Goal: Transaction & Acquisition: Purchase product/service

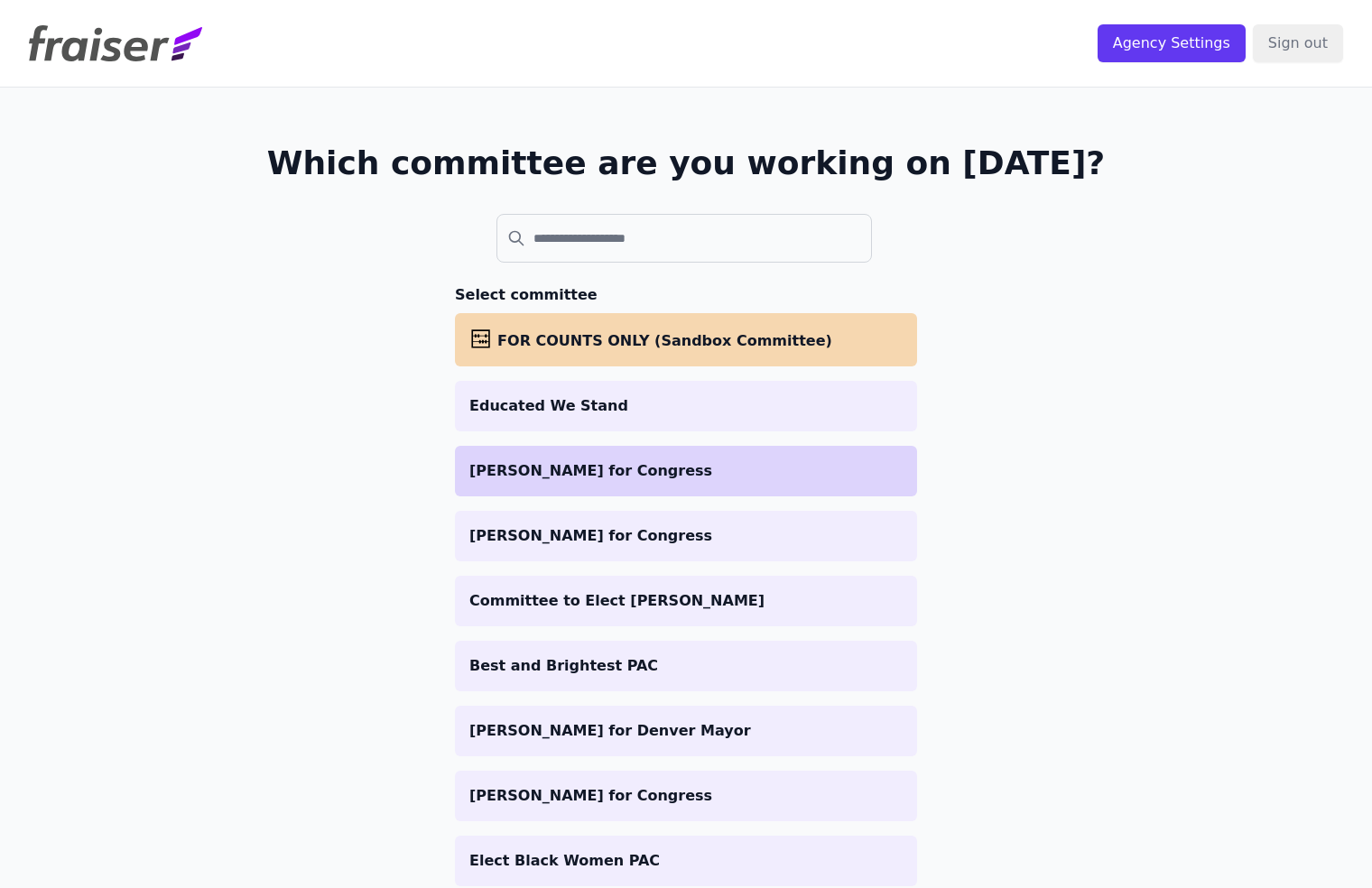
click at [565, 468] on p "[PERSON_NAME] for Congress" at bounding box center [685, 471] width 433 height 22
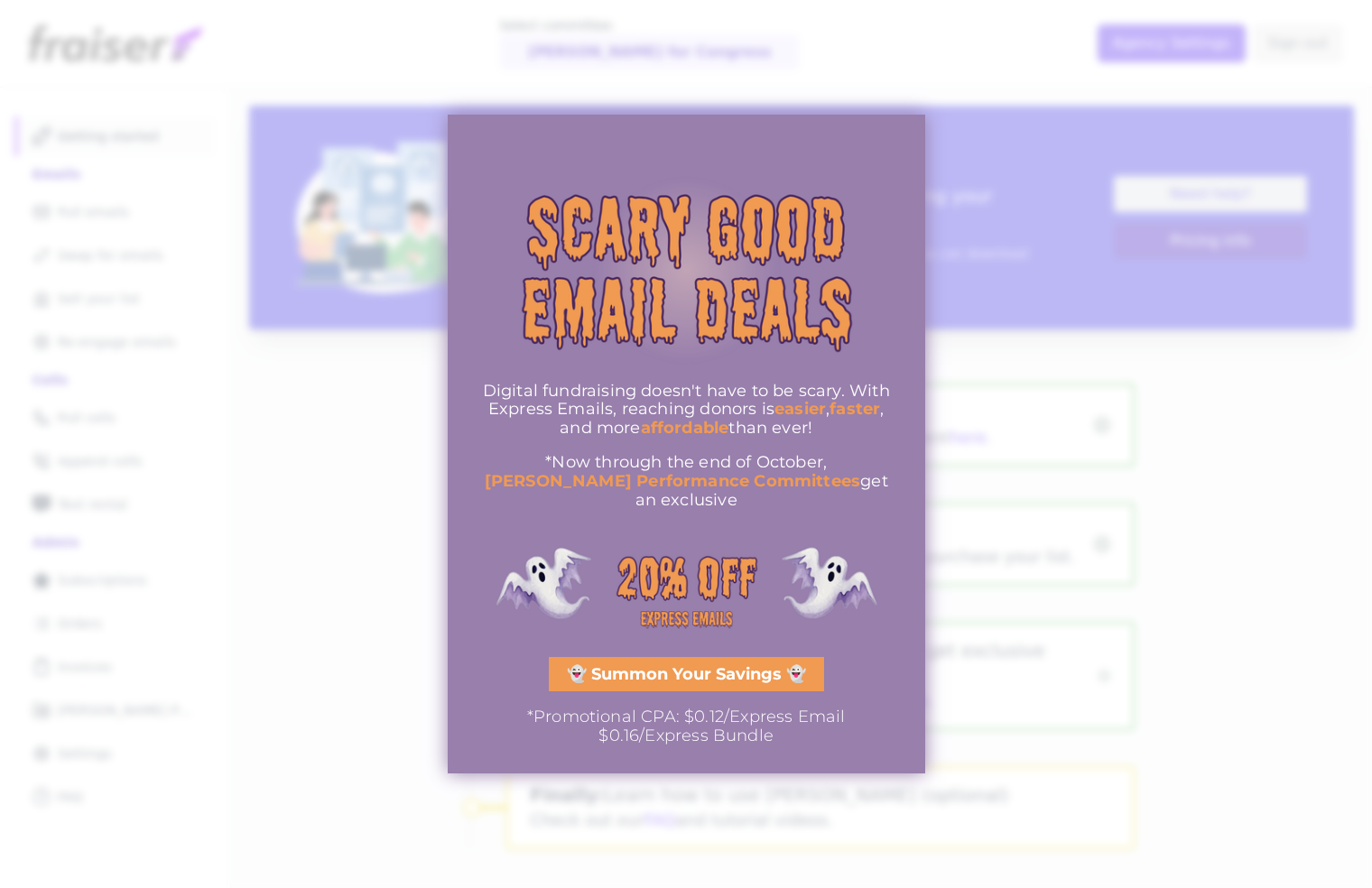
click at [913, 74] on div at bounding box center [686, 444] width 1372 height 888
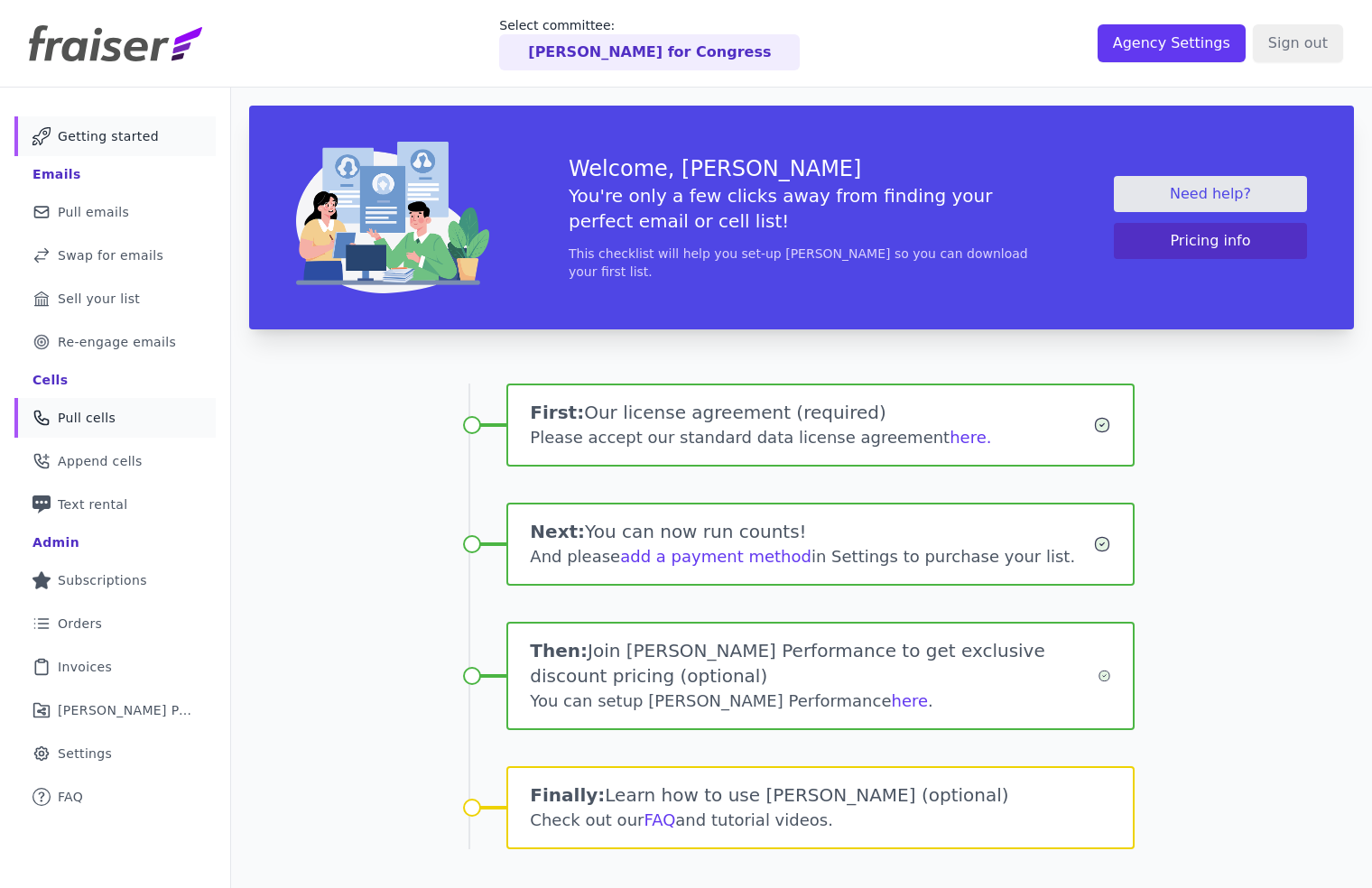
click at [116, 429] on link "Phone Icon Outline of a phone Pull cells" at bounding box center [115, 419] width 202 height 40
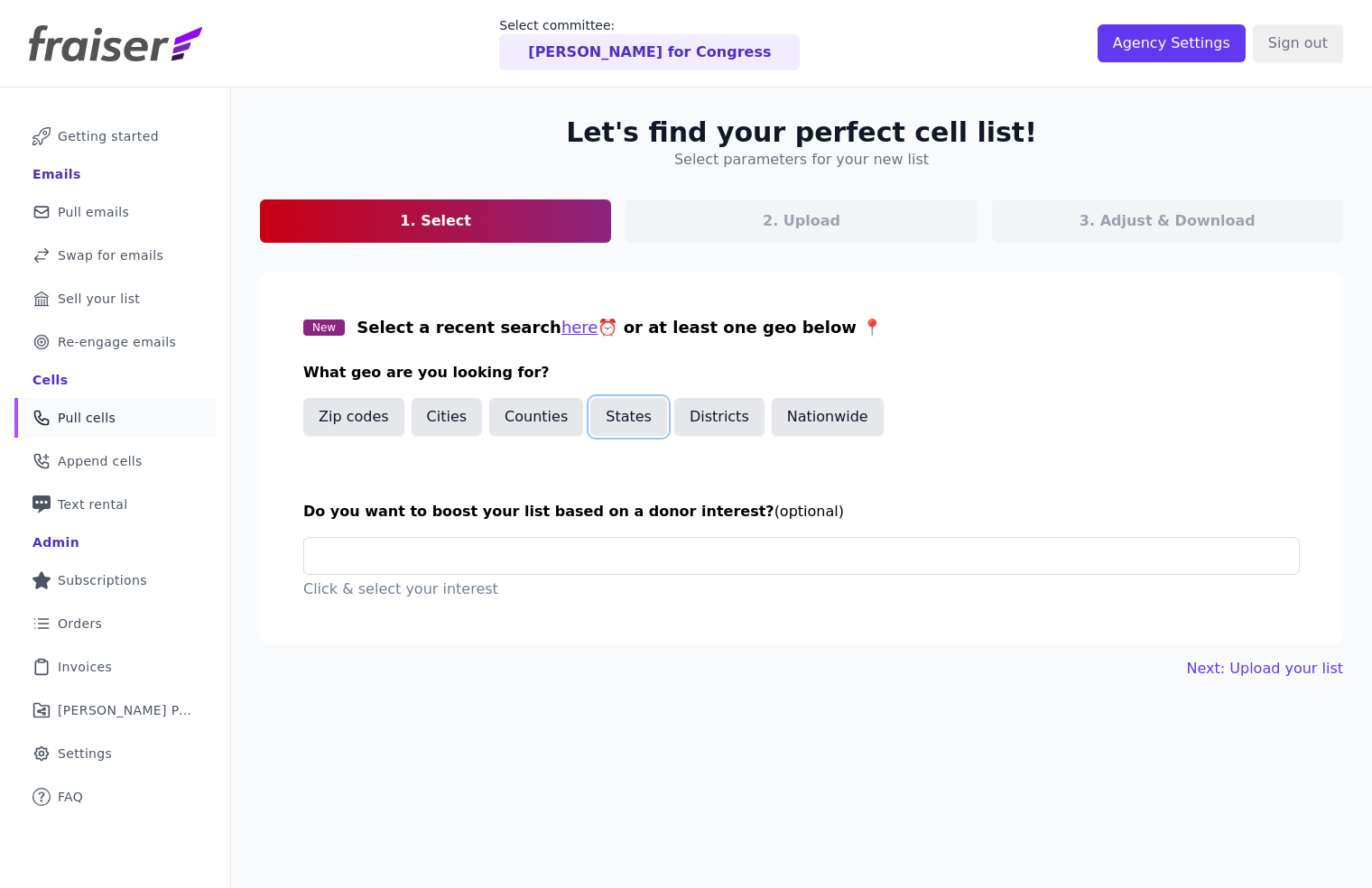
click at [643, 425] on button "States" at bounding box center [629, 418] width 76 height 38
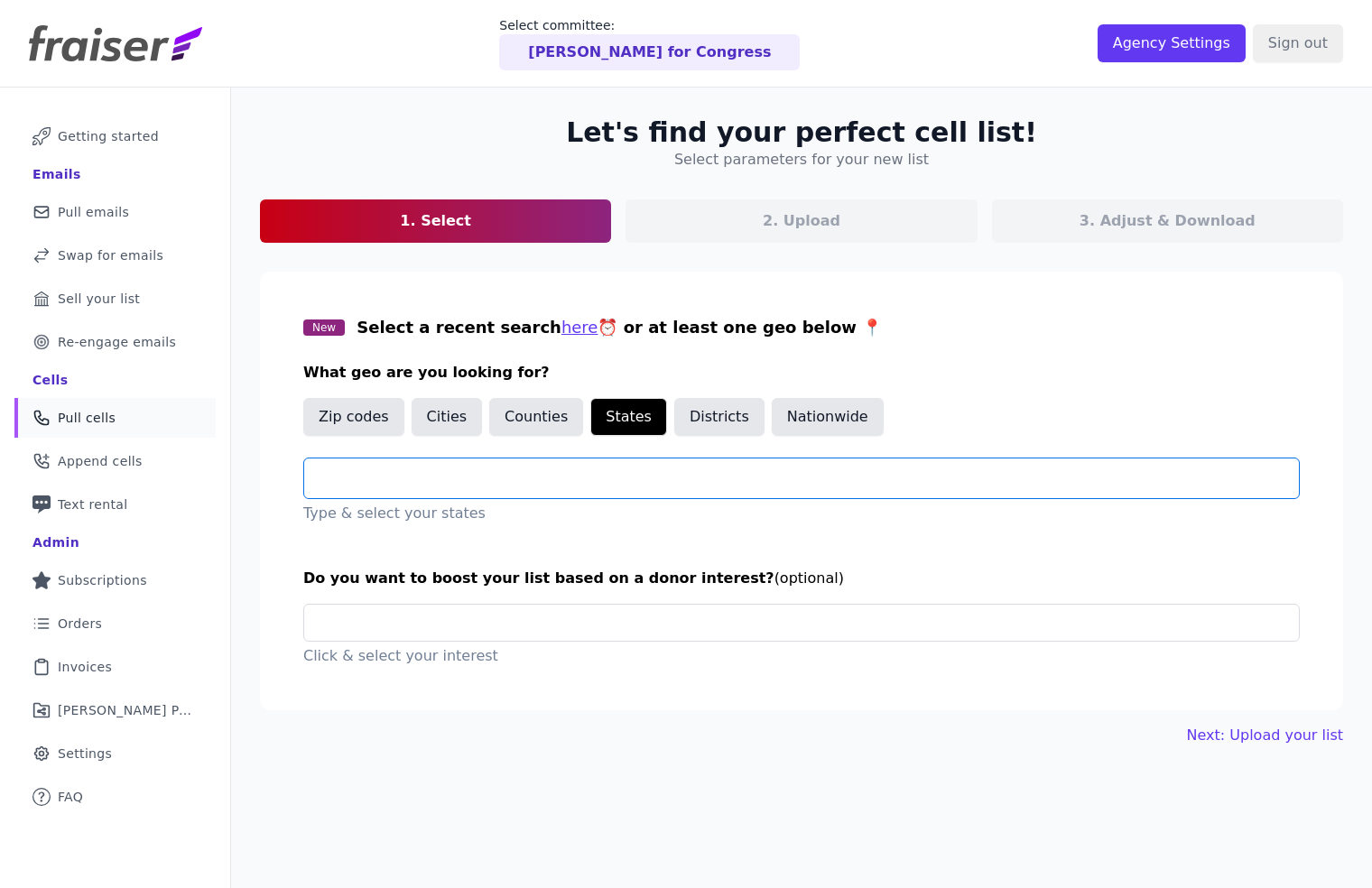
click at [432, 481] on input "text" at bounding box center [808, 478] width 980 height 22
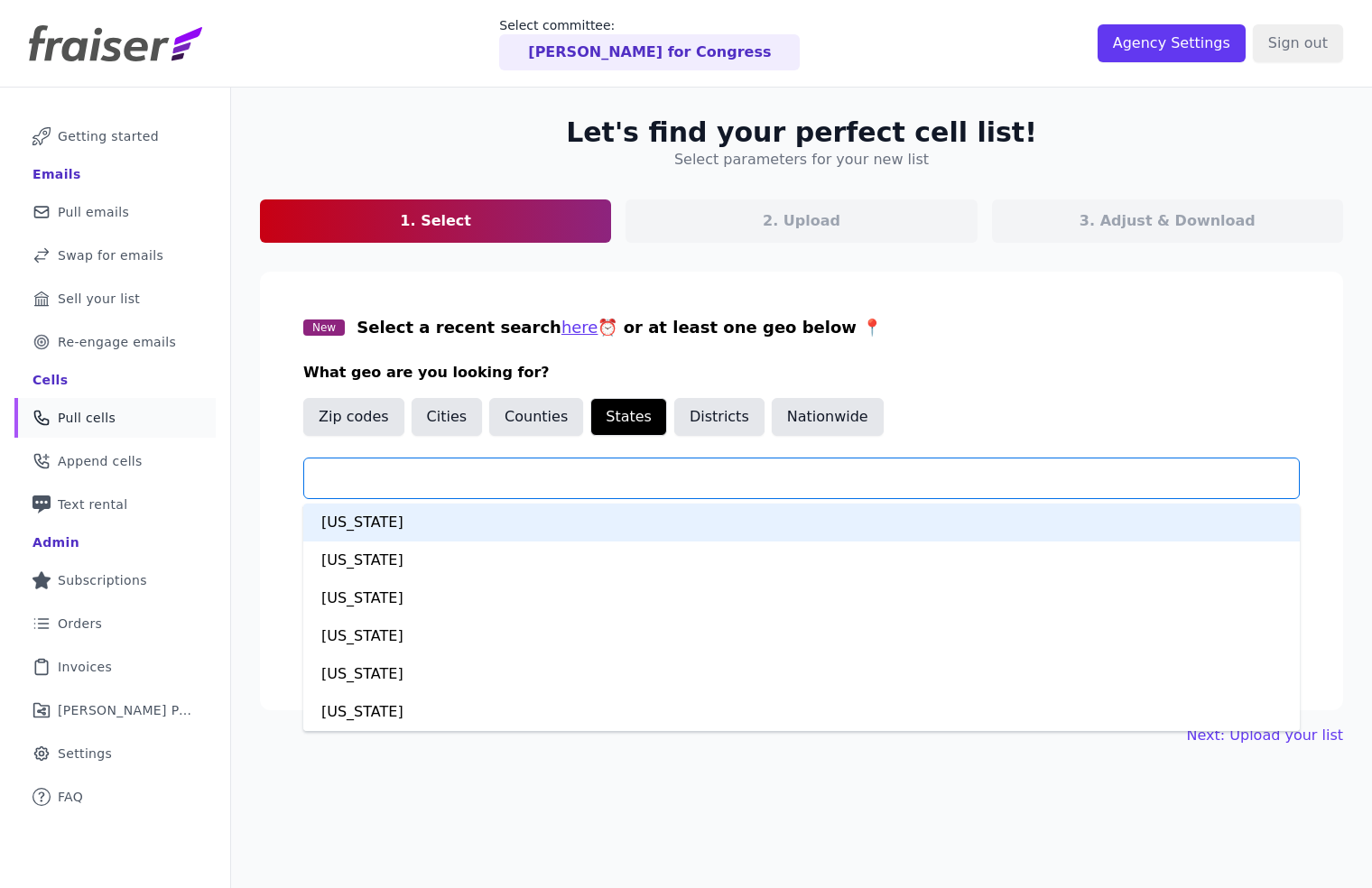
type input "*"
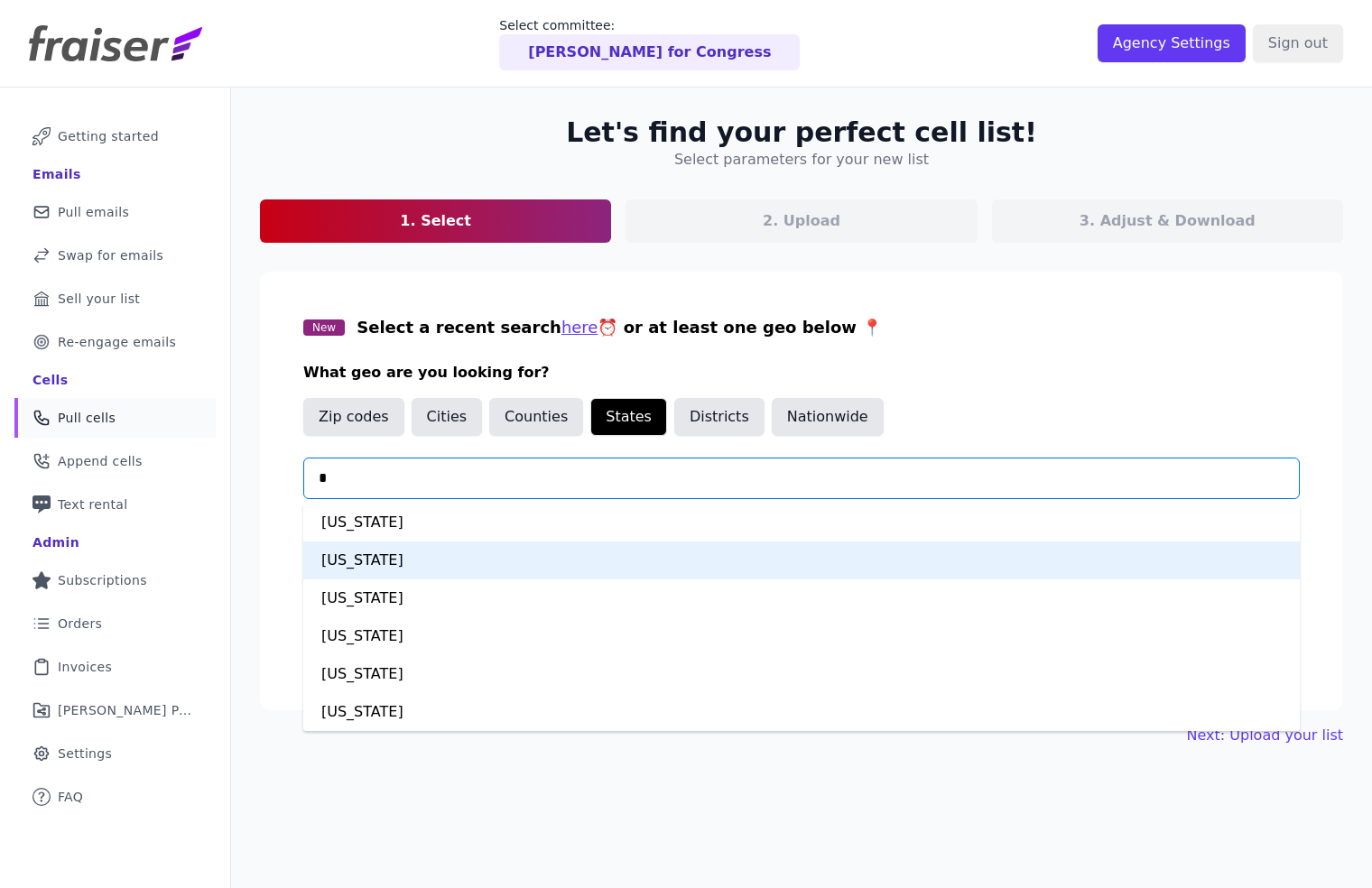
click at [432, 559] on div "California" at bounding box center [801, 561] width 997 height 38
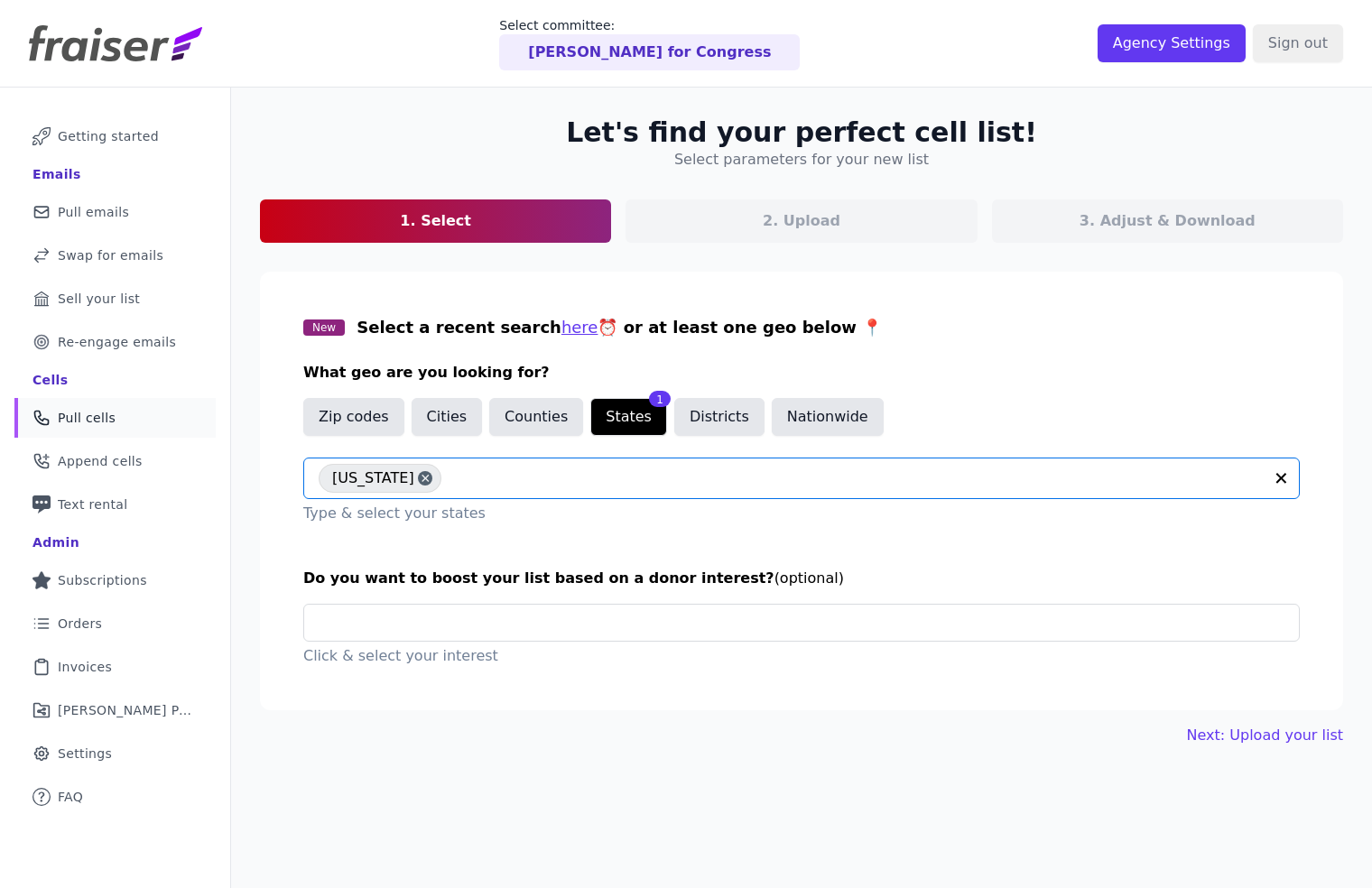
click at [481, 487] on input "text" at bounding box center [856, 478] width 812 height 22
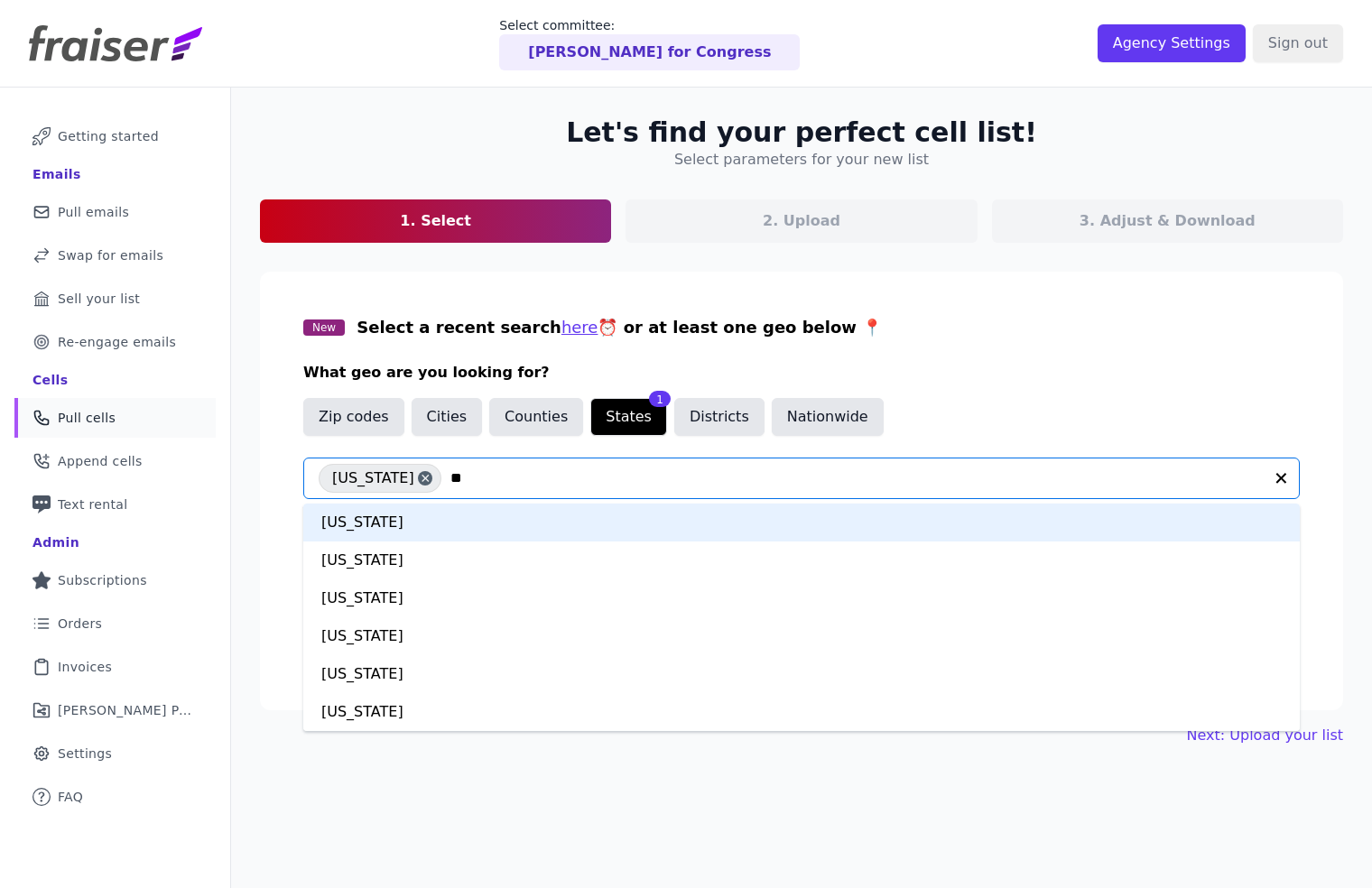
type input "***"
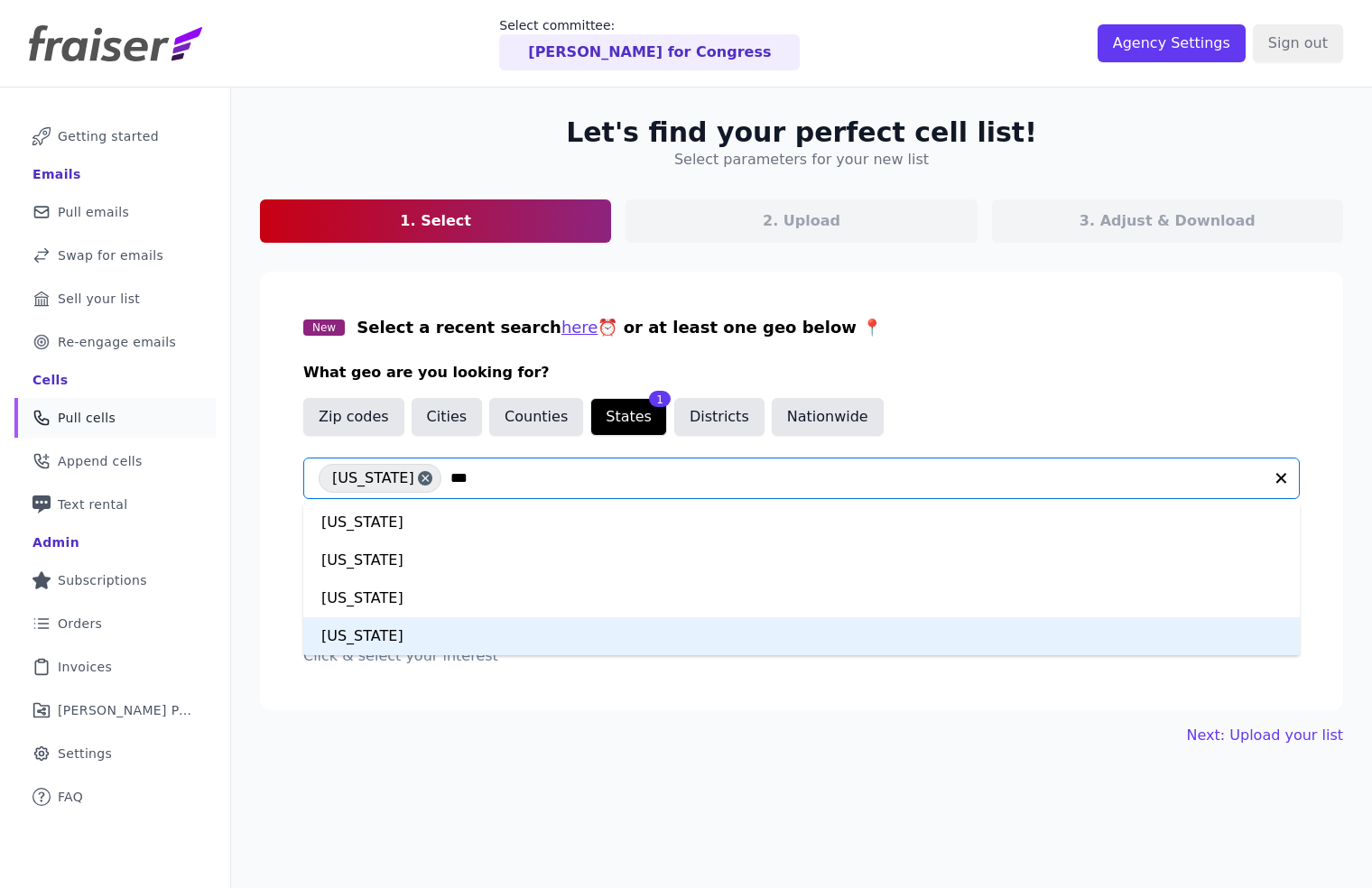
click at [439, 632] on div "New York" at bounding box center [801, 637] width 997 height 38
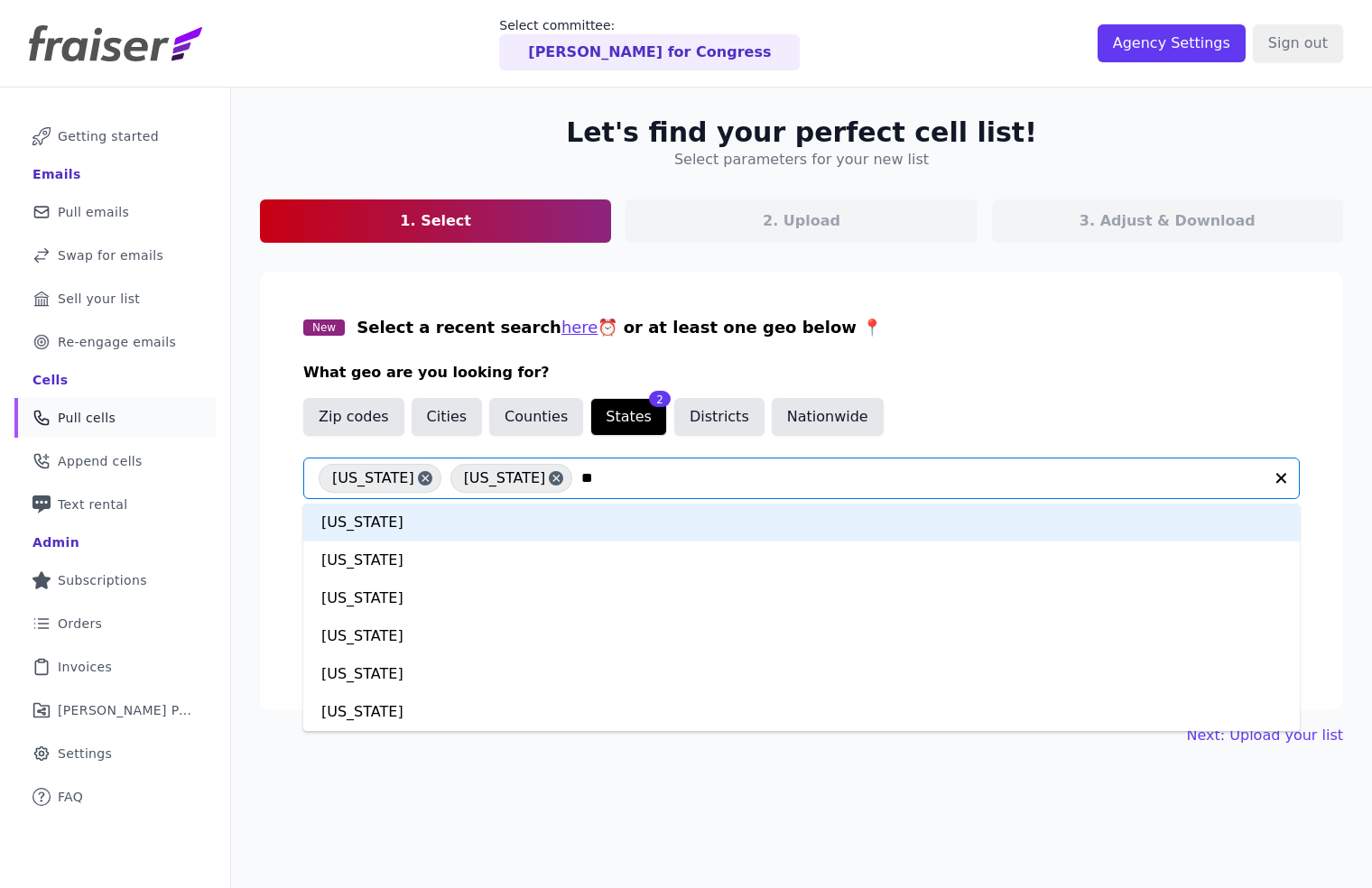
type input "***"
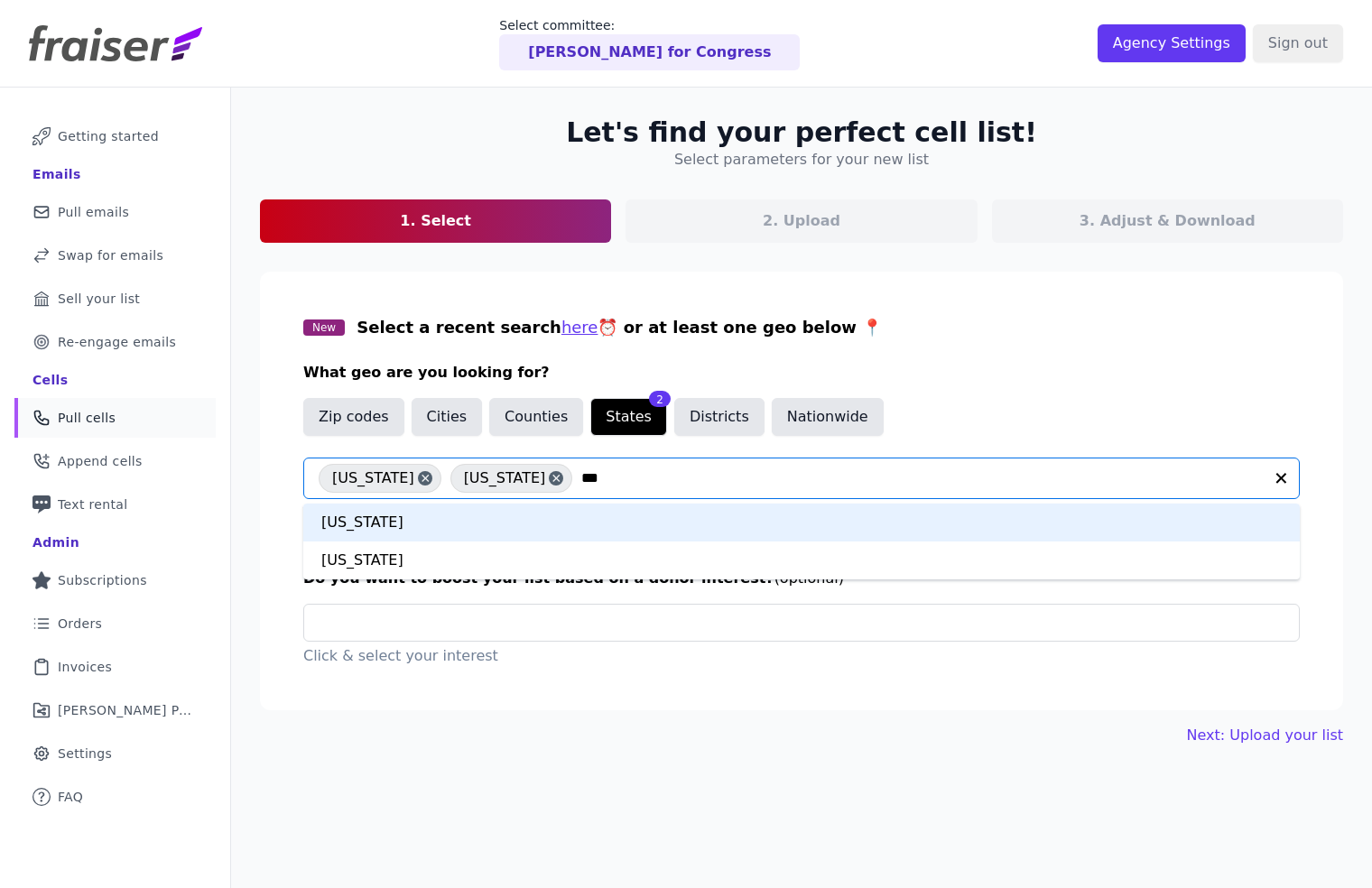
click at [472, 516] on div "Colorado" at bounding box center [801, 523] width 997 height 38
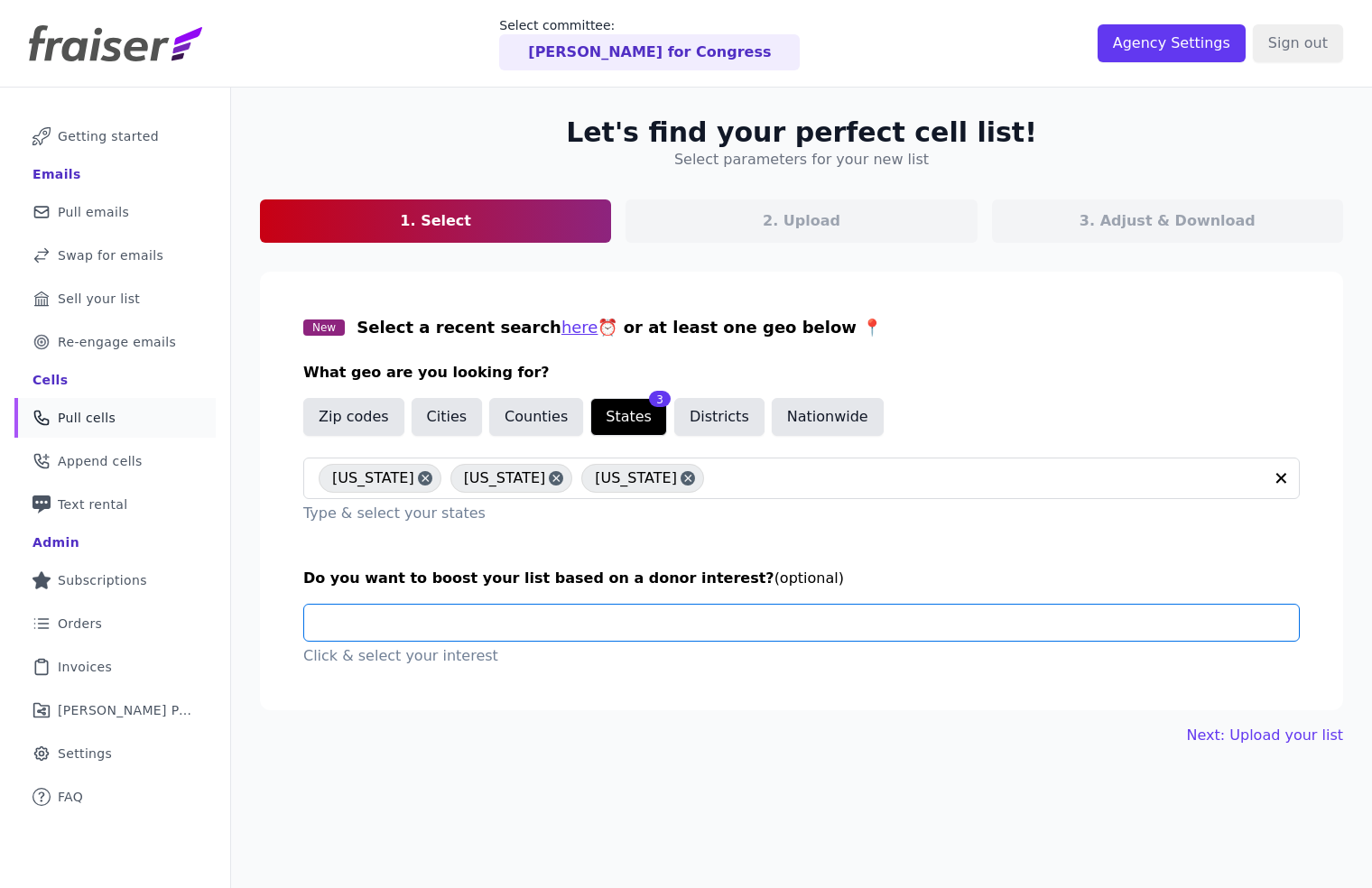
click at [542, 632] on input "text" at bounding box center [808, 623] width 980 height 36
click at [528, 634] on input "text" at bounding box center [808, 623] width 980 height 36
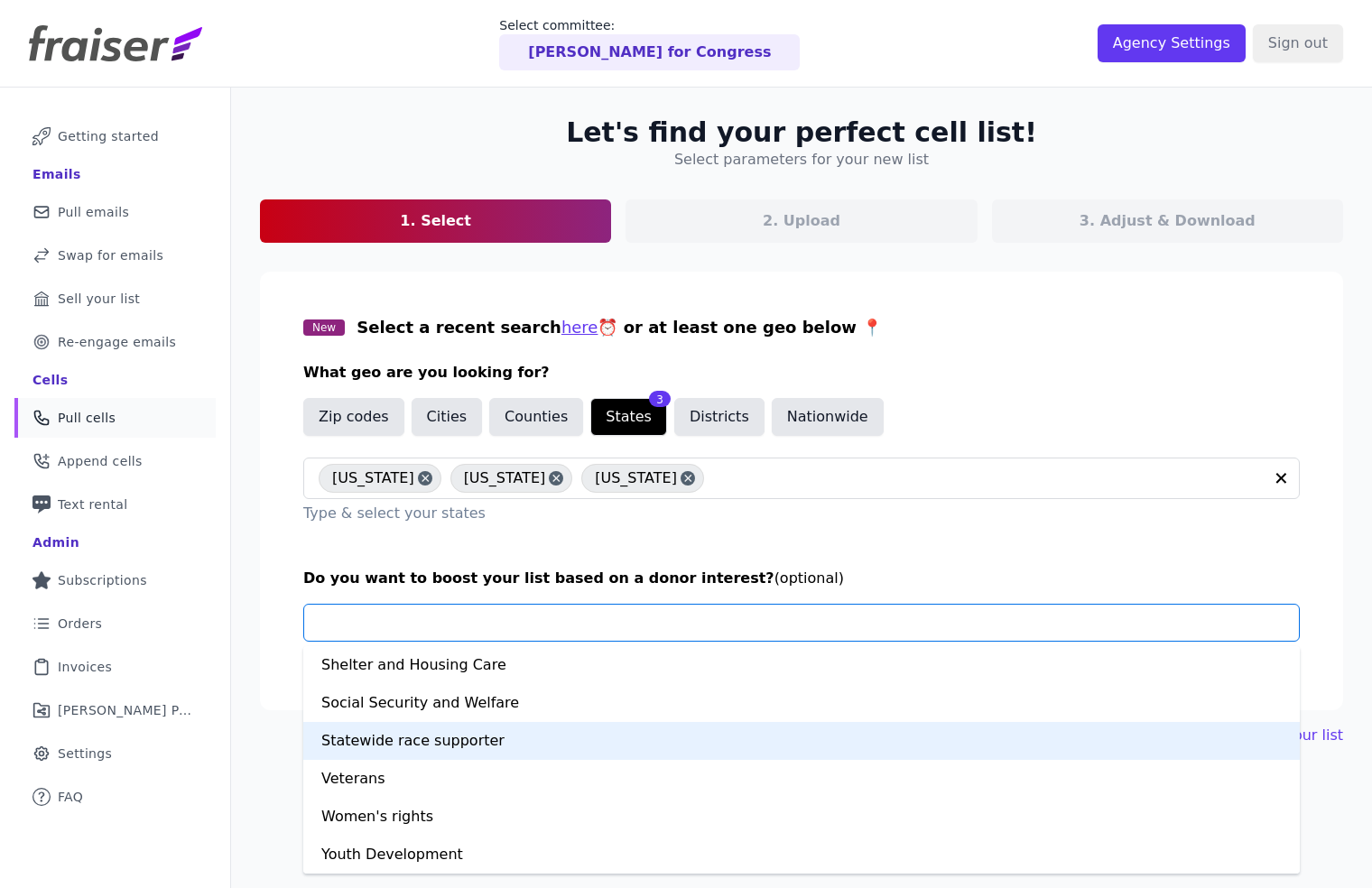
scroll to position [88, 0]
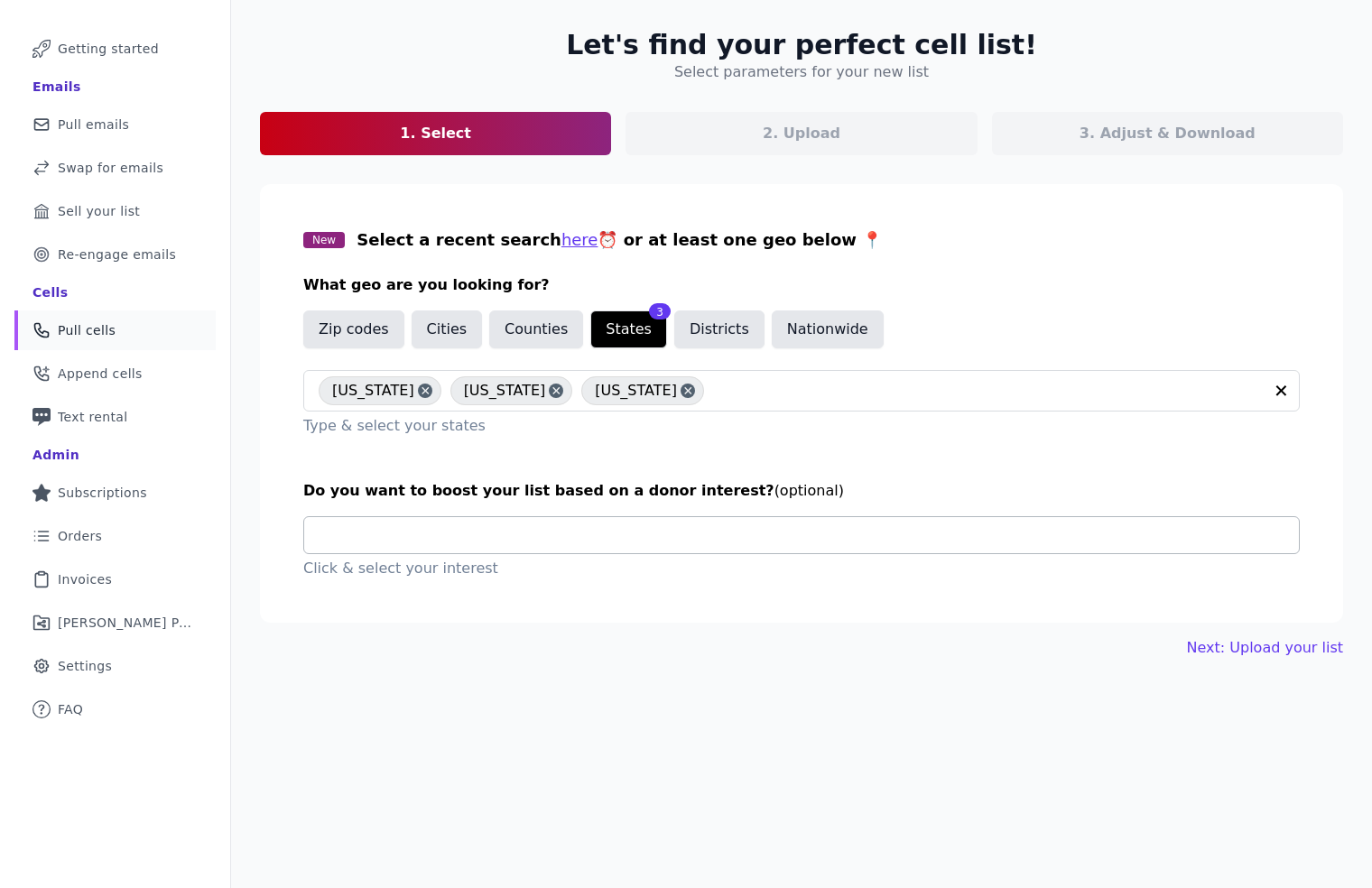
click at [504, 531] on input "text" at bounding box center [808, 535] width 980 height 36
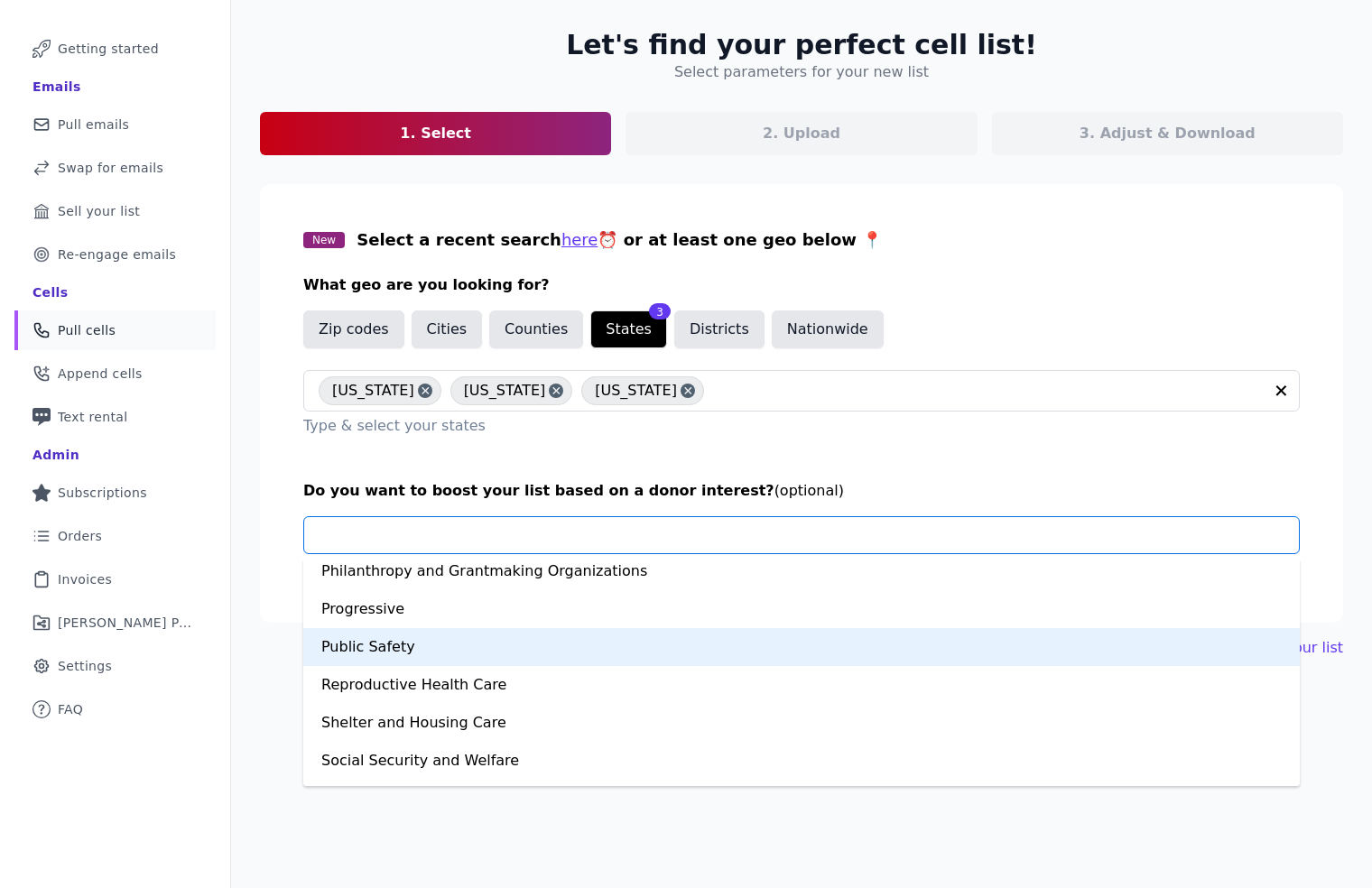
scroll to position [1112, 0]
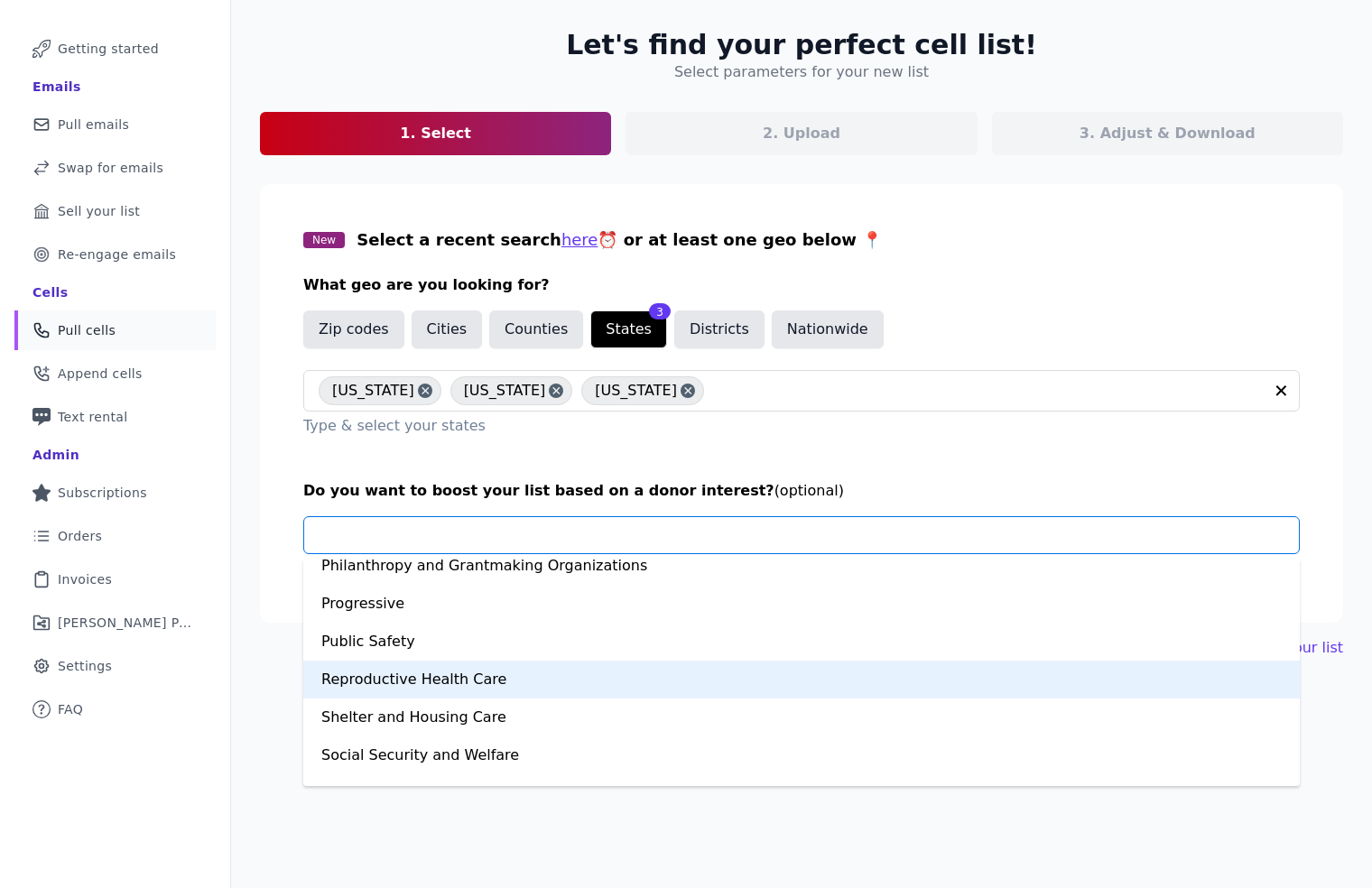
click at [373, 681] on div "Reproductive Health Care" at bounding box center [801, 680] width 997 height 38
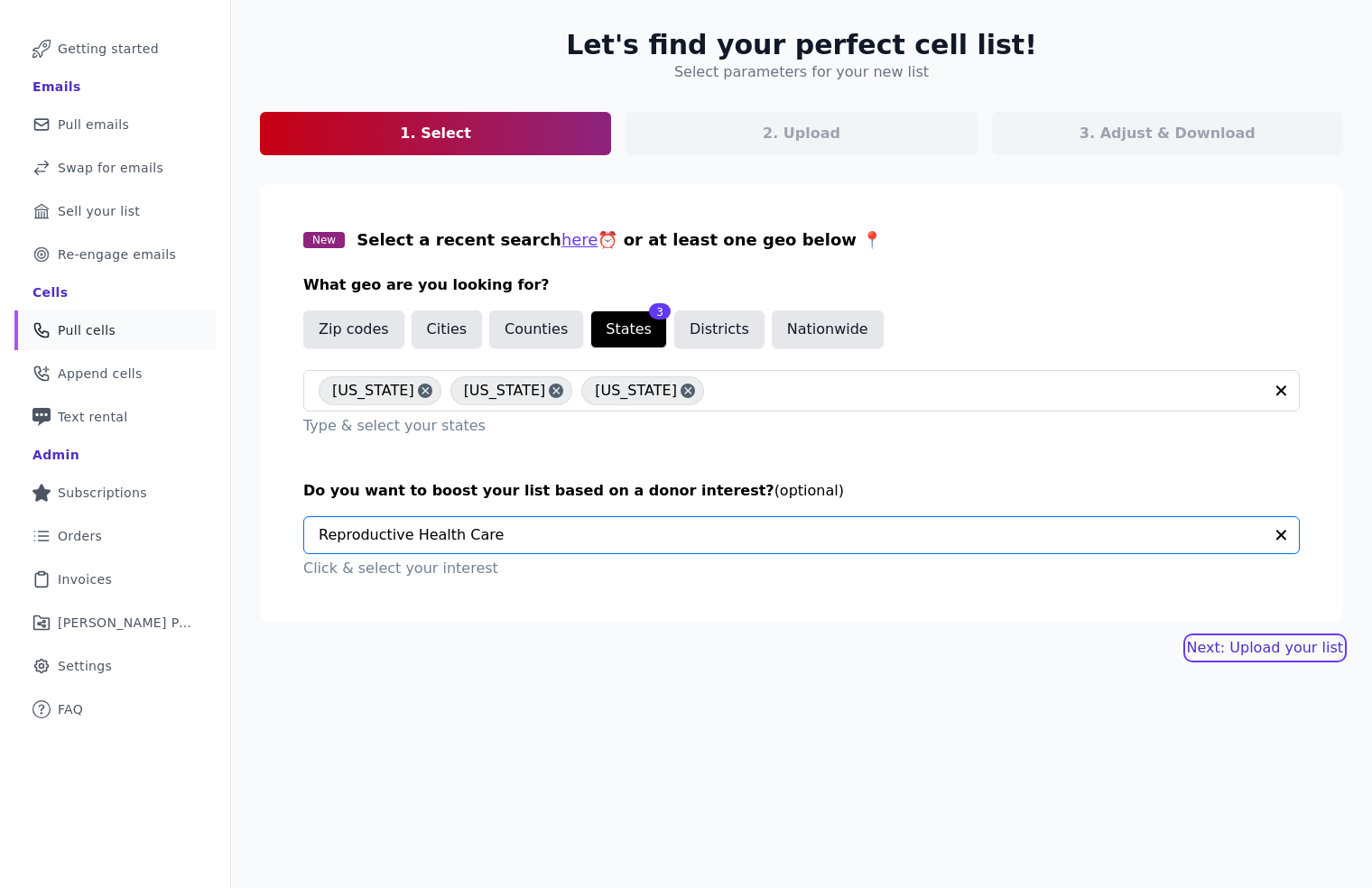
click at [1277, 648] on link "Next: Upload your list" at bounding box center [1264, 648] width 156 height 22
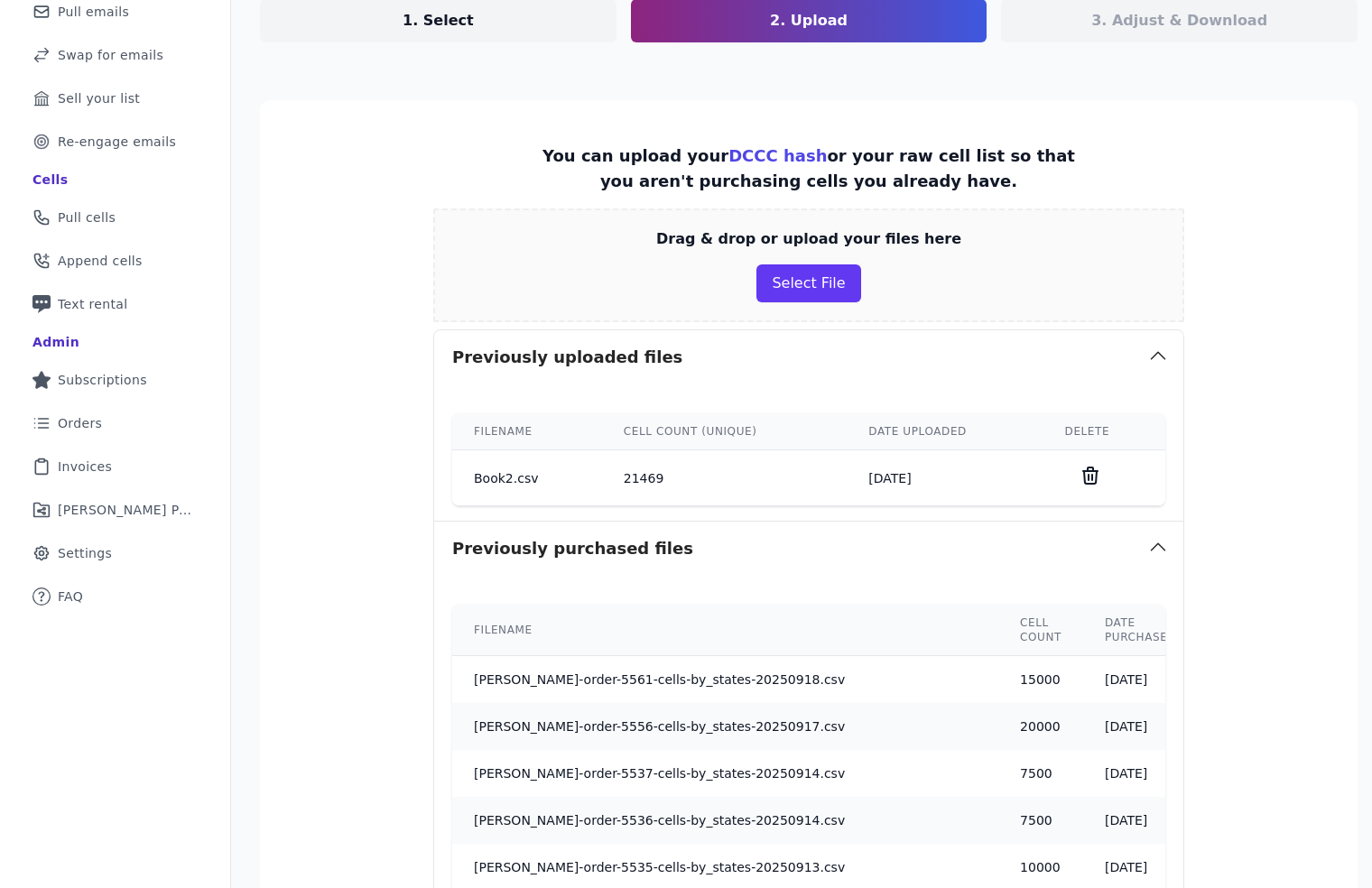
scroll to position [617, 0]
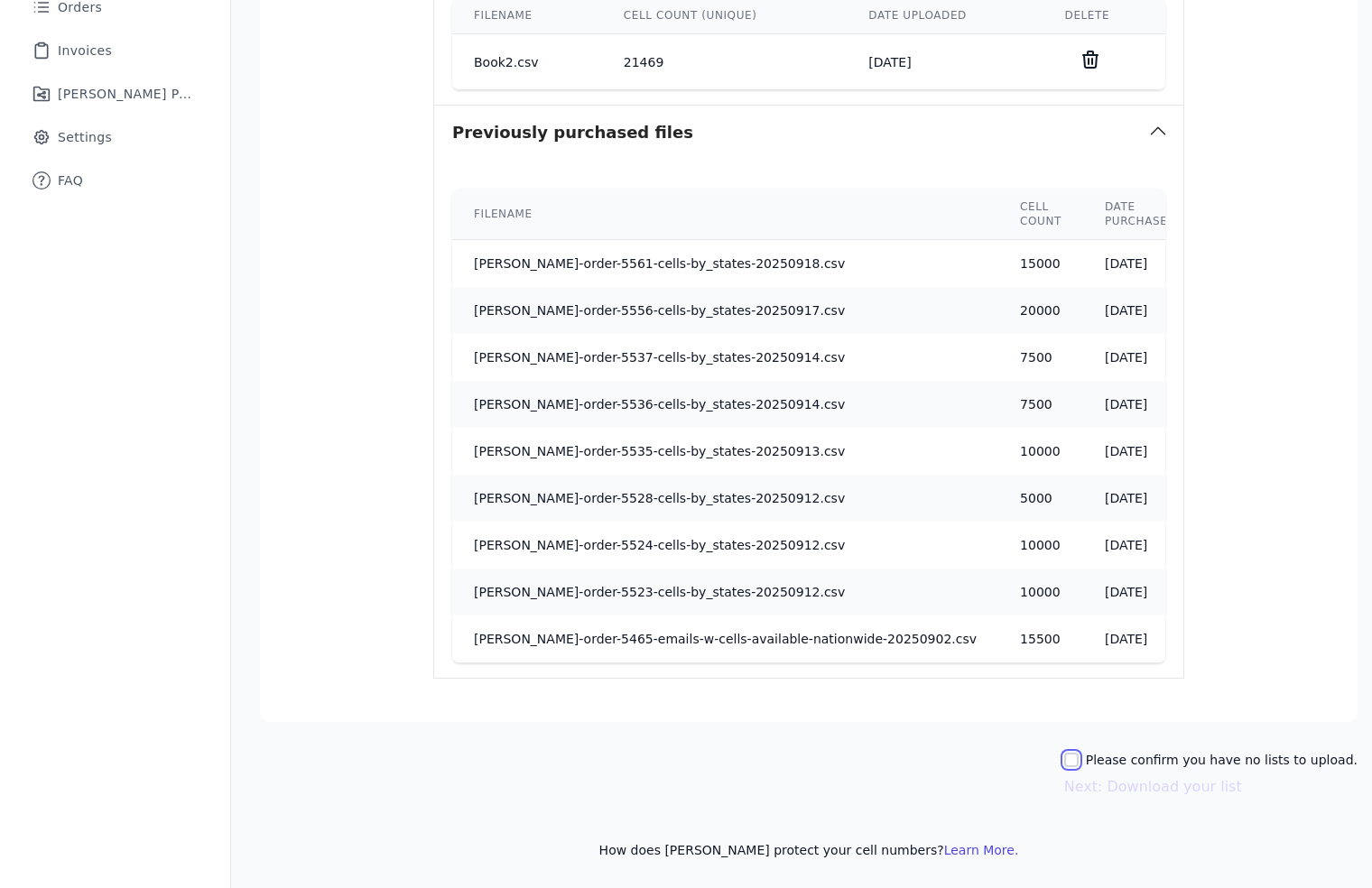
click at [1074, 758] on input "Please confirm you have no lists to upload." at bounding box center [1071, 760] width 14 height 14
checkbox input "true"
click at [1190, 788] on button "Next: Download your list" at bounding box center [1153, 787] width 178 height 22
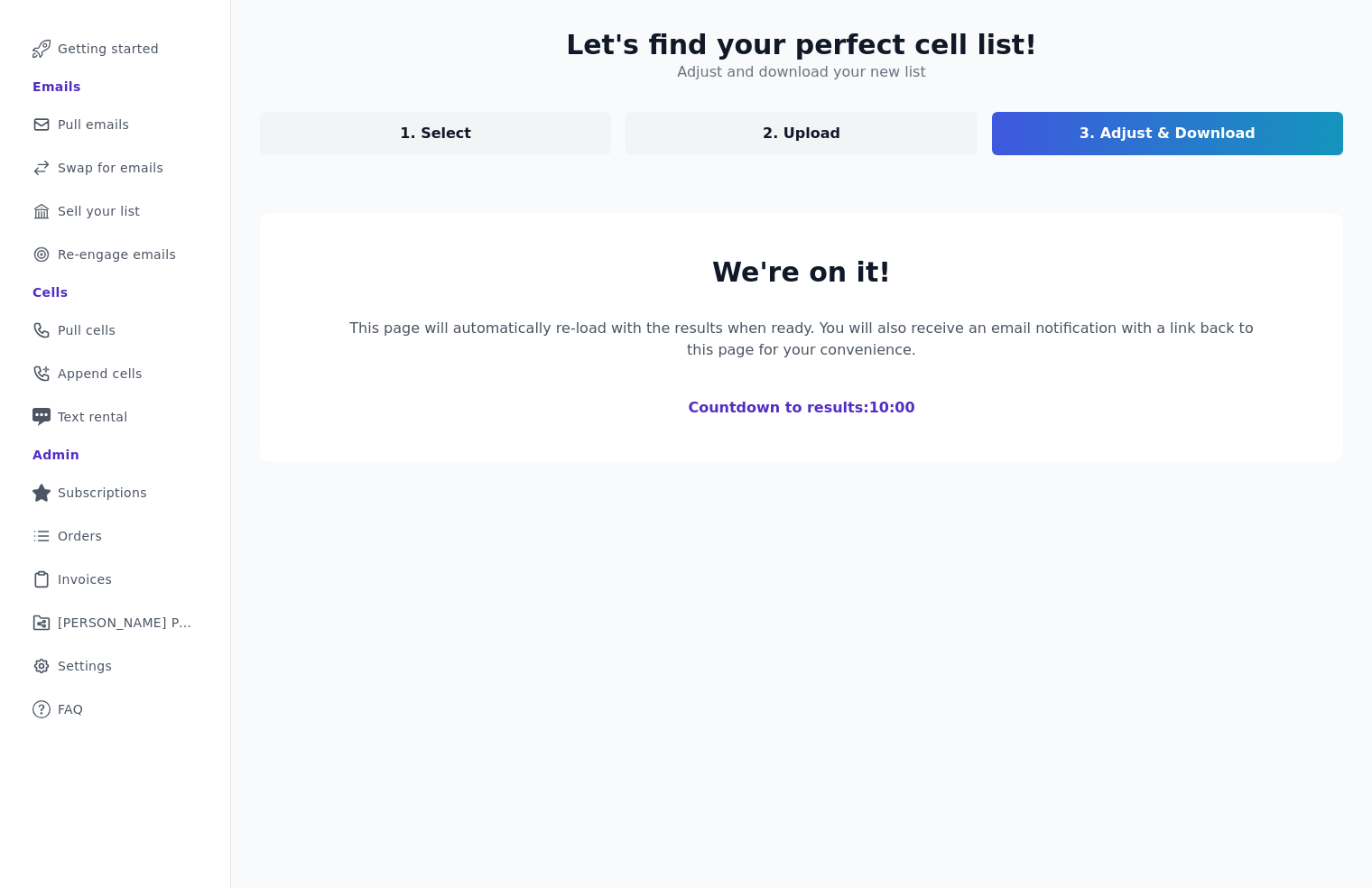
scroll to position [88, 0]
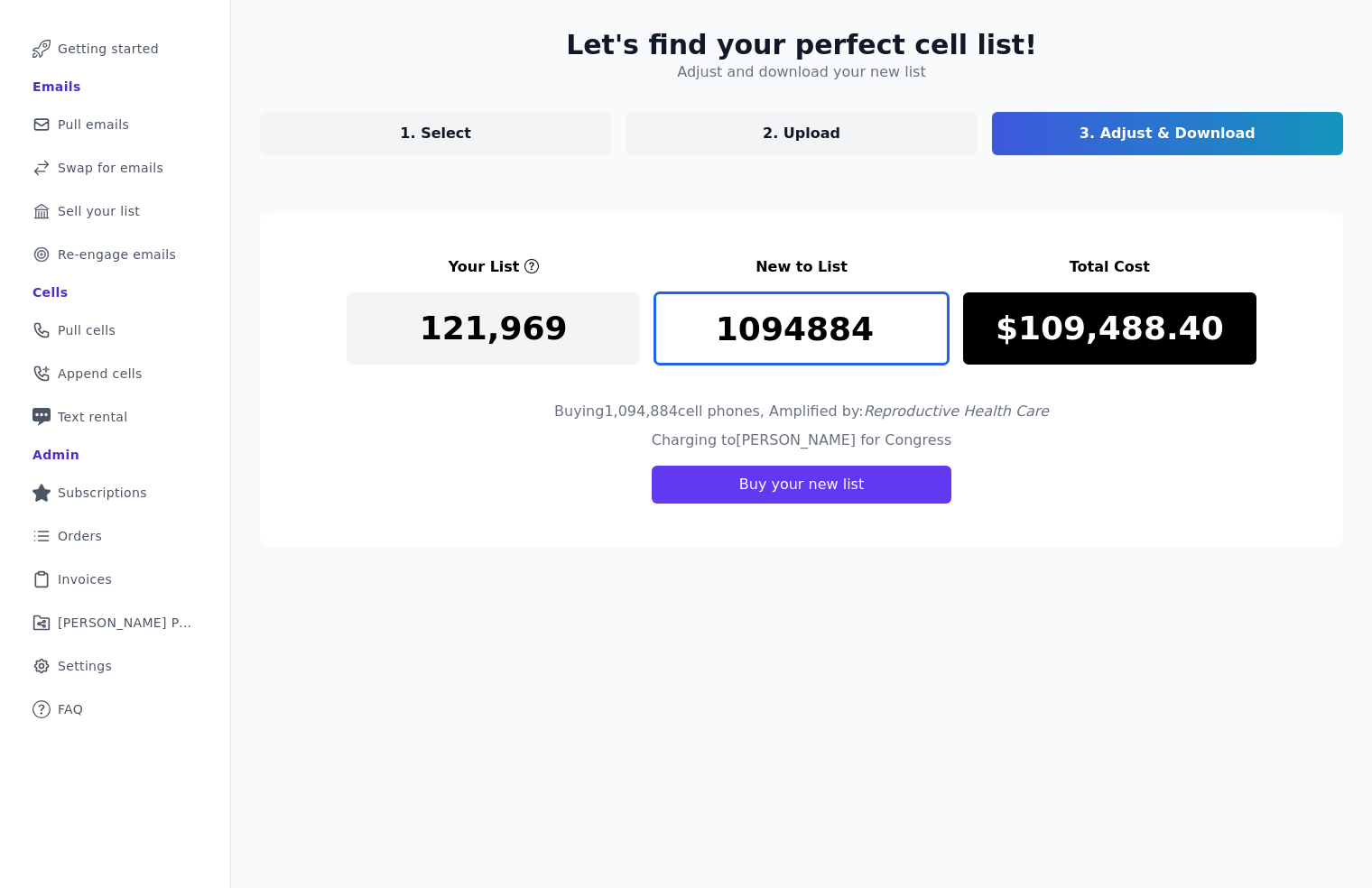
drag, startPoint x: 868, startPoint y: 334, endPoint x: 634, endPoint y: 324, distance: 234.2
click at [635, 325] on div "Your List New to List Total Cost 121,969 1094884 $109,488.40" at bounding box center [802, 310] width 910 height 108
type input "5000"
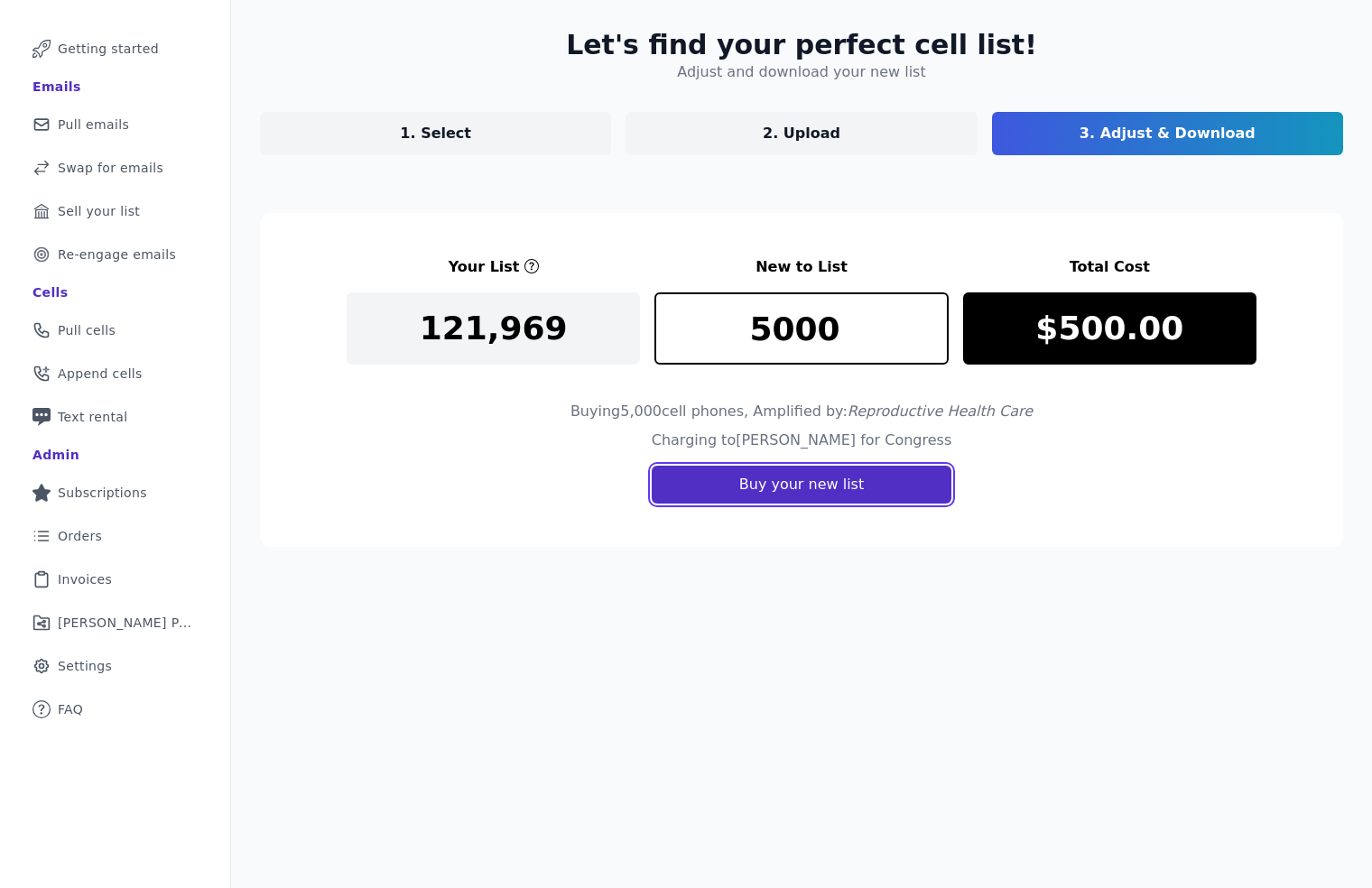
click at [798, 490] on button "Buy your new list" at bounding box center [802, 485] width 300 height 38
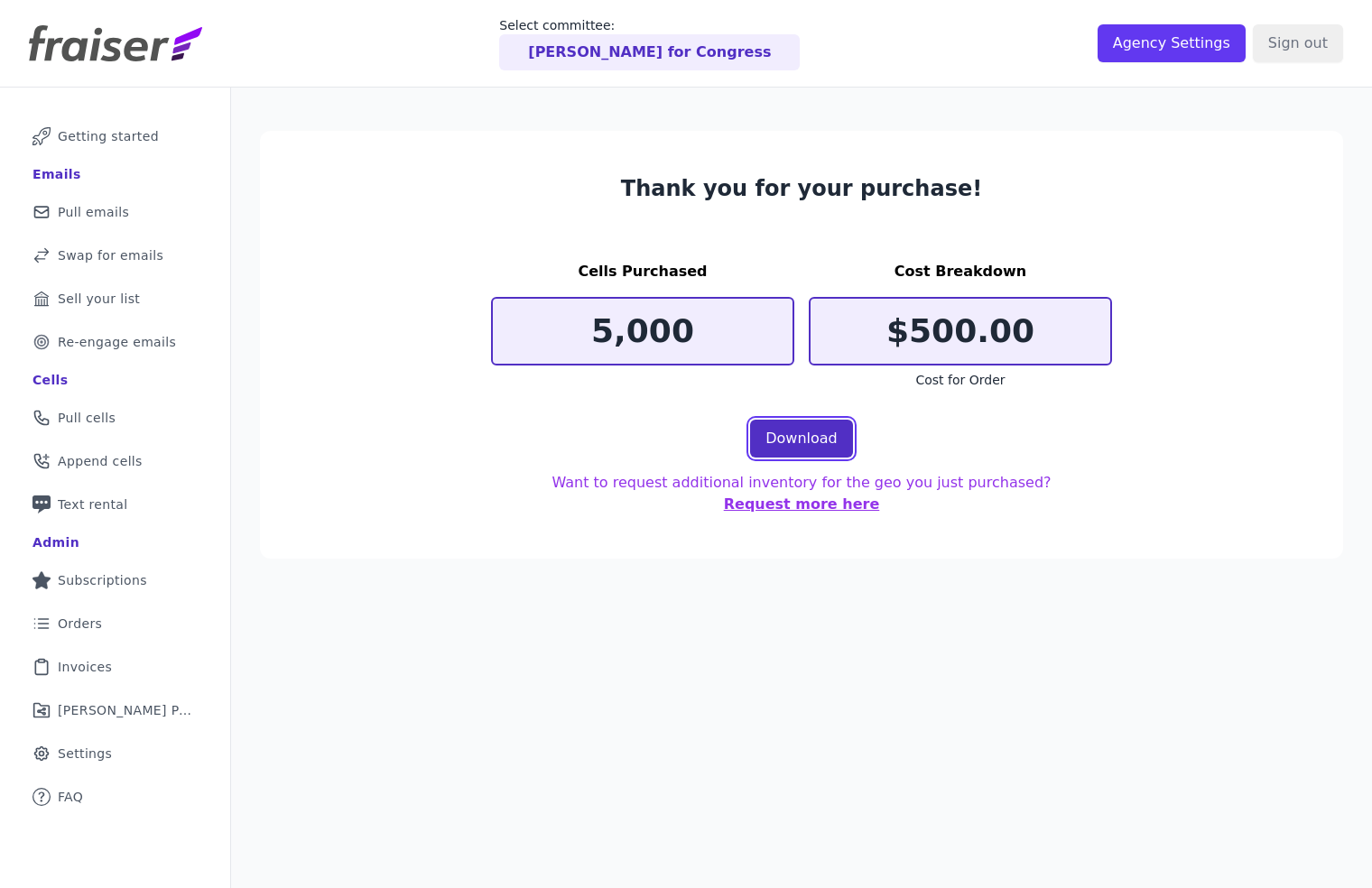
click at [787, 447] on link "Download" at bounding box center [802, 439] width 103 height 38
click at [117, 427] on link "Phone Icon Outline of a phone Pull cells" at bounding box center [115, 419] width 202 height 40
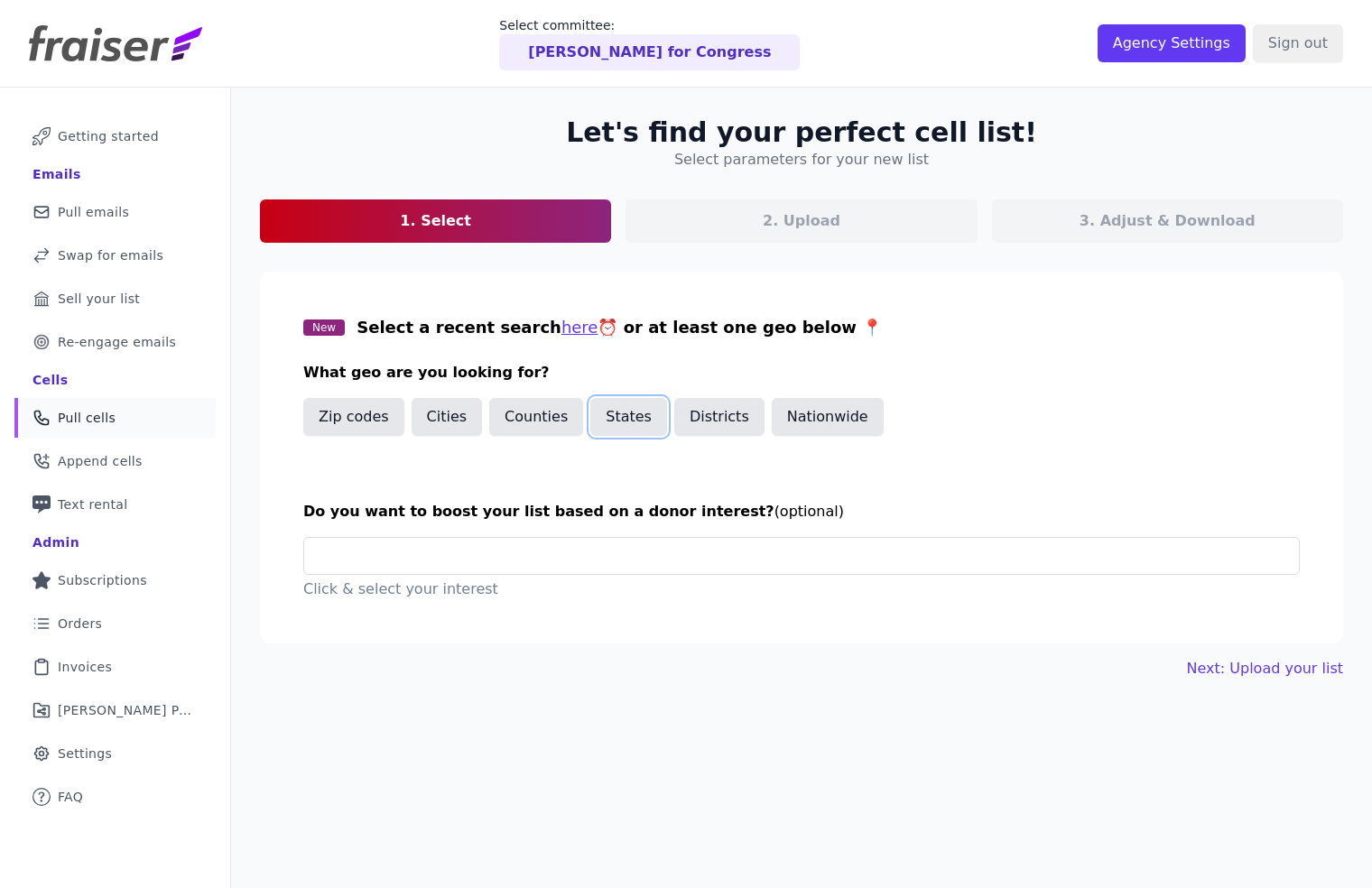
click at [603, 421] on button "States" at bounding box center [629, 418] width 76 height 38
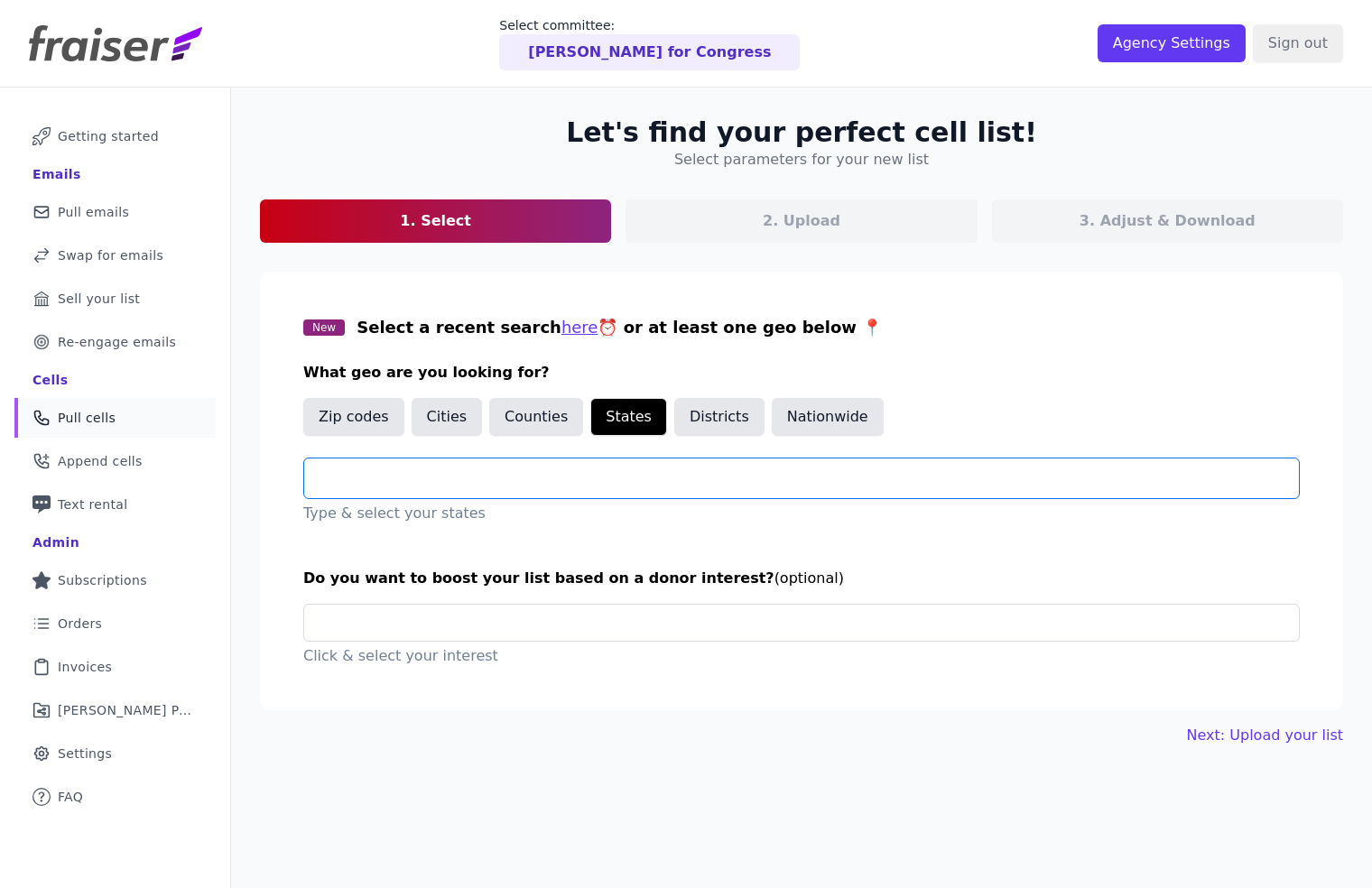
click at [423, 480] on input "text" at bounding box center [808, 478] width 980 height 22
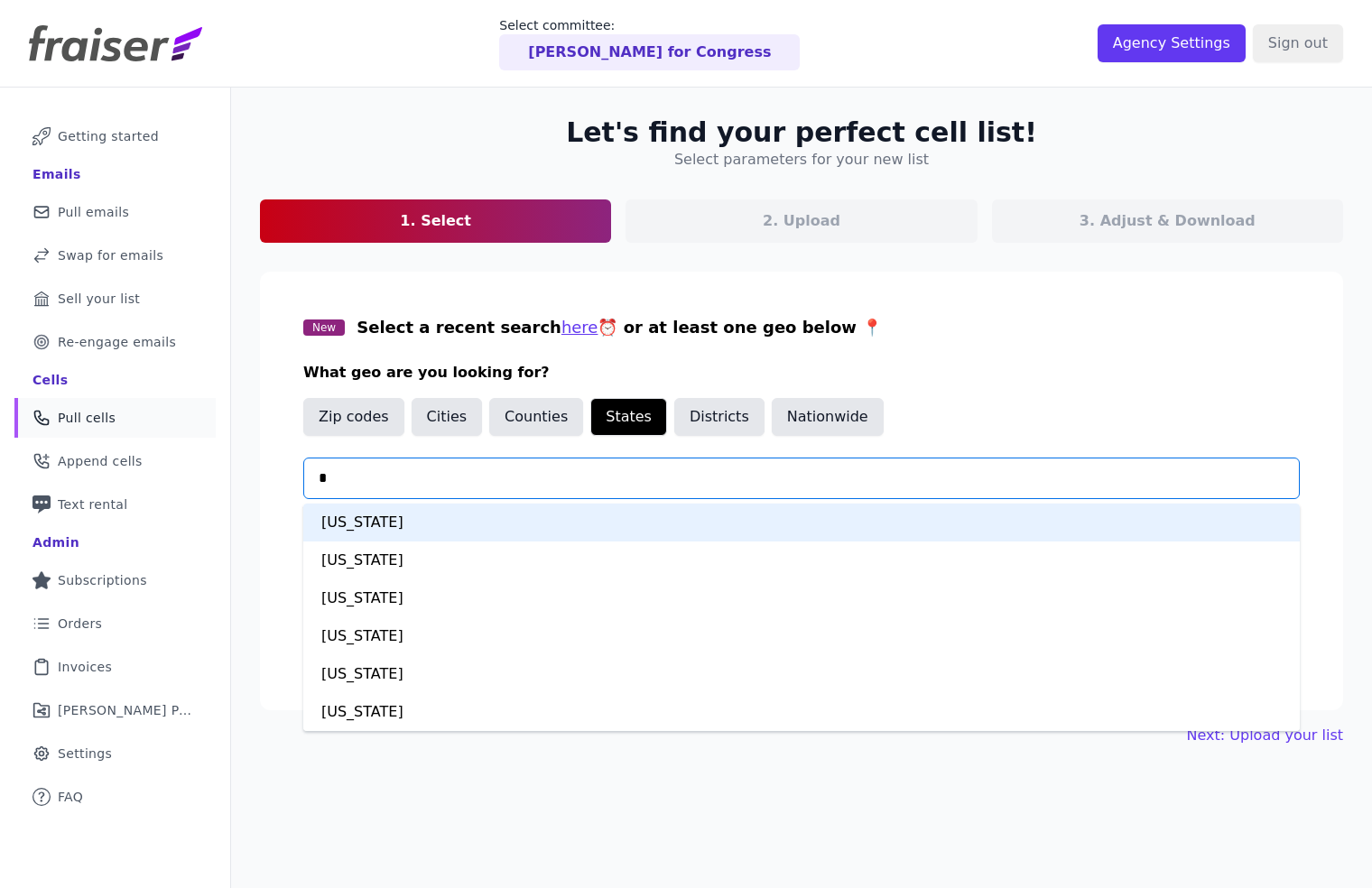
type input "**"
click at [427, 524] on div "[US_STATE]" at bounding box center [801, 523] width 997 height 38
type input "***"
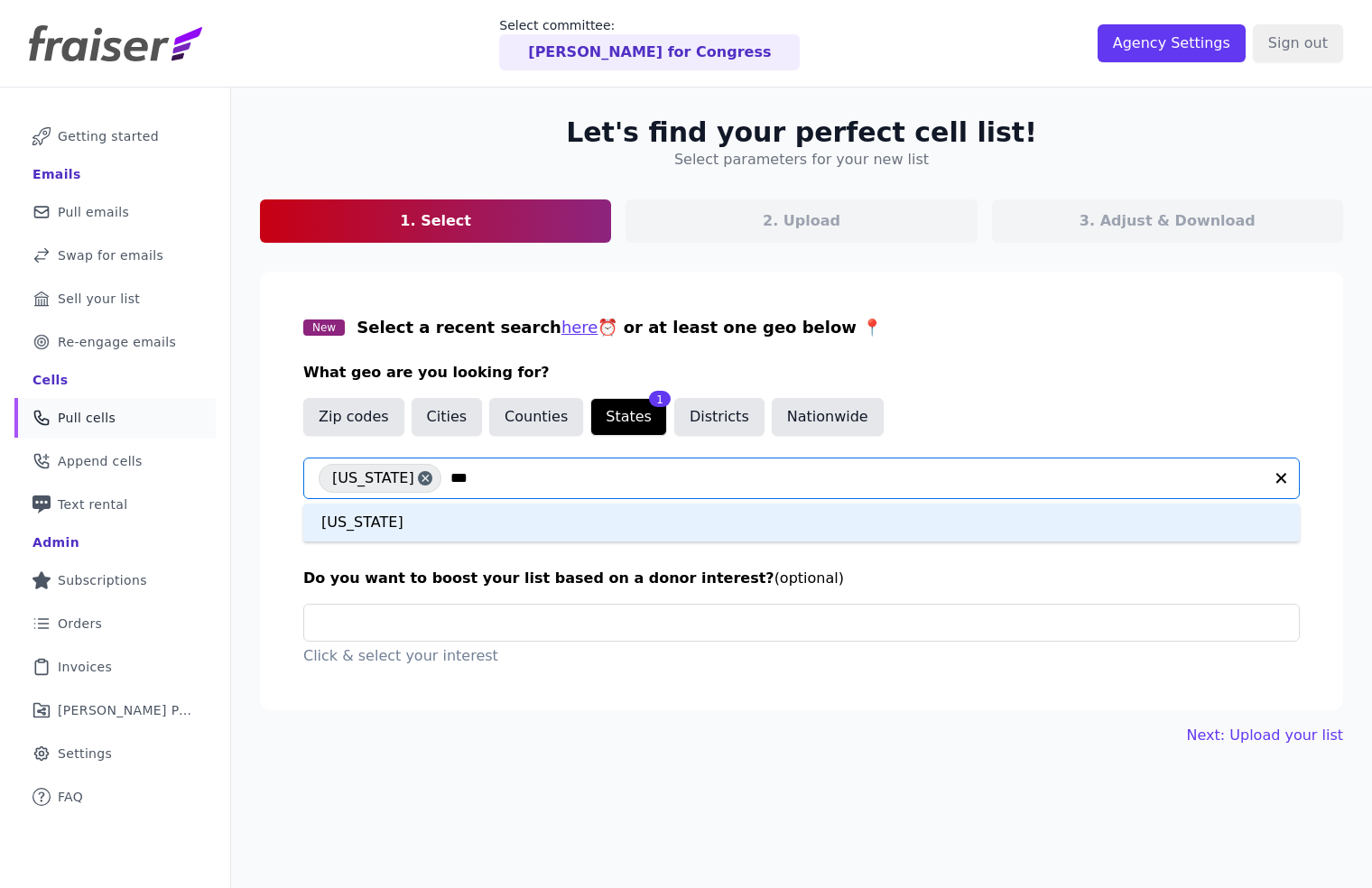
click at [409, 535] on div "California" at bounding box center [801, 523] width 997 height 38
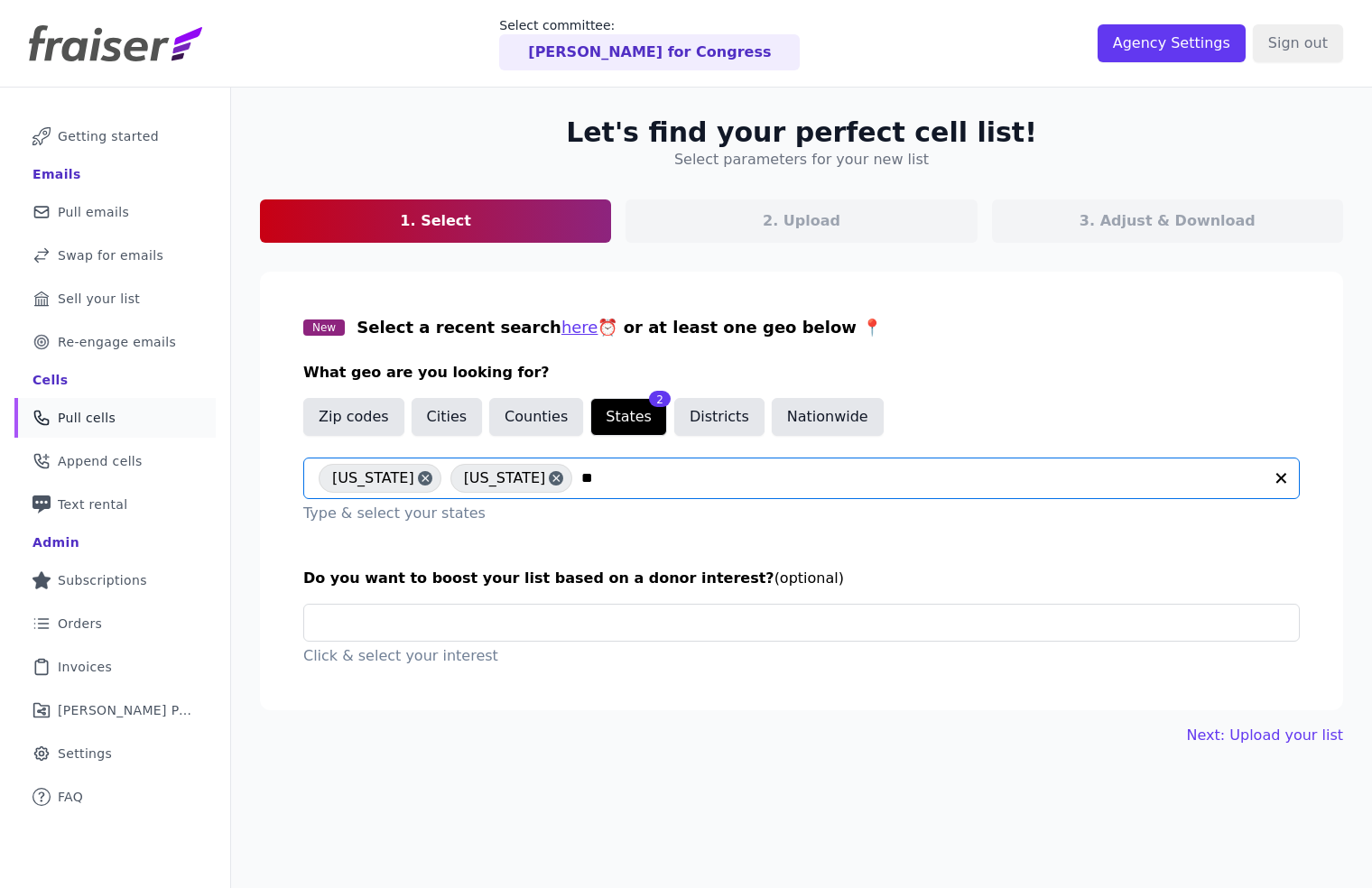
type input "***"
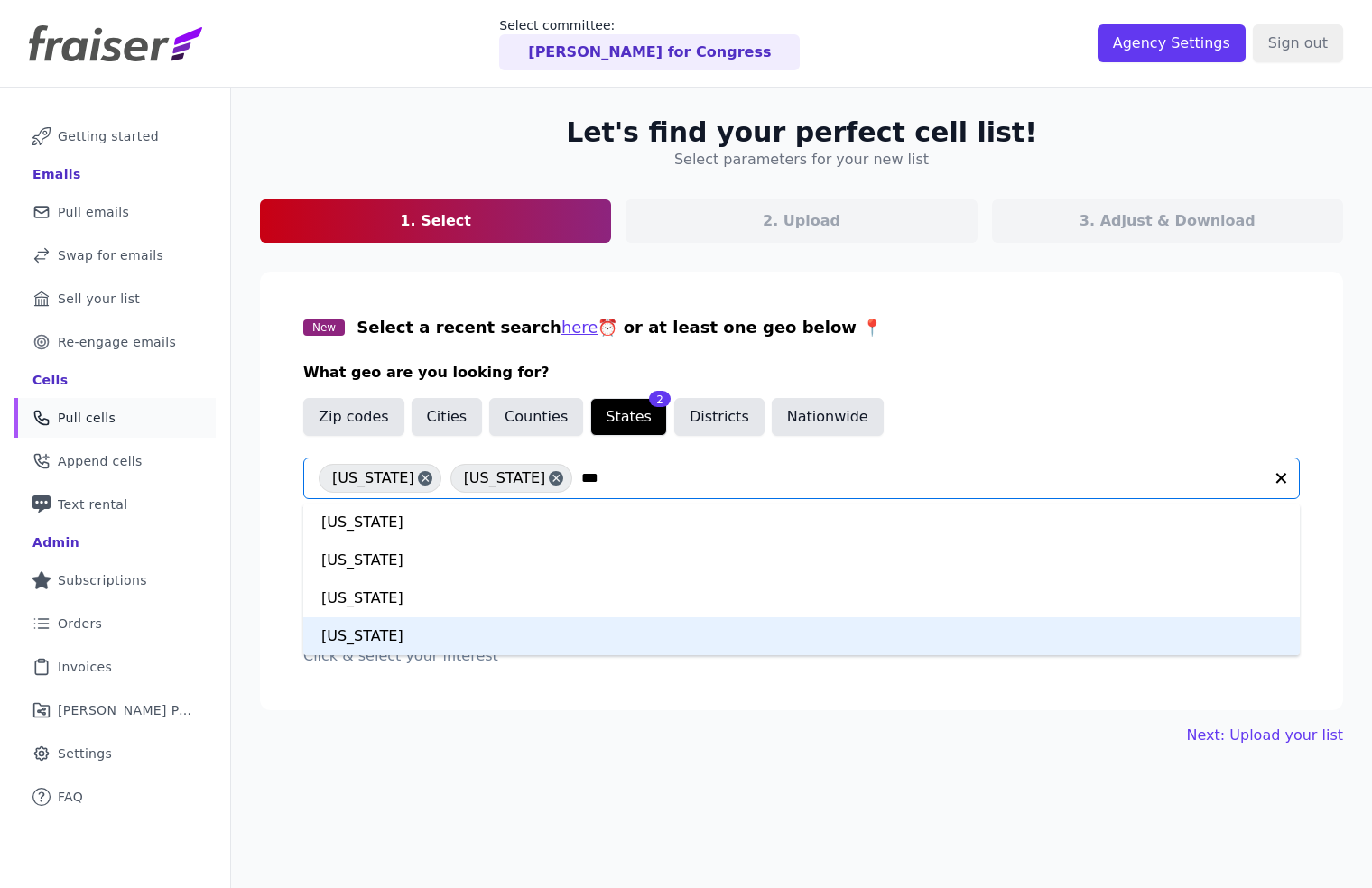
click at [427, 630] on div "New York" at bounding box center [801, 637] width 997 height 38
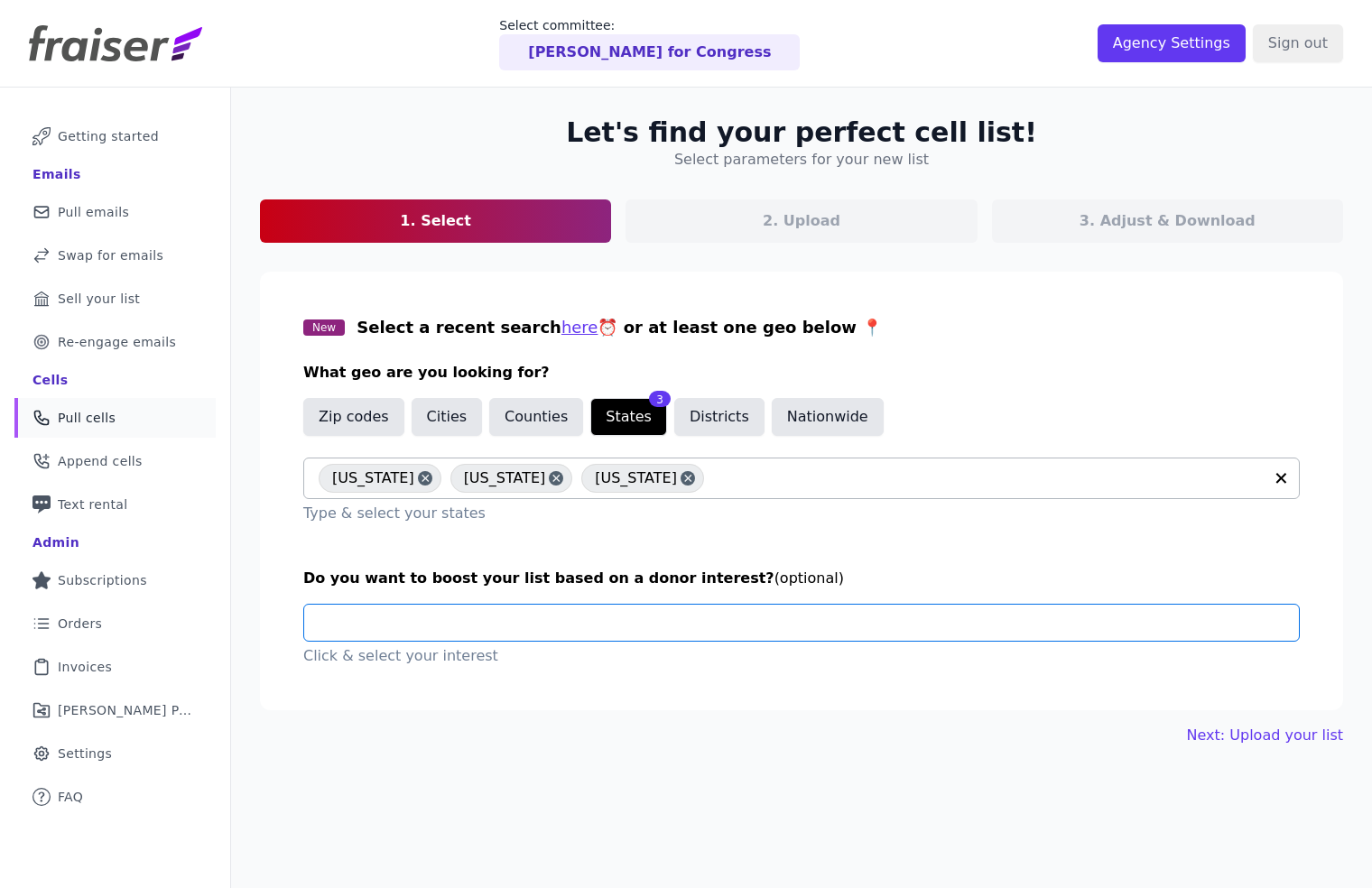
click at [446, 631] on input "text" at bounding box center [808, 623] width 980 height 36
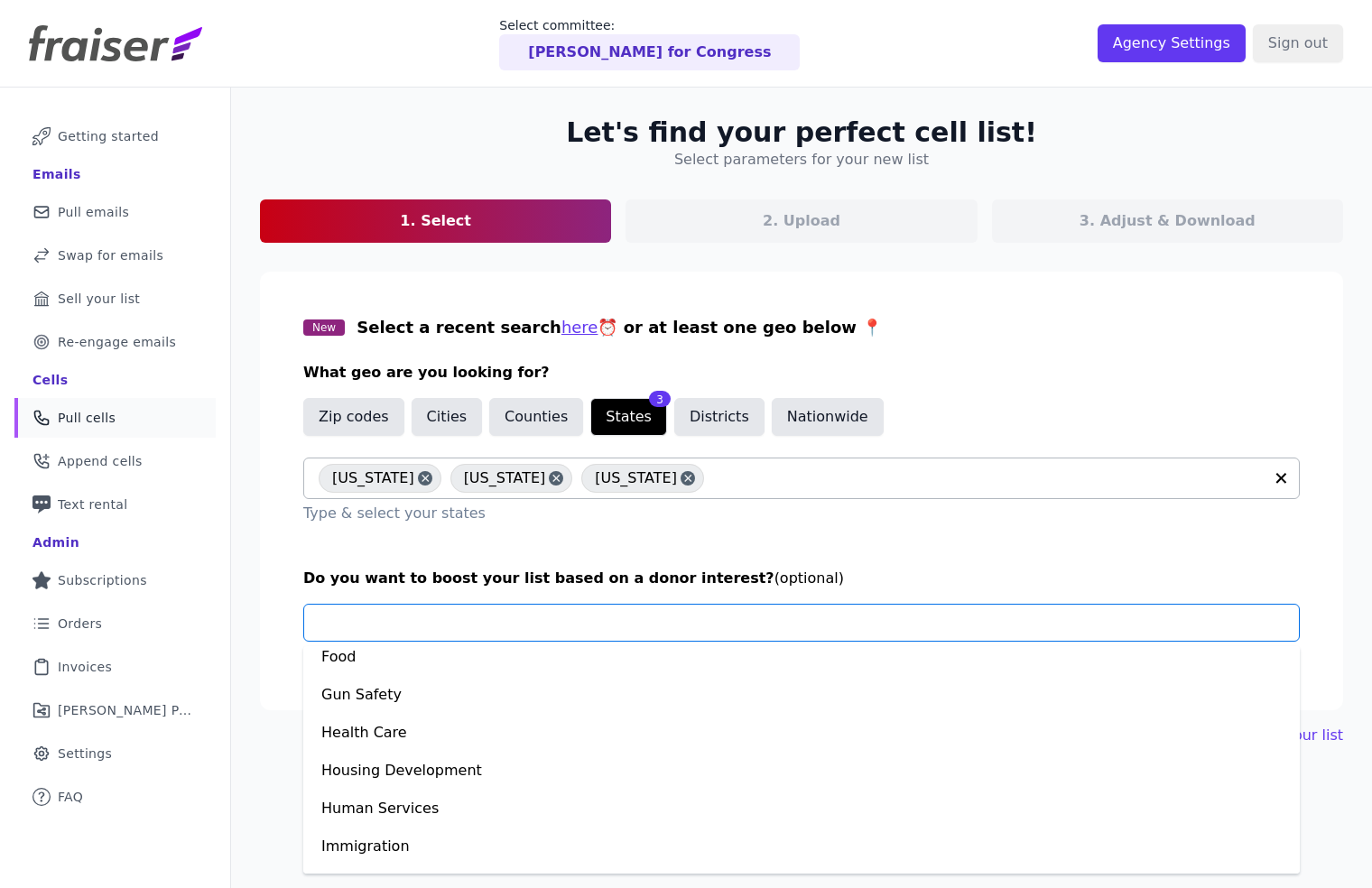
scroll to position [1251, 0]
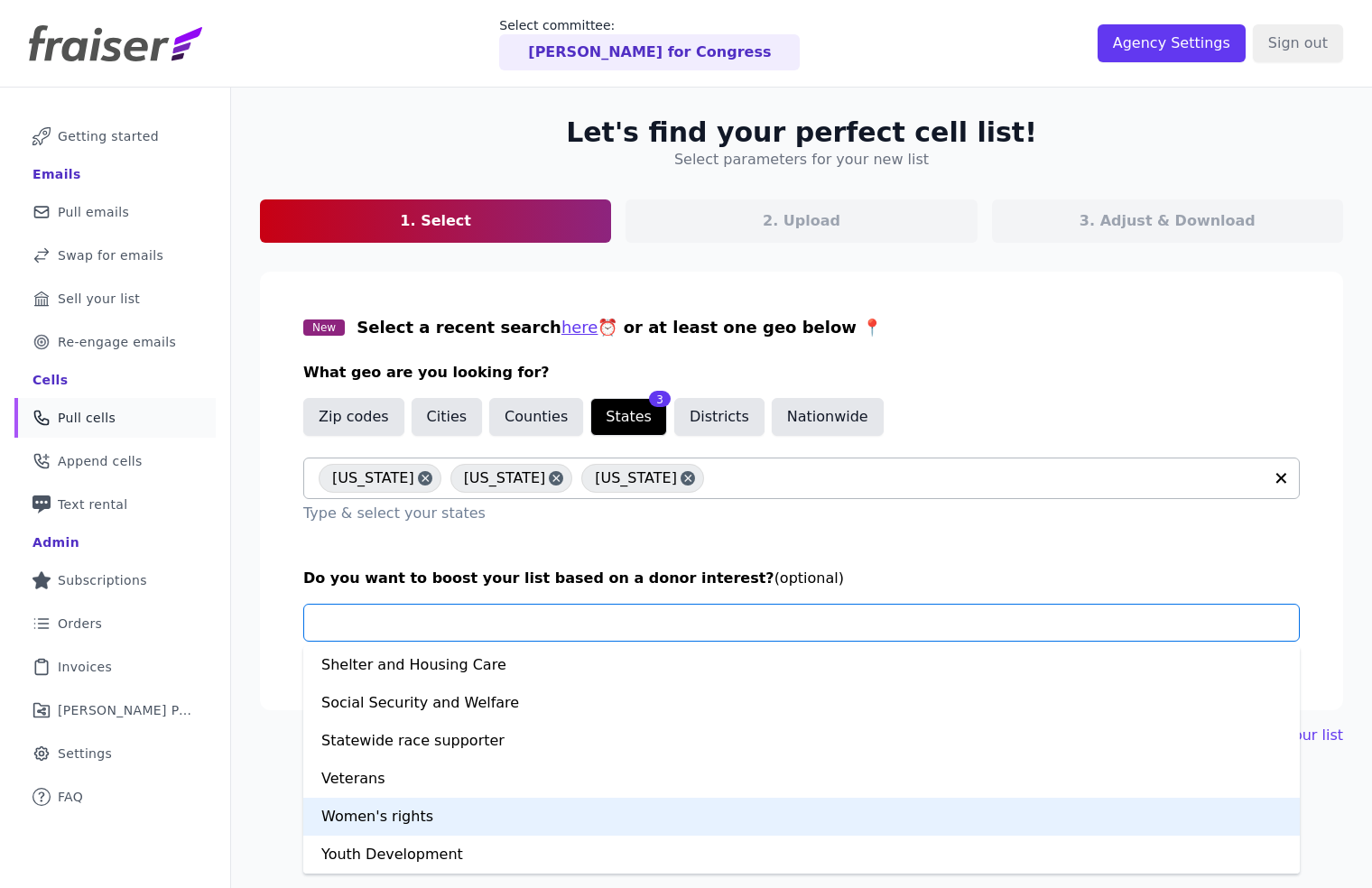
click at [389, 816] on div "Women's rights" at bounding box center [801, 817] width 997 height 38
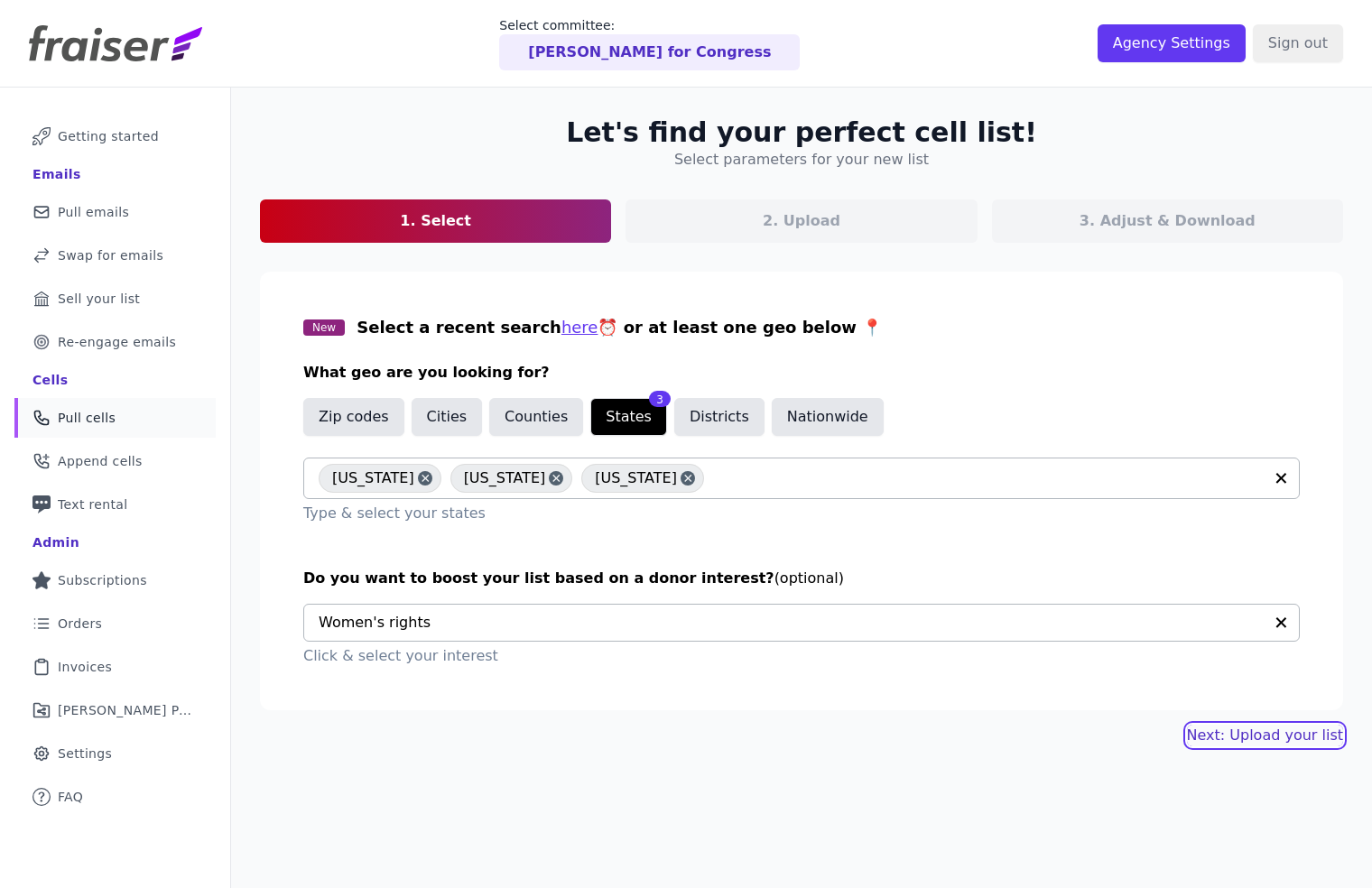
click at [1285, 741] on link "Next: Upload your list" at bounding box center [1264, 735] width 156 height 22
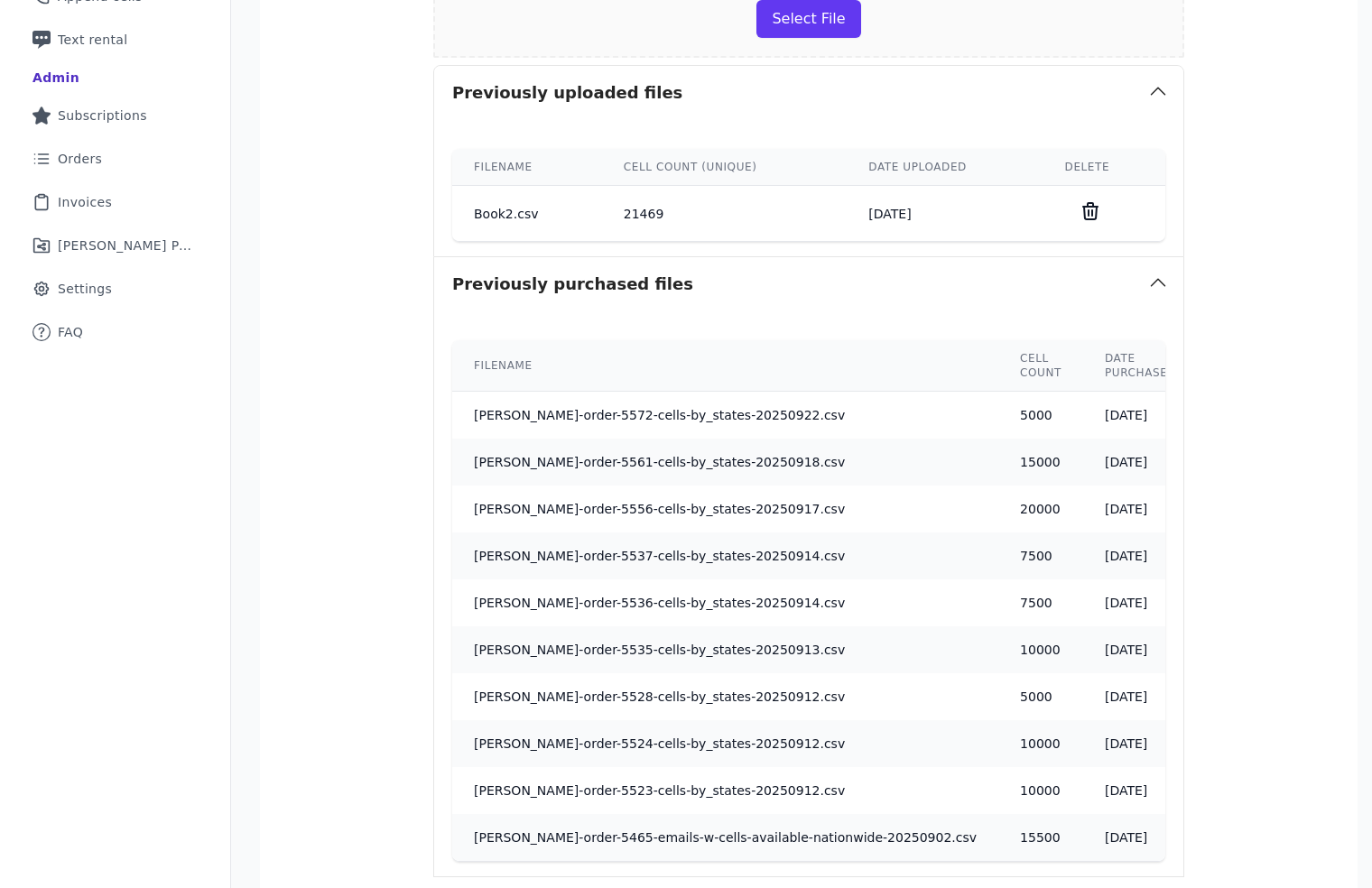
scroll to position [663, 0]
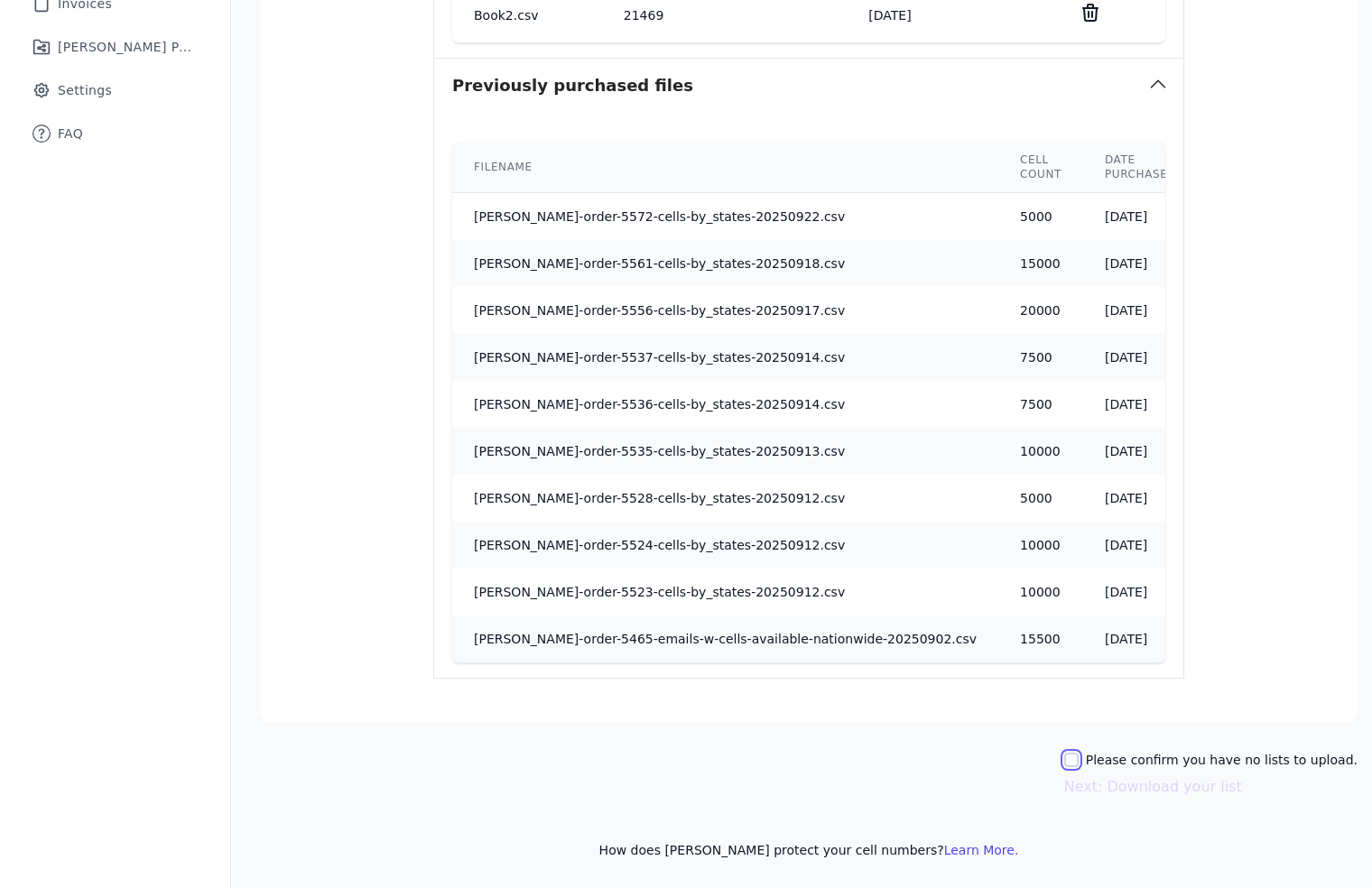
drag, startPoint x: 1077, startPoint y: 758, endPoint x: 1102, endPoint y: 771, distance: 28.2
click at [1076, 758] on input "Please confirm you have no lists to upload." at bounding box center [1071, 760] width 14 height 14
checkbox input "true"
click at [1147, 787] on button "Next: Download your list" at bounding box center [1153, 787] width 178 height 22
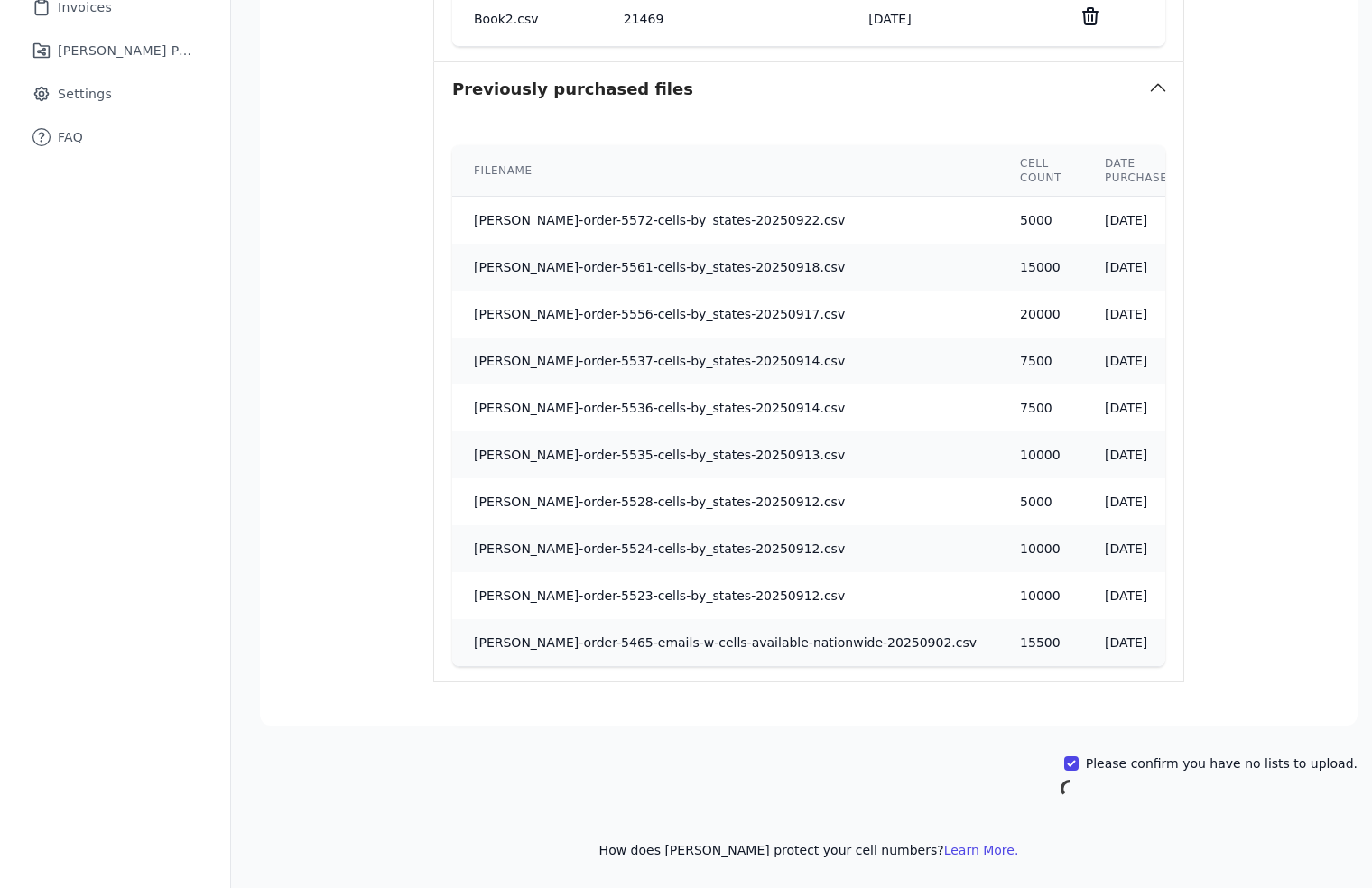
scroll to position [88, 0]
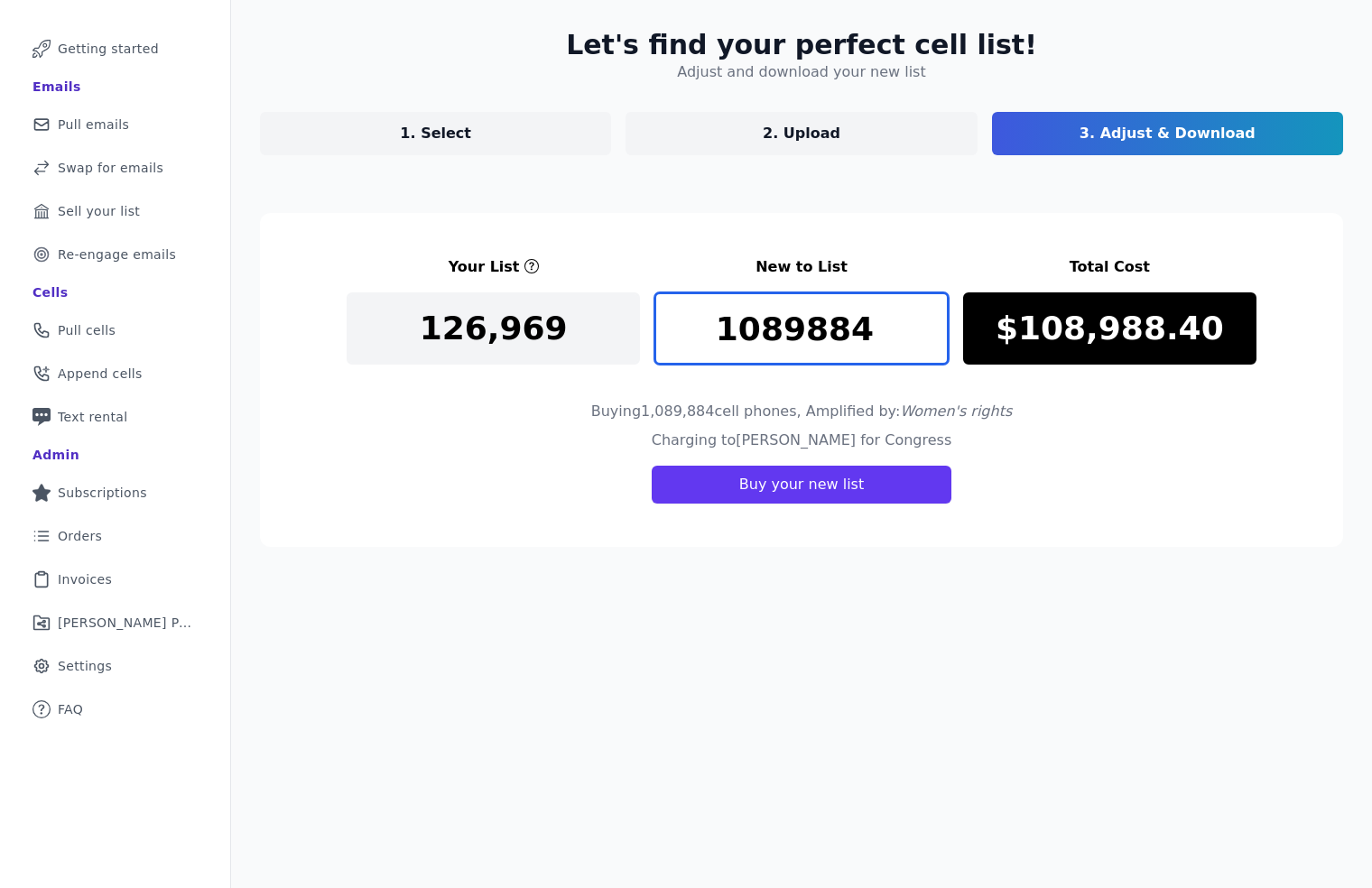
drag, startPoint x: 870, startPoint y: 337, endPoint x: 675, endPoint y: 327, distance: 195.3
click at [676, 327] on input "1089884" at bounding box center [801, 329] width 293 height 73
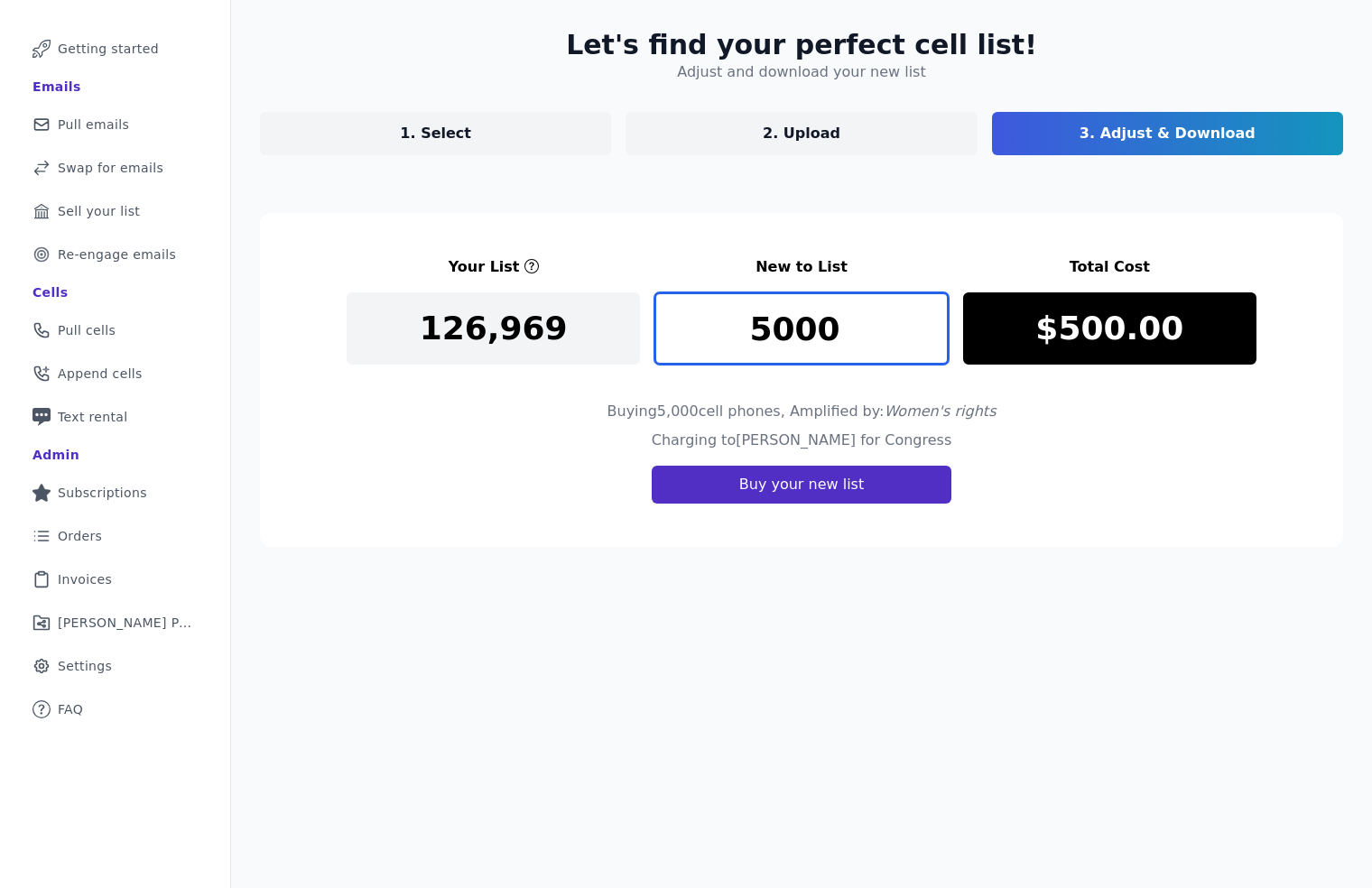
type input "5000"
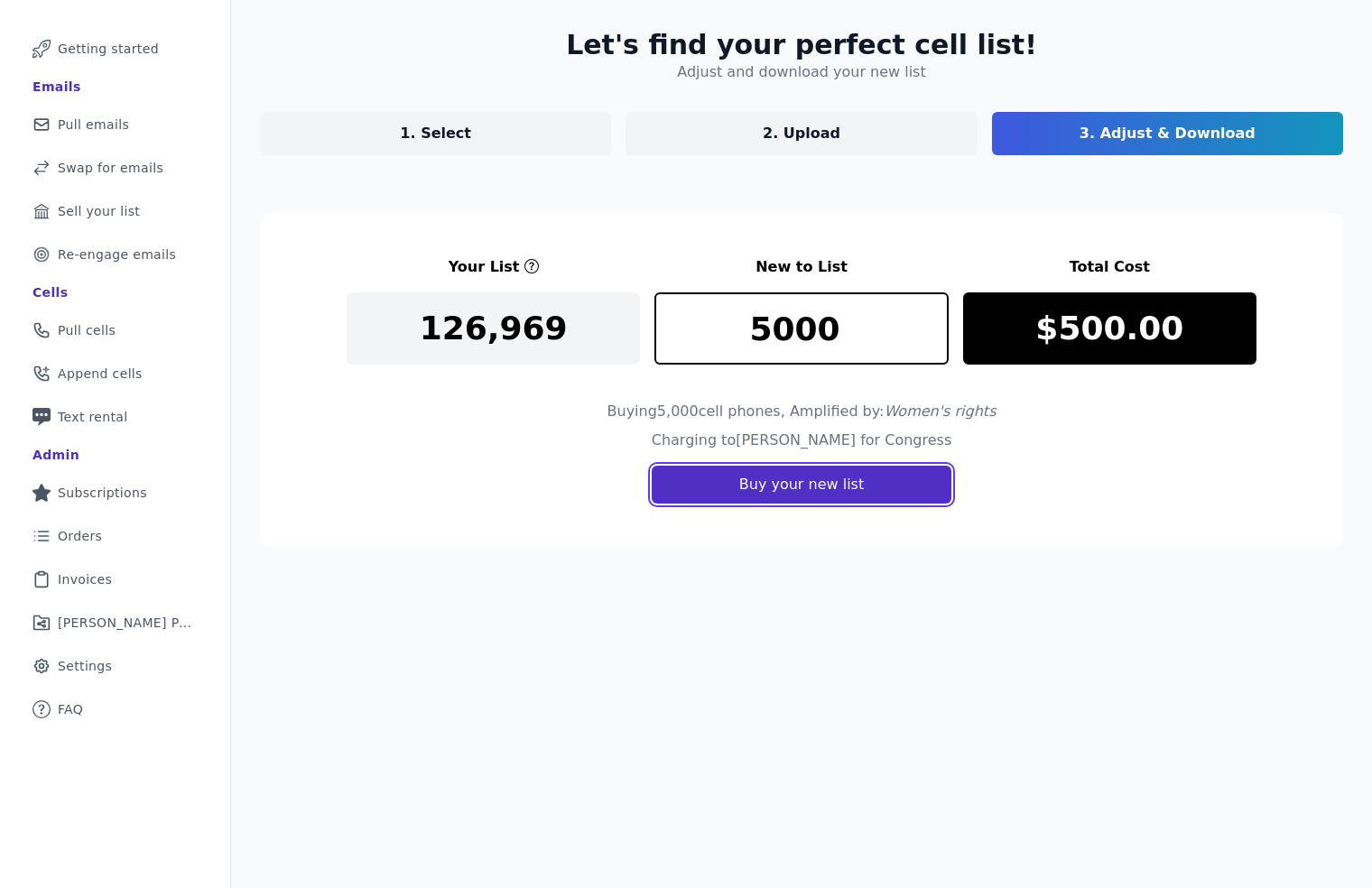
click at [808, 488] on button "Buy your new list" at bounding box center [802, 485] width 300 height 38
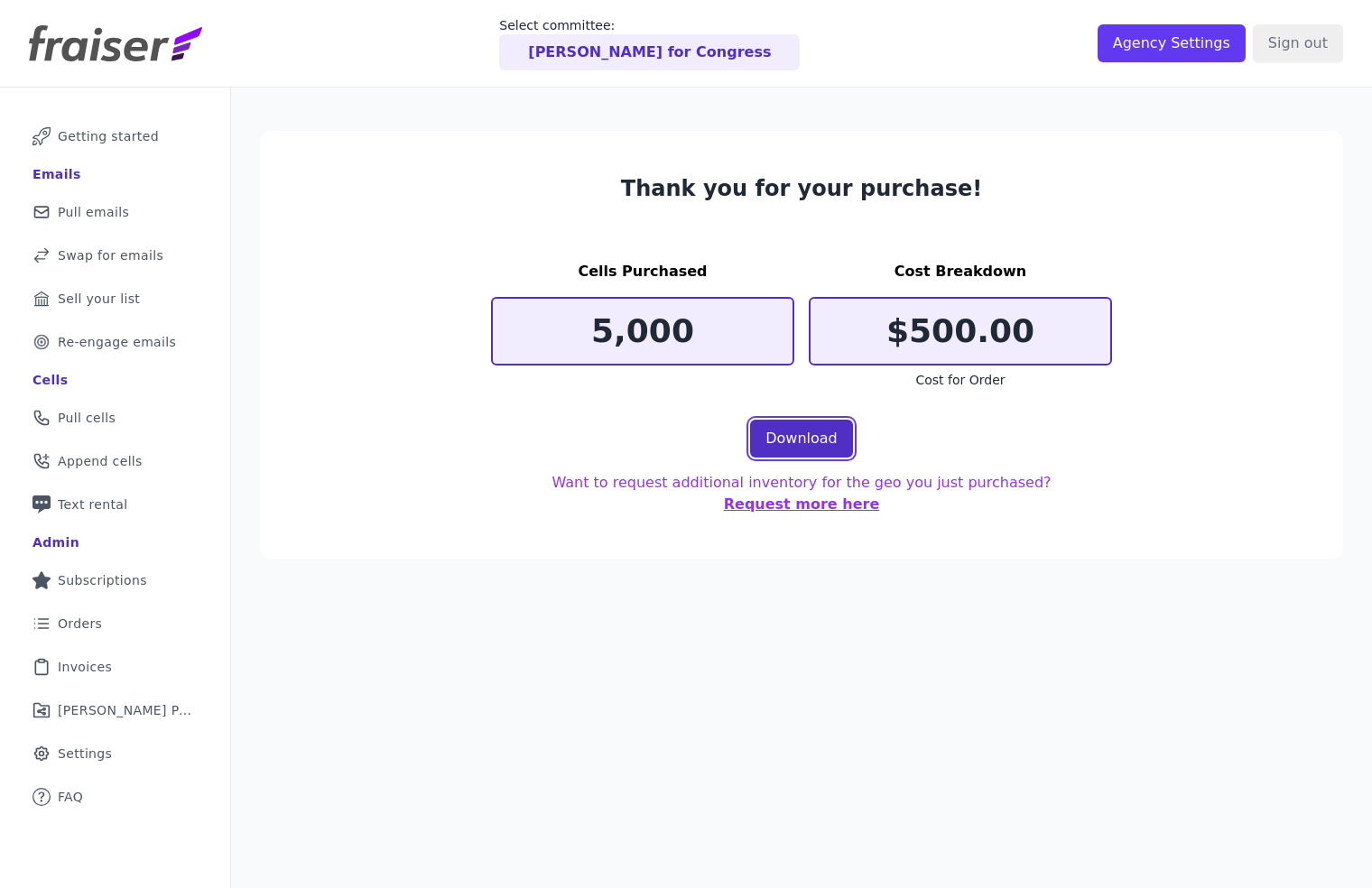
click at [799, 439] on link "Download" at bounding box center [802, 439] width 103 height 38
click at [88, 415] on span "Pull cells" at bounding box center [86, 418] width 57 height 18
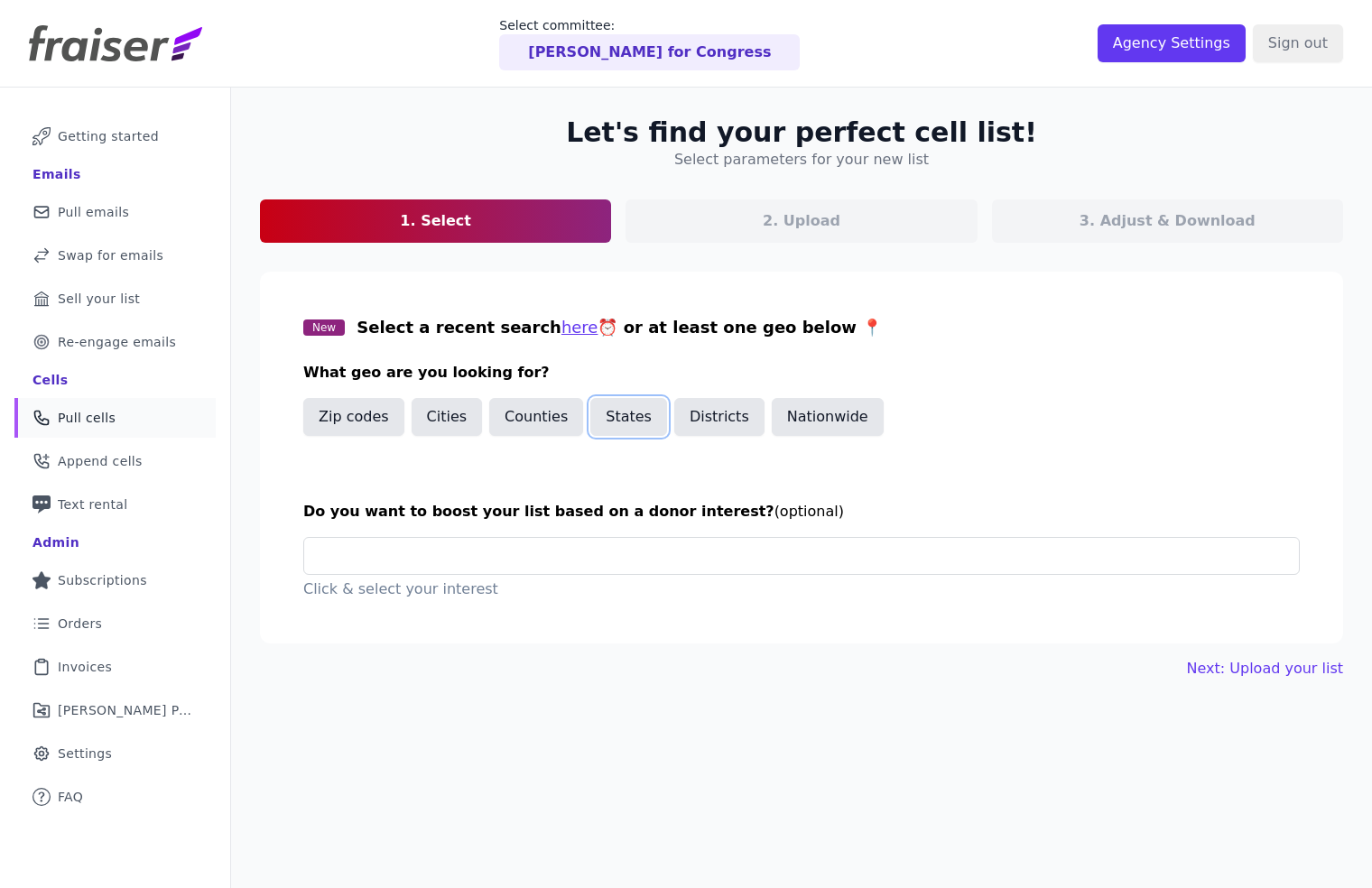
click at [626, 414] on button "States" at bounding box center [629, 418] width 76 height 38
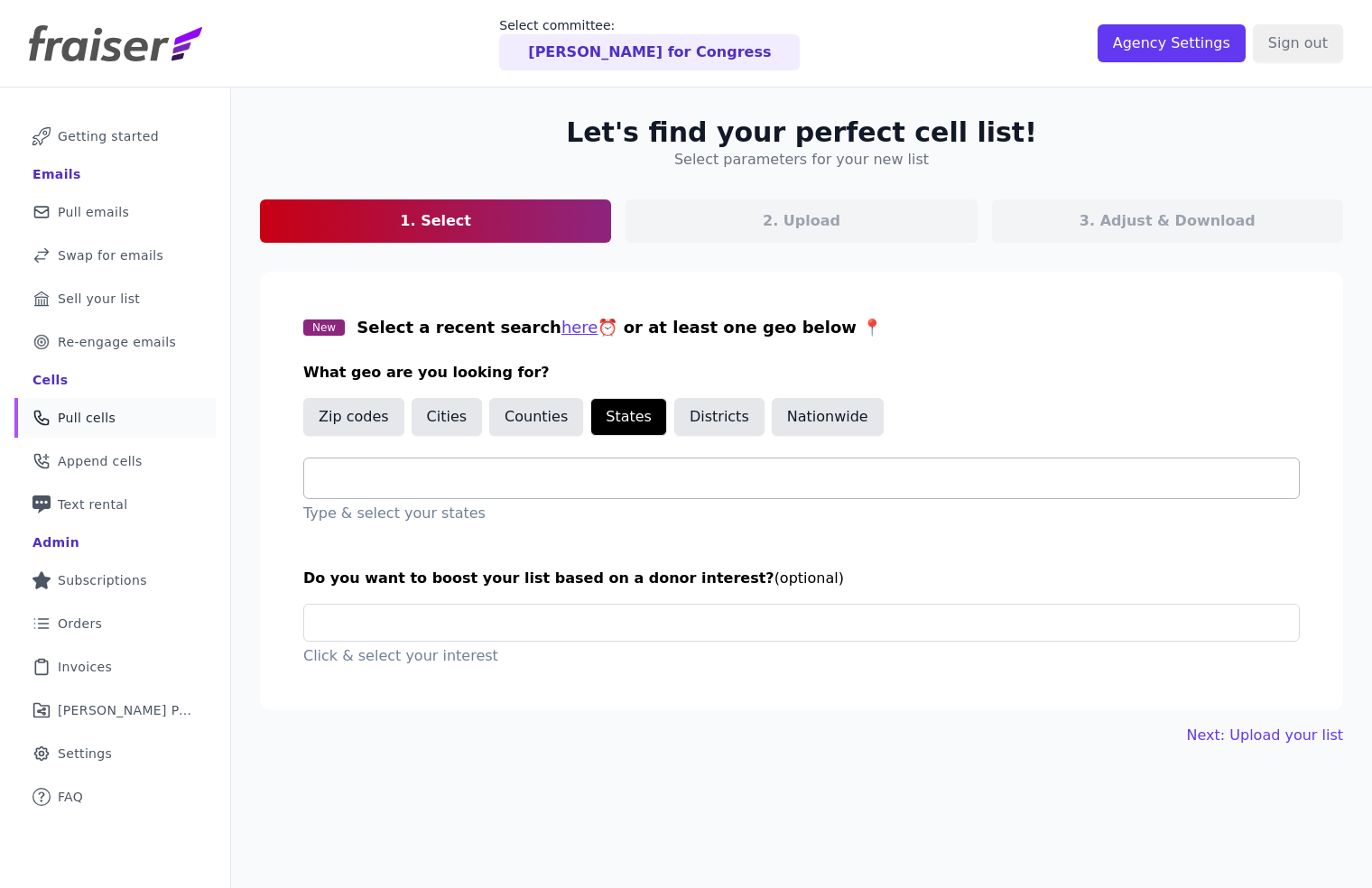
click at [482, 478] on input "text" at bounding box center [808, 478] width 980 height 22
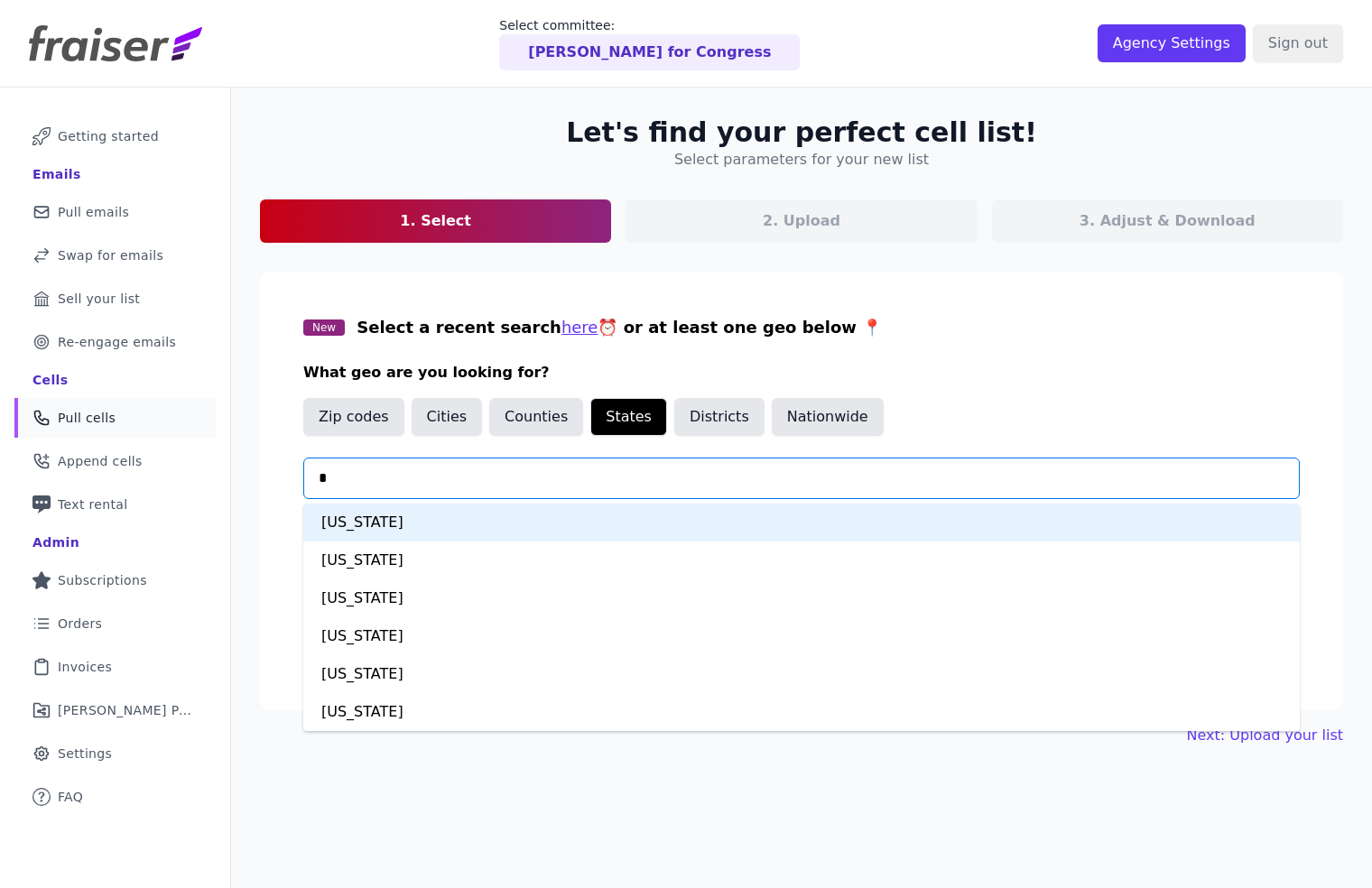
type input "**"
click at [466, 527] on div "Colorado" at bounding box center [801, 523] width 997 height 38
type input "***"
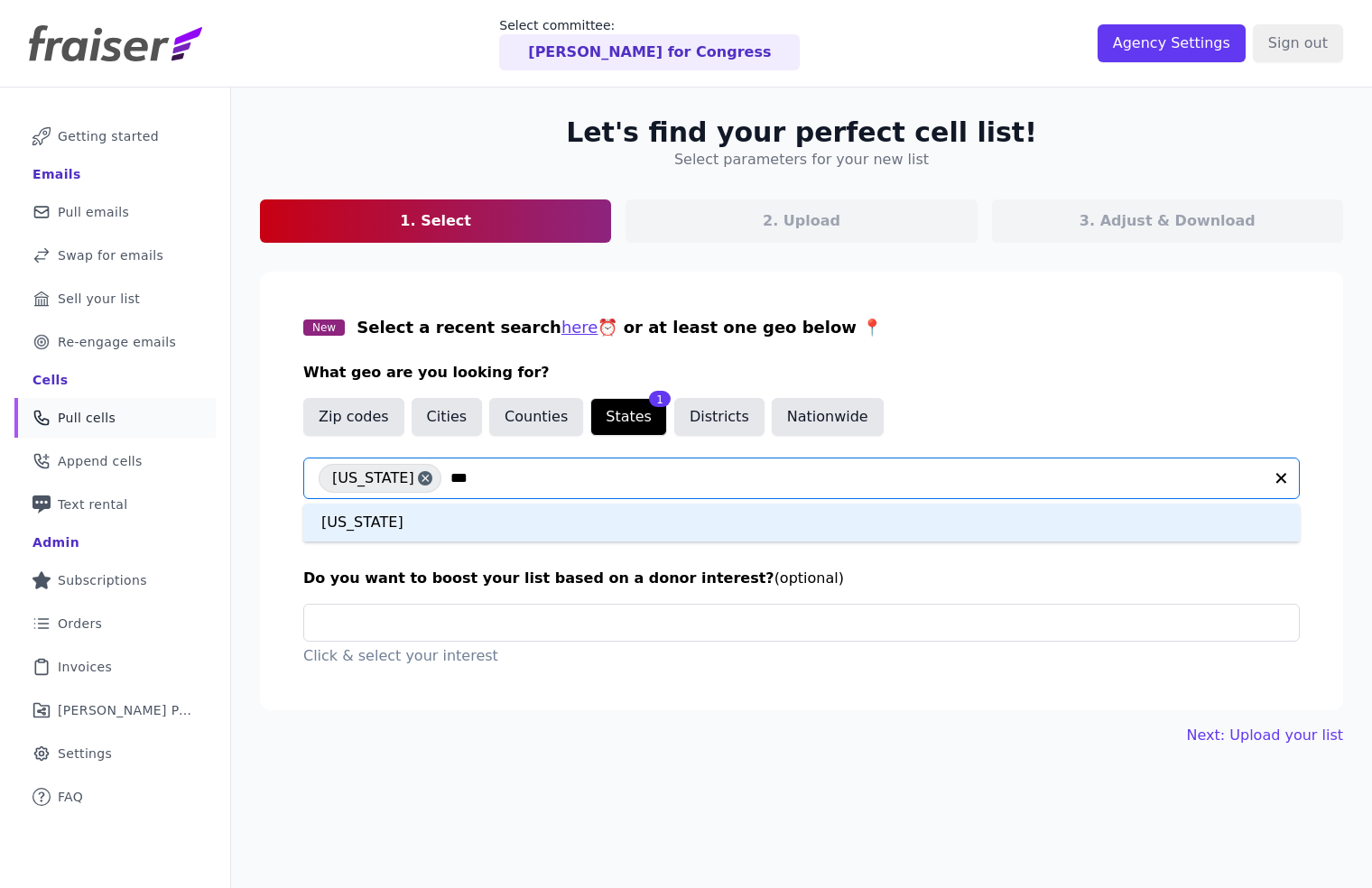
click at [478, 526] on div "California" at bounding box center [801, 523] width 997 height 38
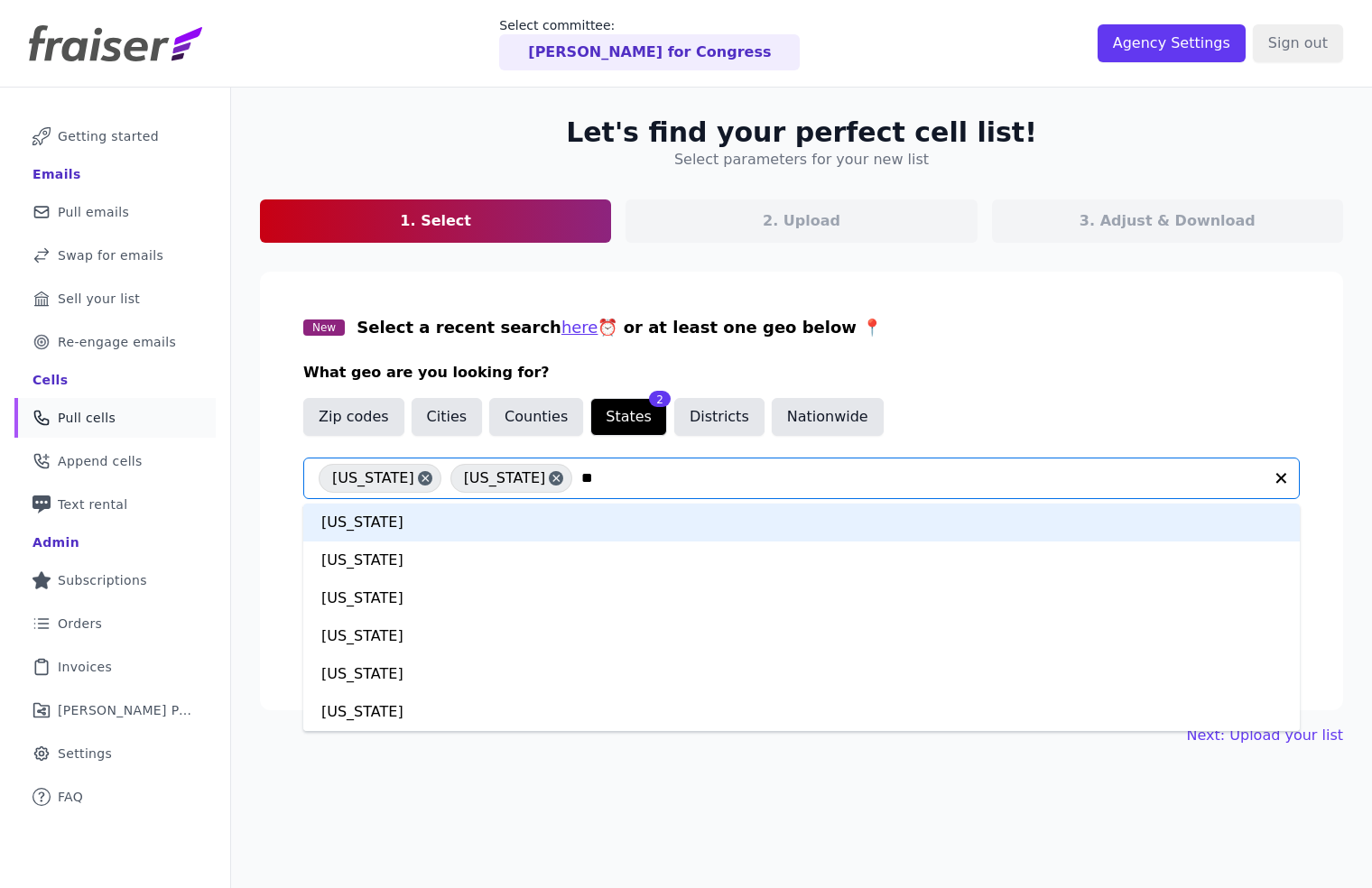
type input "***"
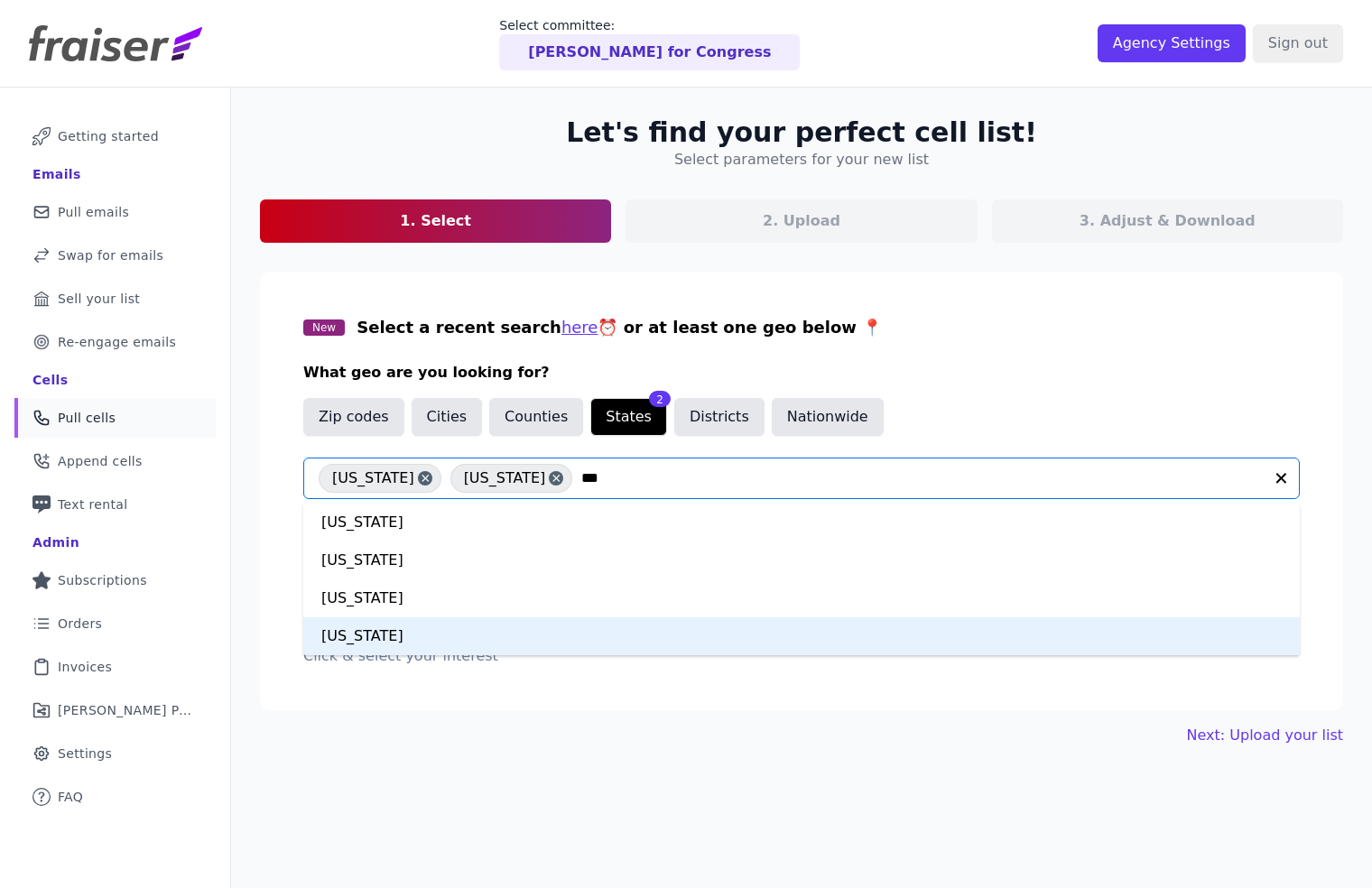
click at [452, 627] on div "New York" at bounding box center [801, 637] width 997 height 38
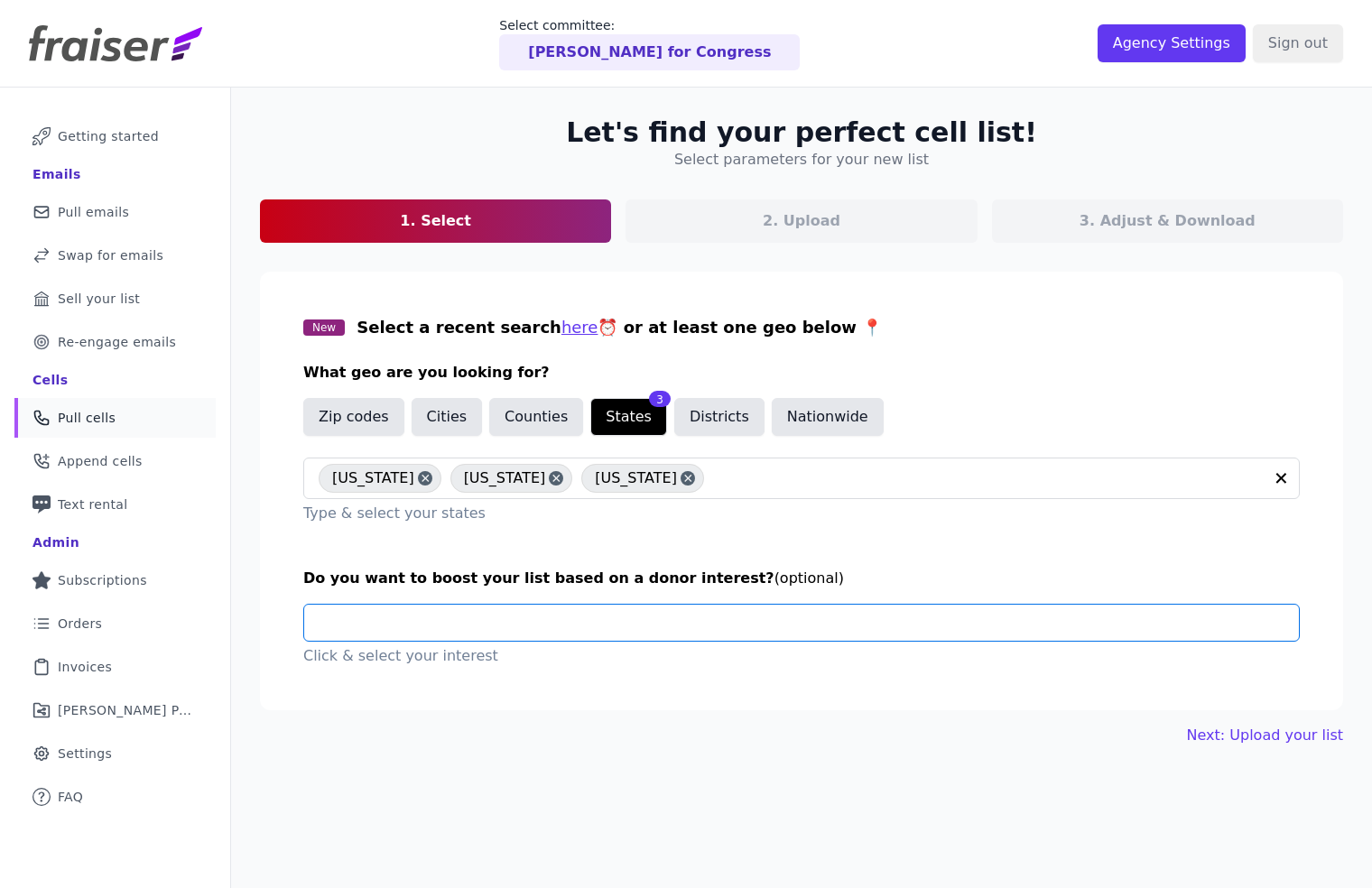
click at [516, 629] on input "text" at bounding box center [808, 623] width 980 height 36
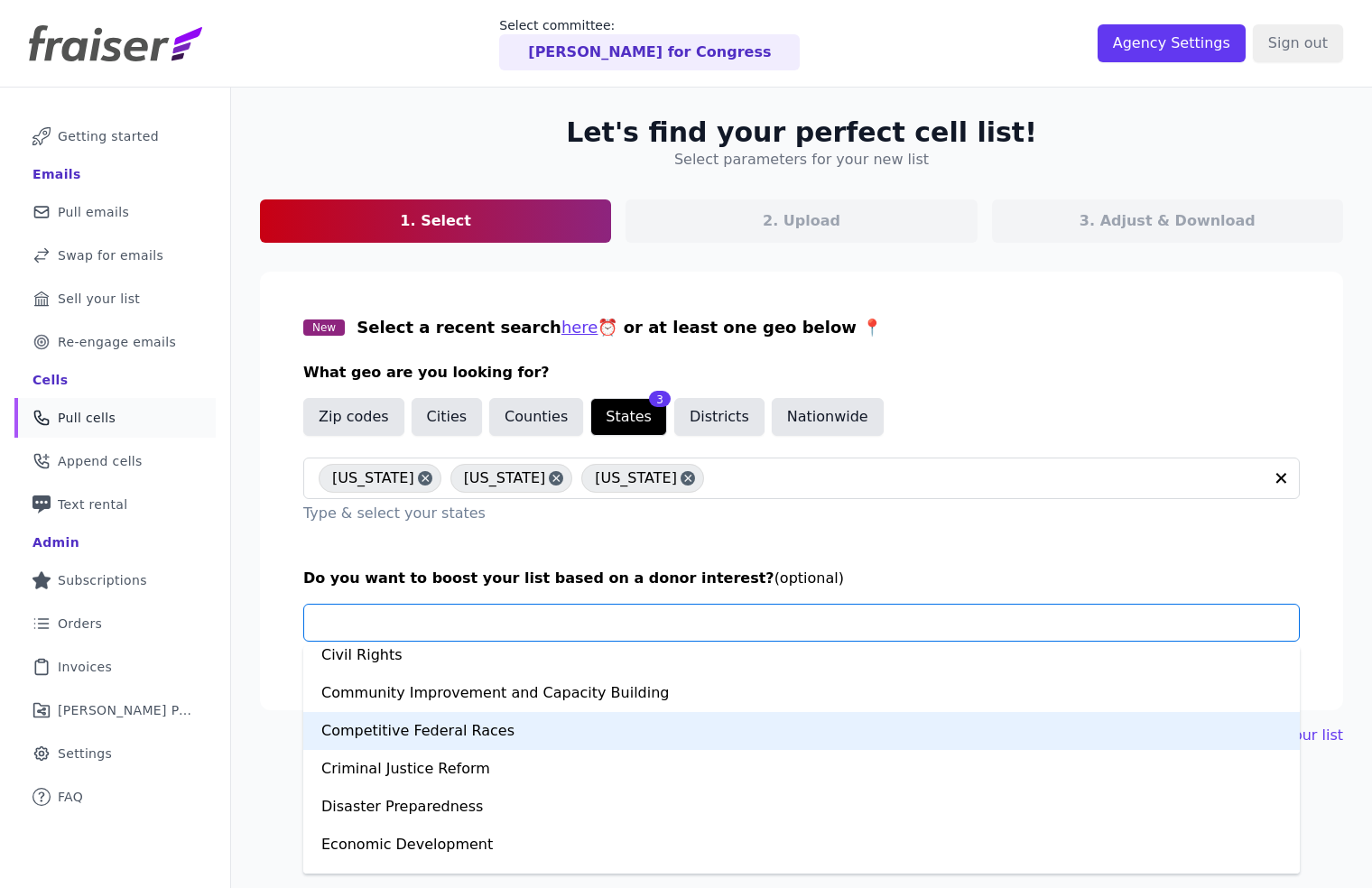
scroll to position [361, 0]
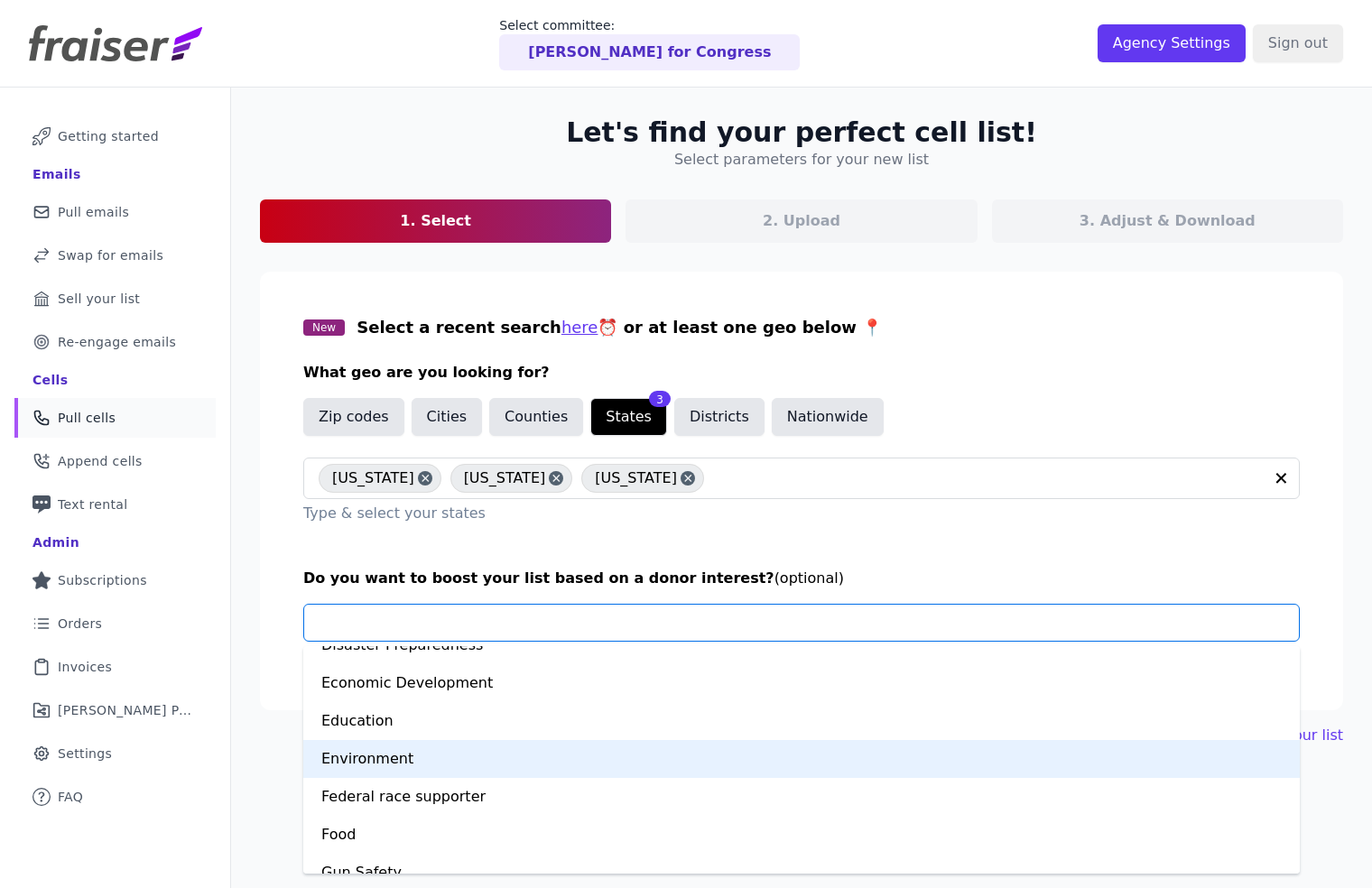
click at [372, 758] on div "Environment" at bounding box center [801, 760] width 997 height 38
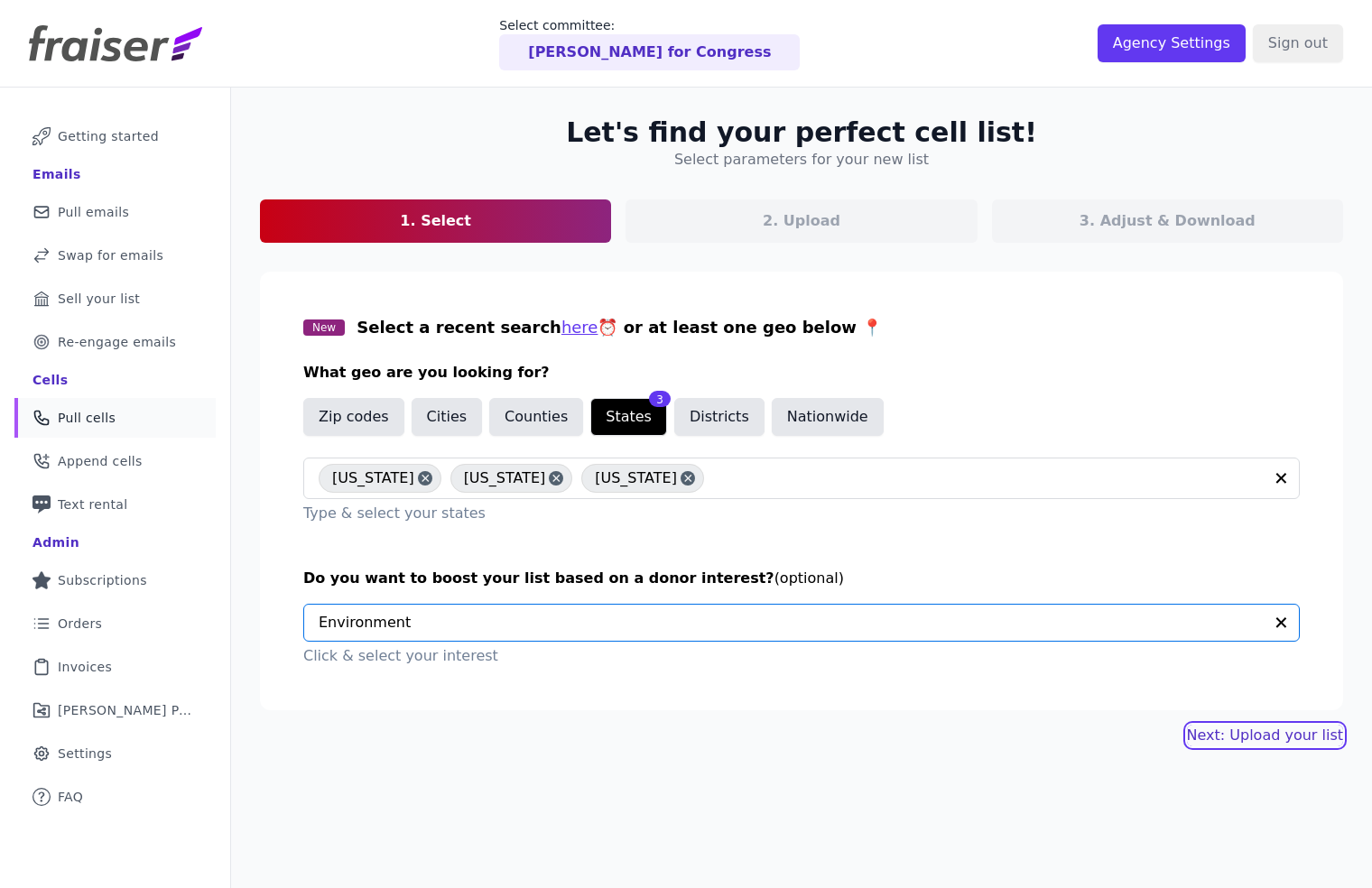
click at [1274, 734] on link "Next: Upload your list" at bounding box center [1264, 735] width 156 height 22
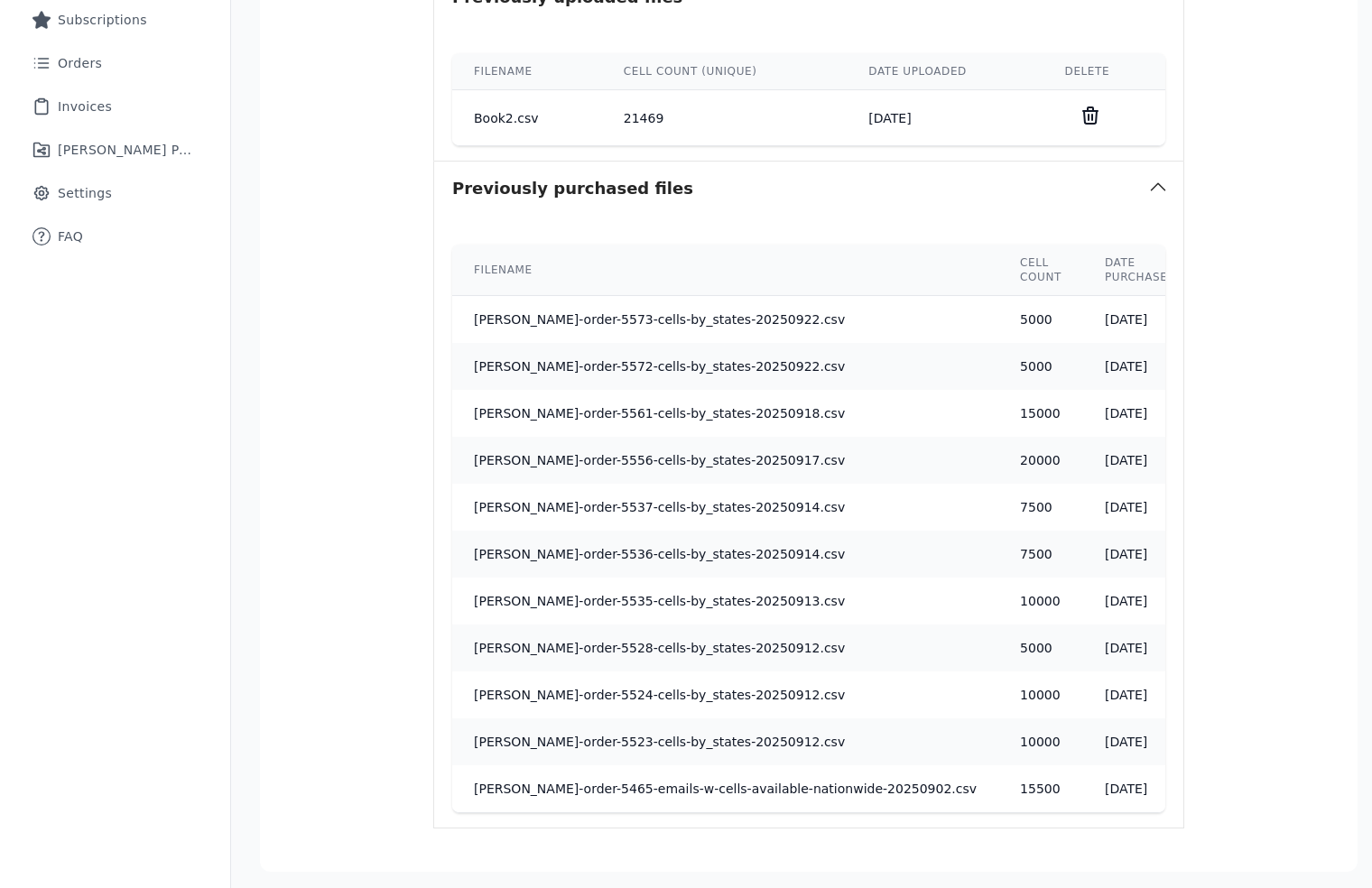
scroll to position [710, 0]
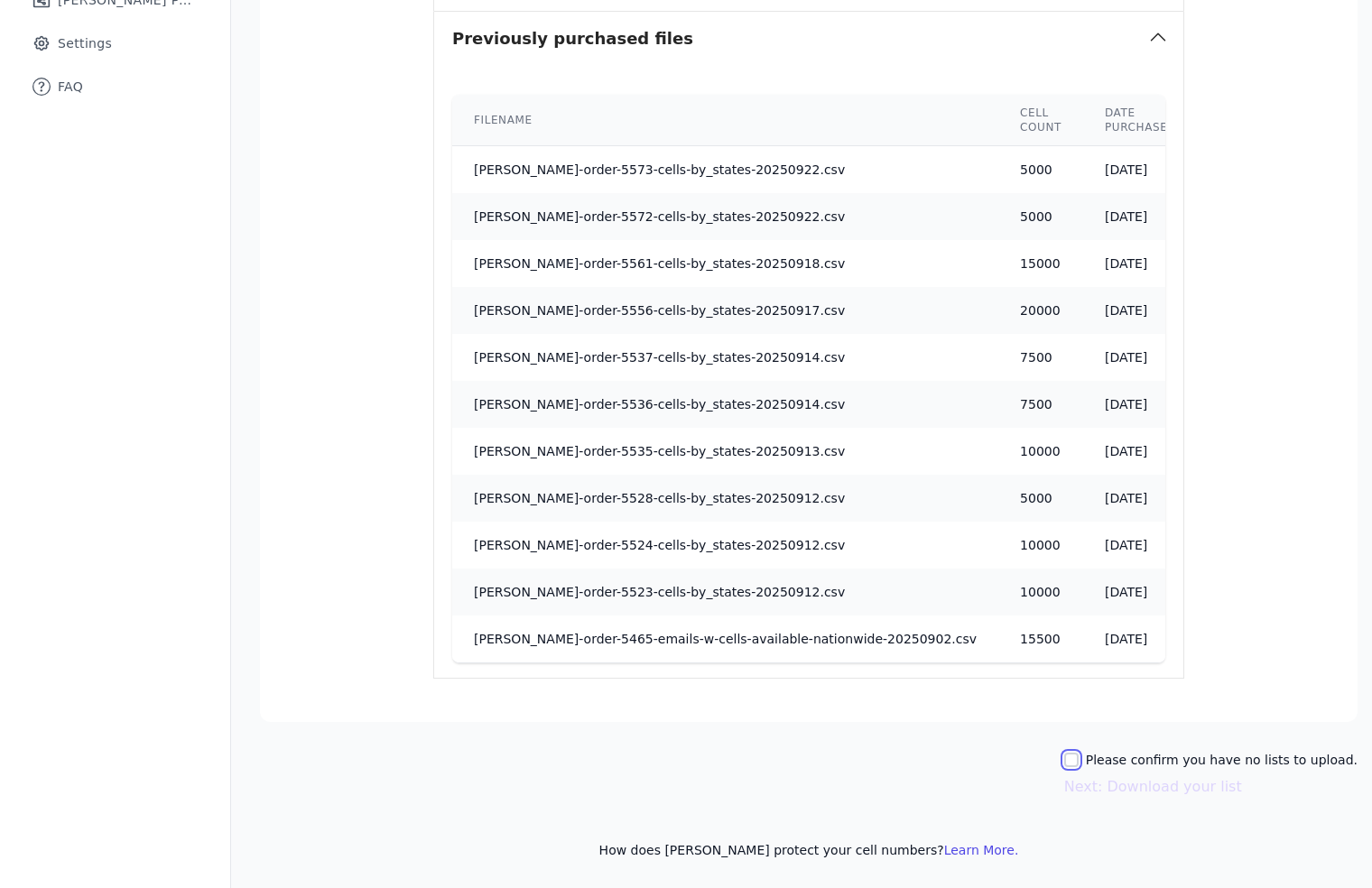
click at [1074, 761] on input "Please confirm you have no lists to upload." at bounding box center [1071, 760] width 14 height 14
checkbox input "true"
click at [1172, 789] on button "Next: Download your list" at bounding box center [1153, 787] width 178 height 22
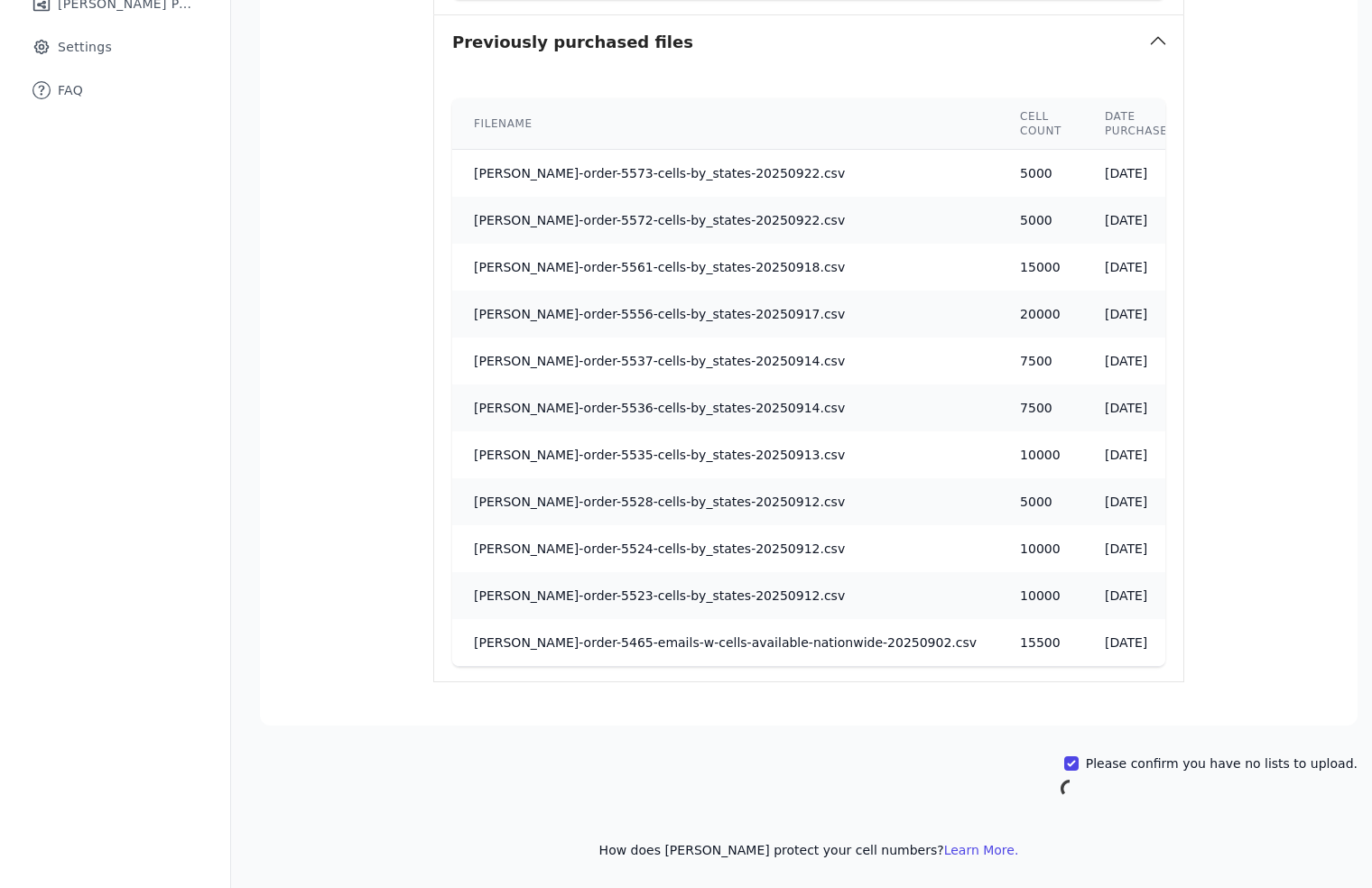
scroll to position [88, 0]
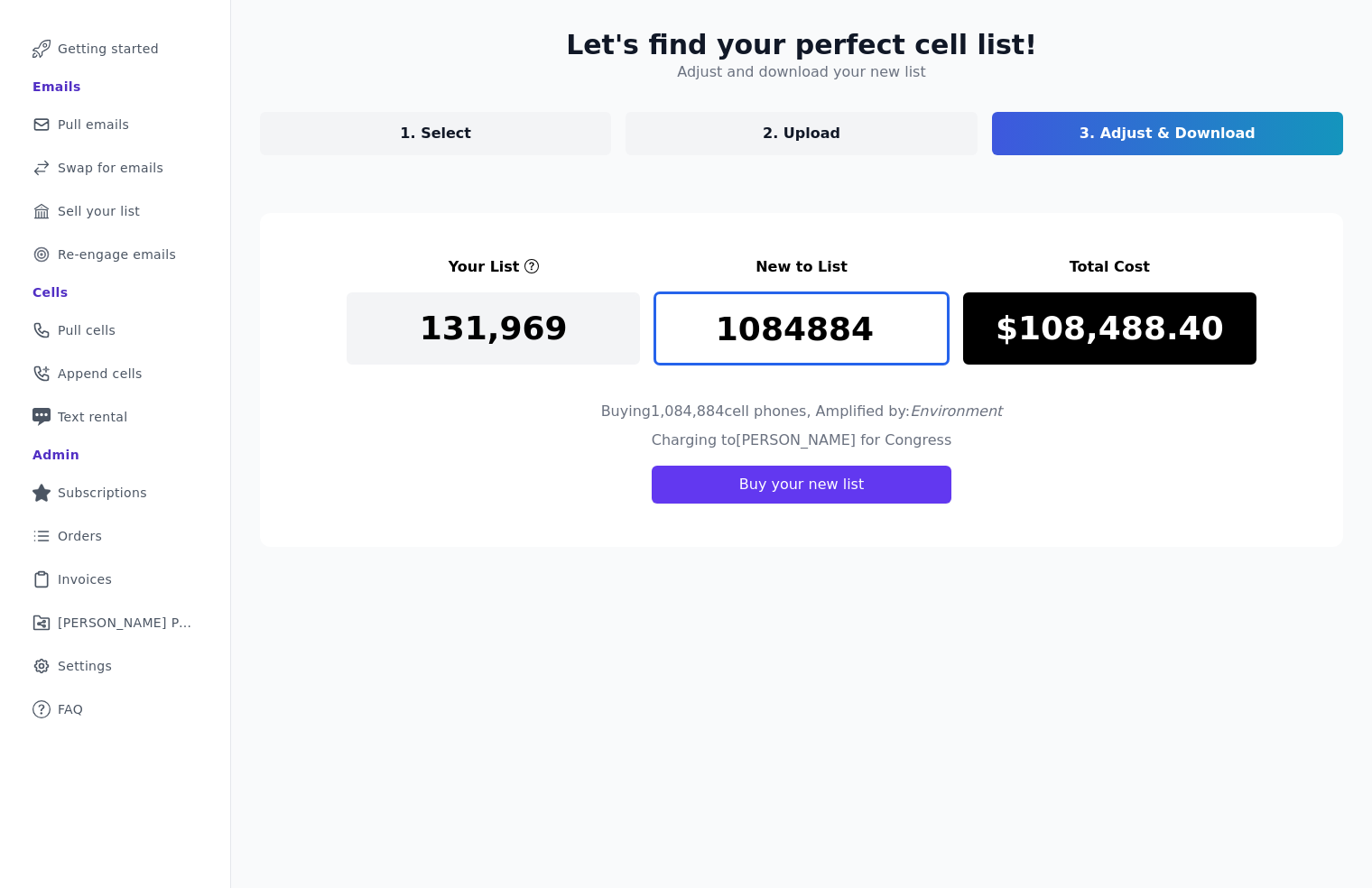
drag, startPoint x: 867, startPoint y: 332, endPoint x: 701, endPoint y: 336, distance: 166.0
click at [701, 336] on input "1084884" at bounding box center [801, 329] width 293 height 73
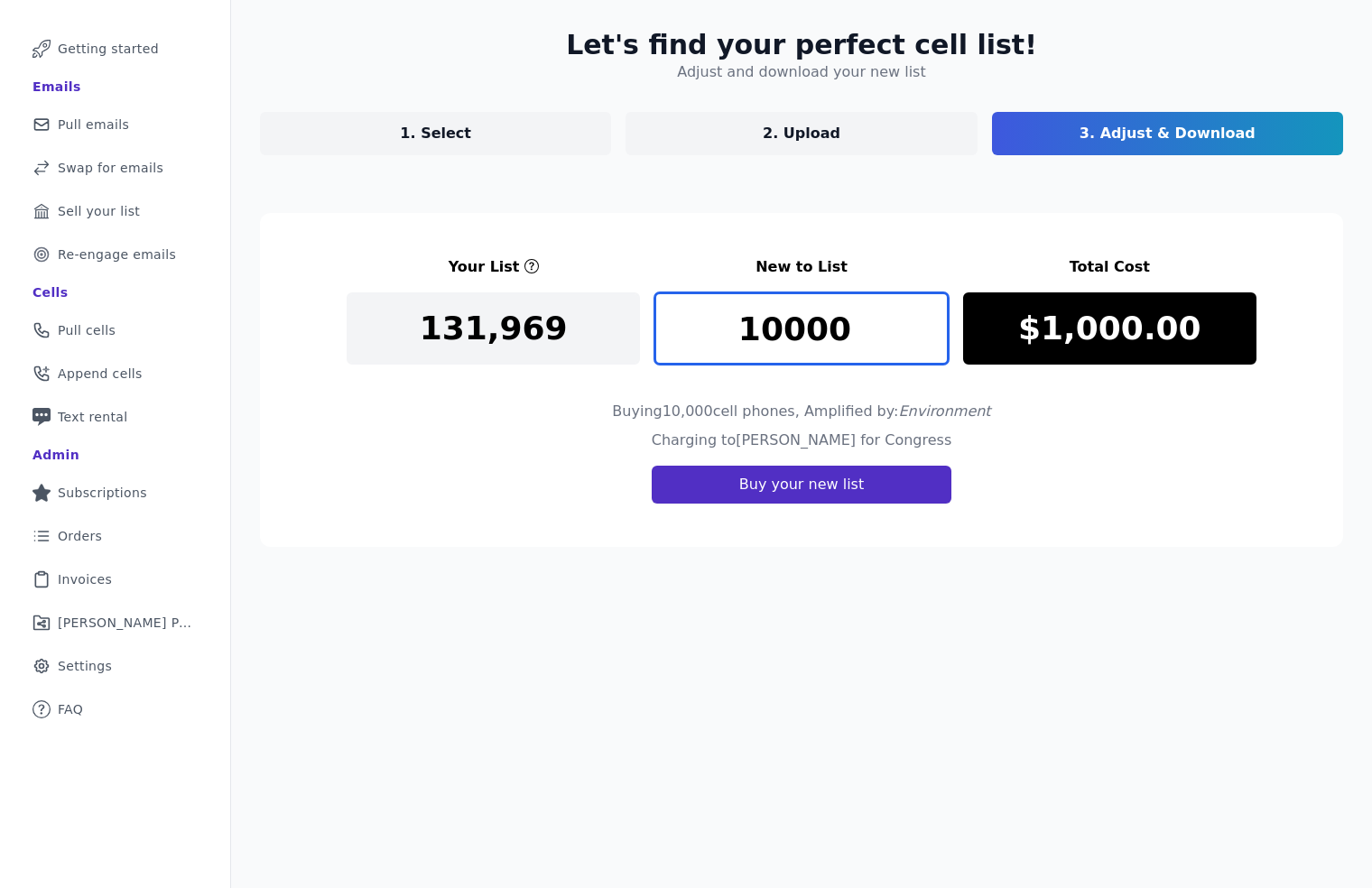
type input "10000"
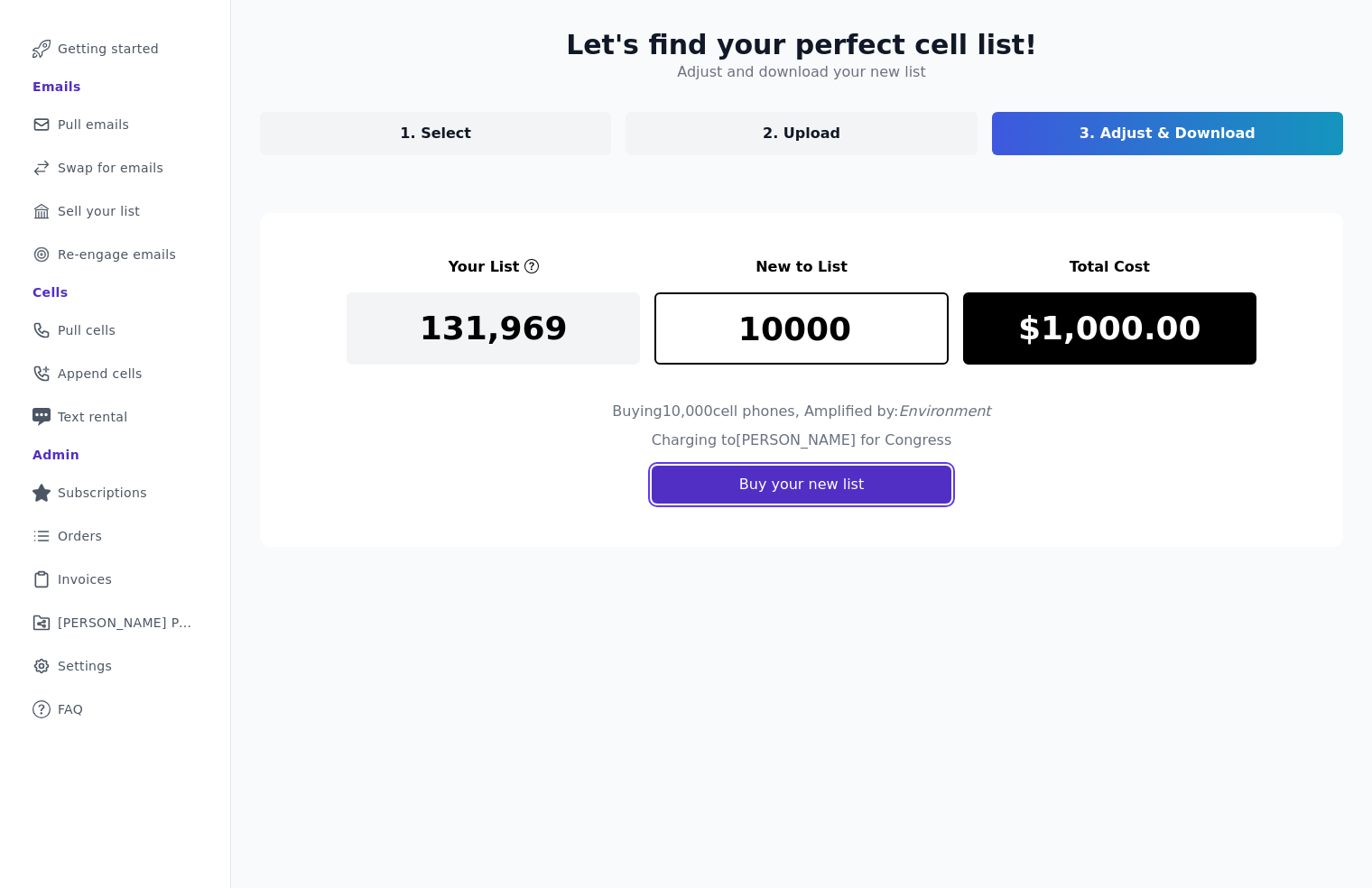
click at [805, 488] on button "Buy your new list" at bounding box center [802, 485] width 300 height 38
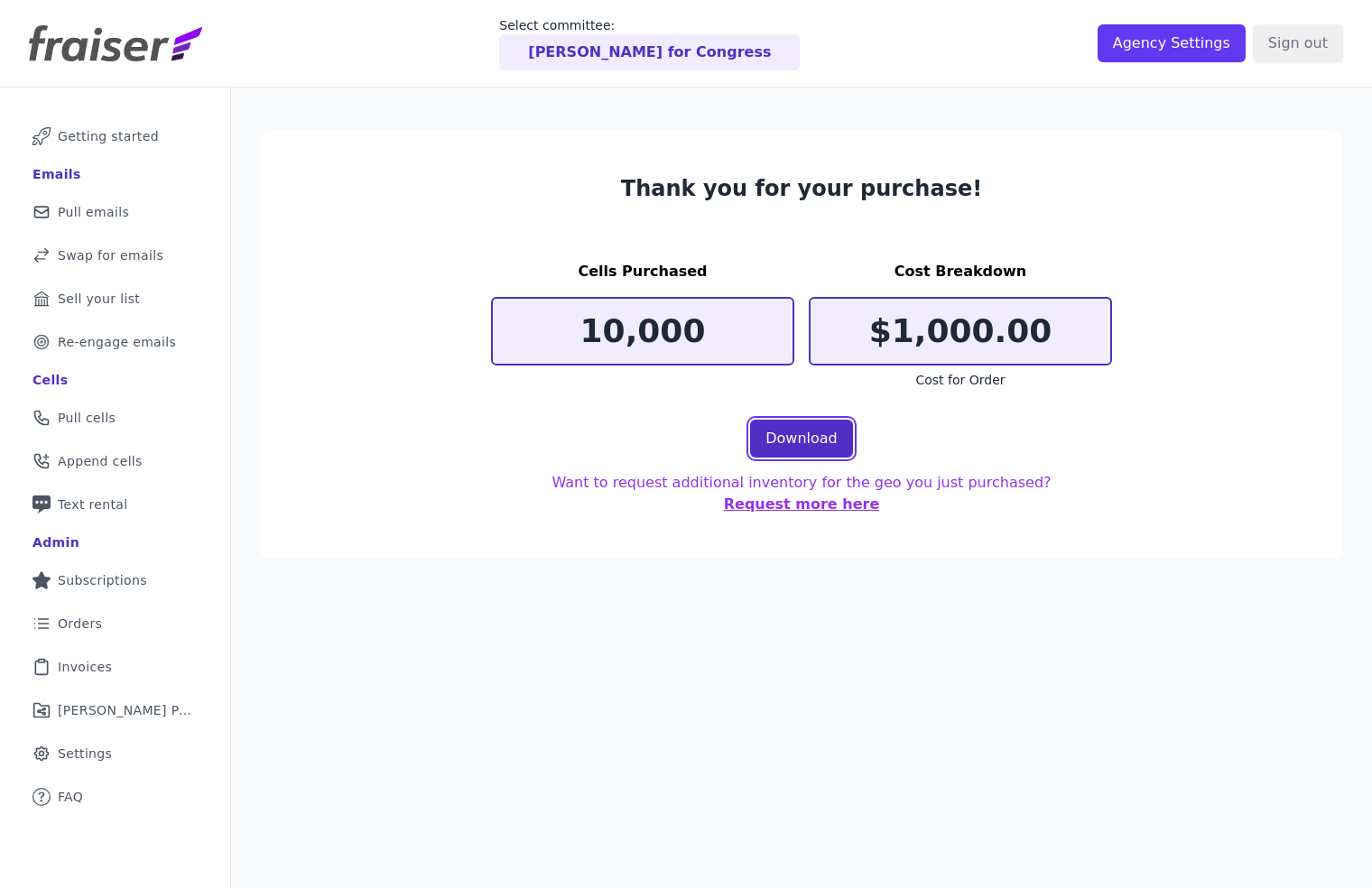
click at [810, 444] on link "Download" at bounding box center [802, 439] width 103 height 38
click at [106, 415] on span "Pull cells" at bounding box center [86, 418] width 57 height 18
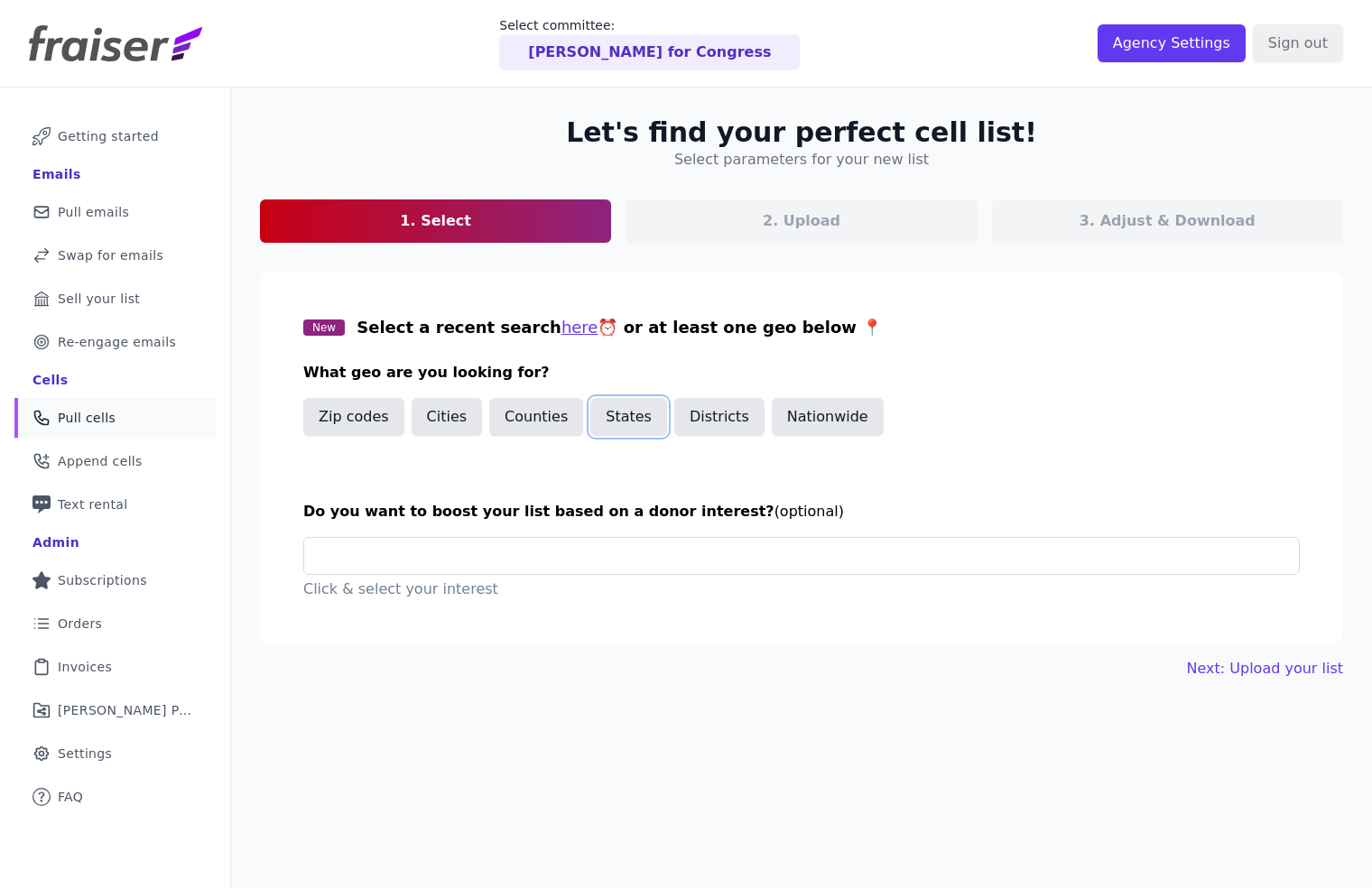
click at [639, 422] on button "States" at bounding box center [629, 418] width 76 height 38
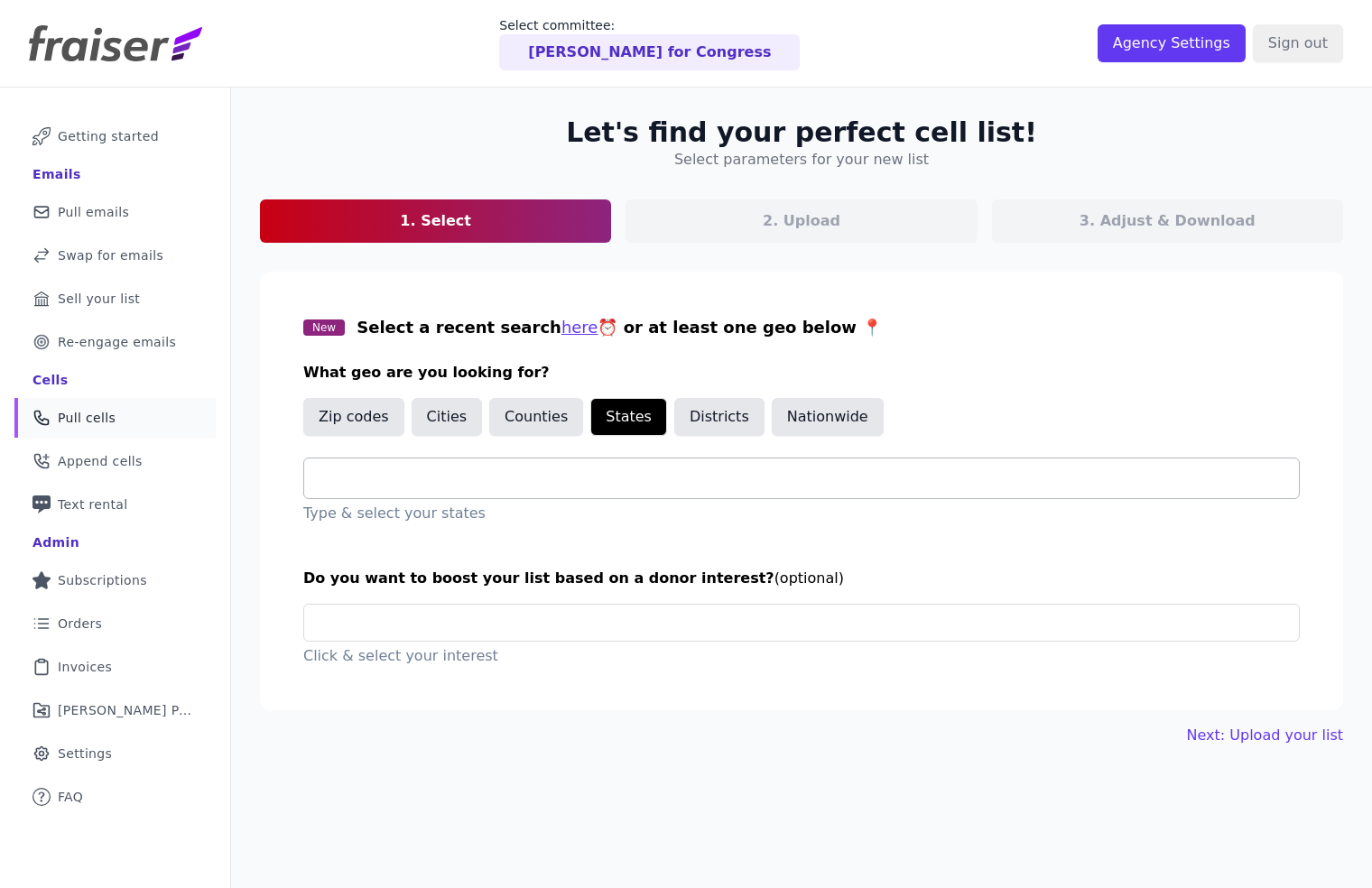
click at [426, 480] on input "text" at bounding box center [808, 478] width 980 height 22
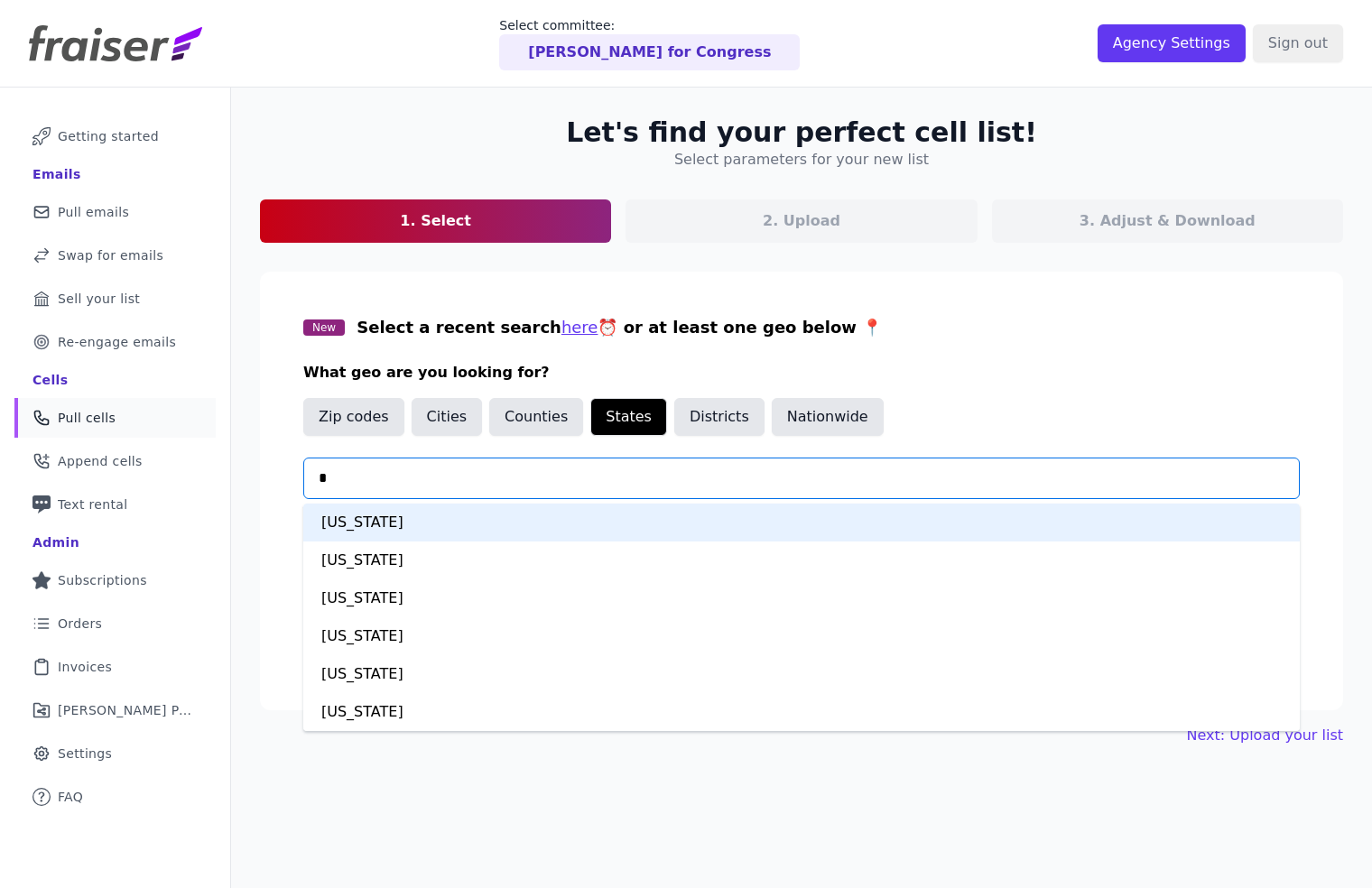
type input "**"
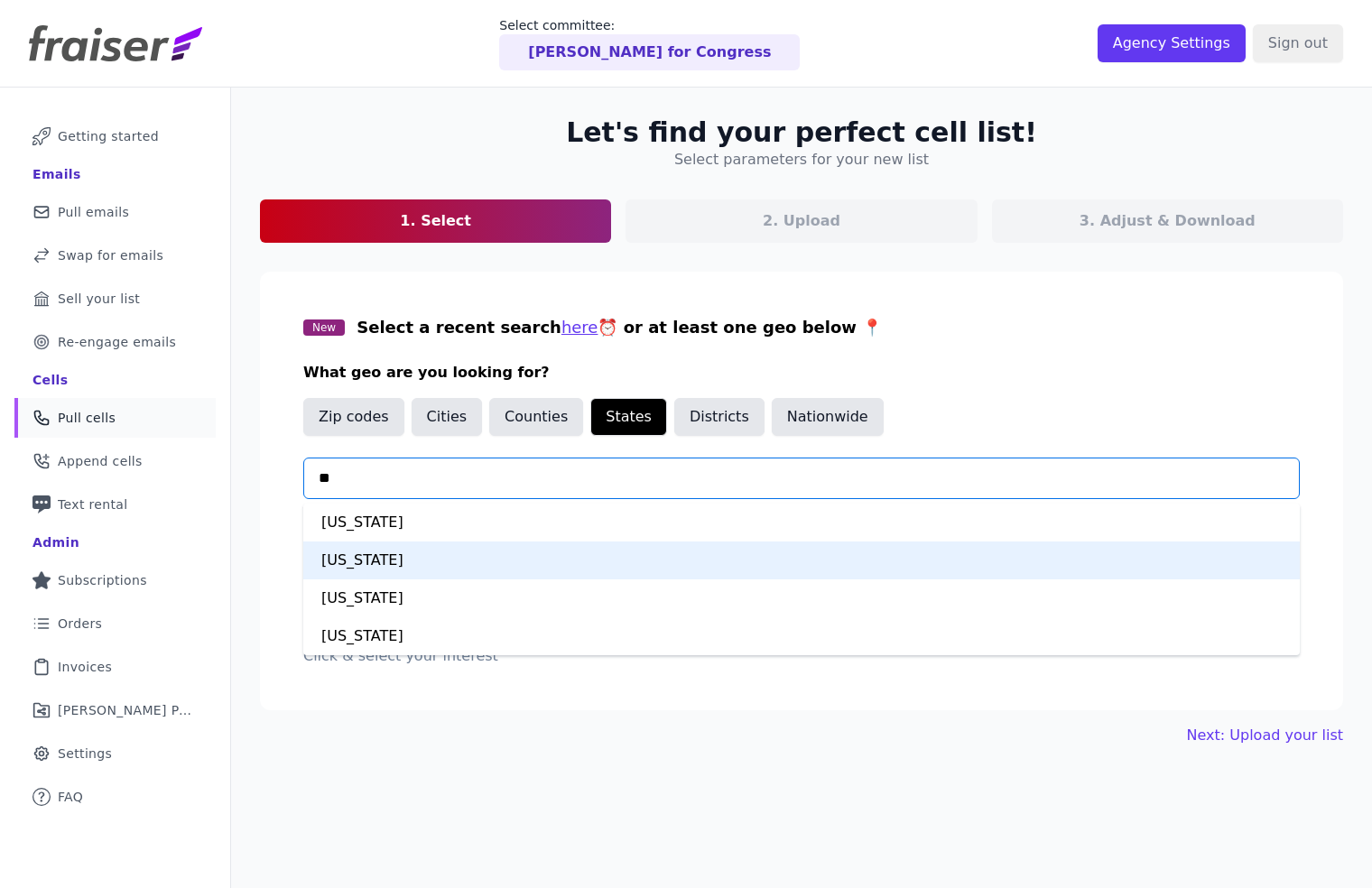
click at [396, 568] on div "[US_STATE]" at bounding box center [801, 561] width 997 height 38
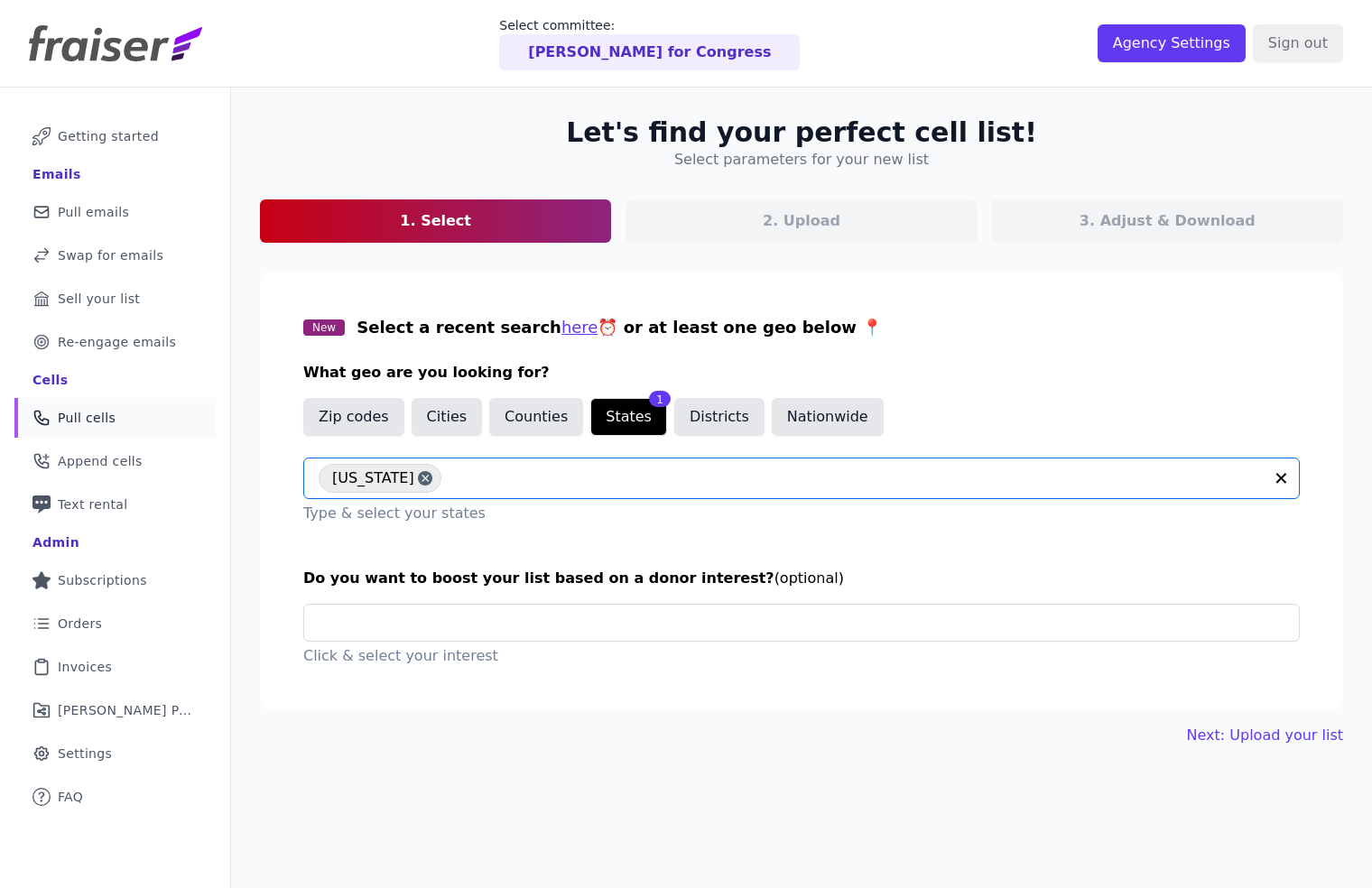
click at [474, 471] on input "text" at bounding box center [856, 478] width 812 height 22
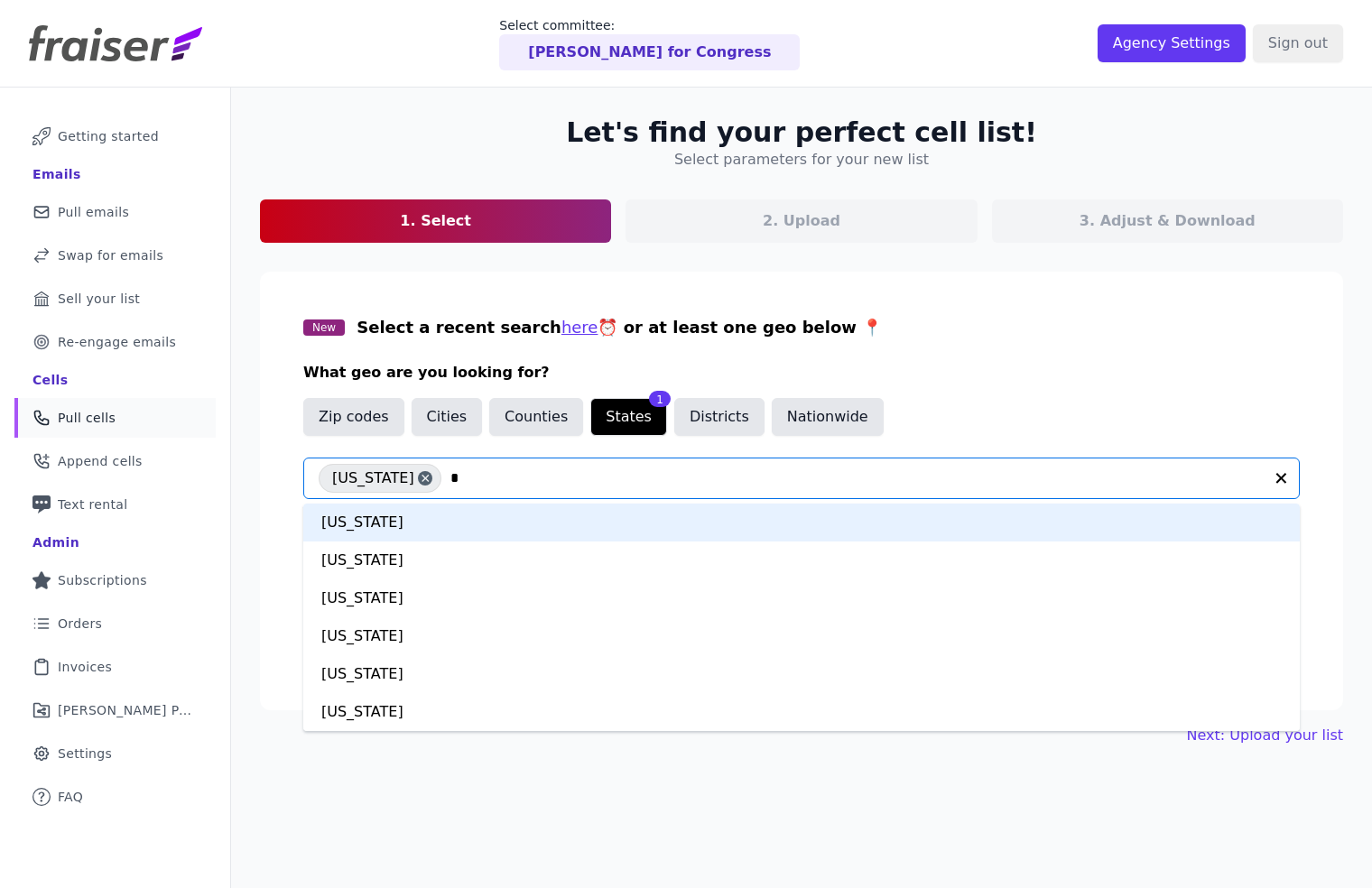
type input "**"
click at [424, 528] on div "[US_STATE]" at bounding box center [801, 523] width 997 height 38
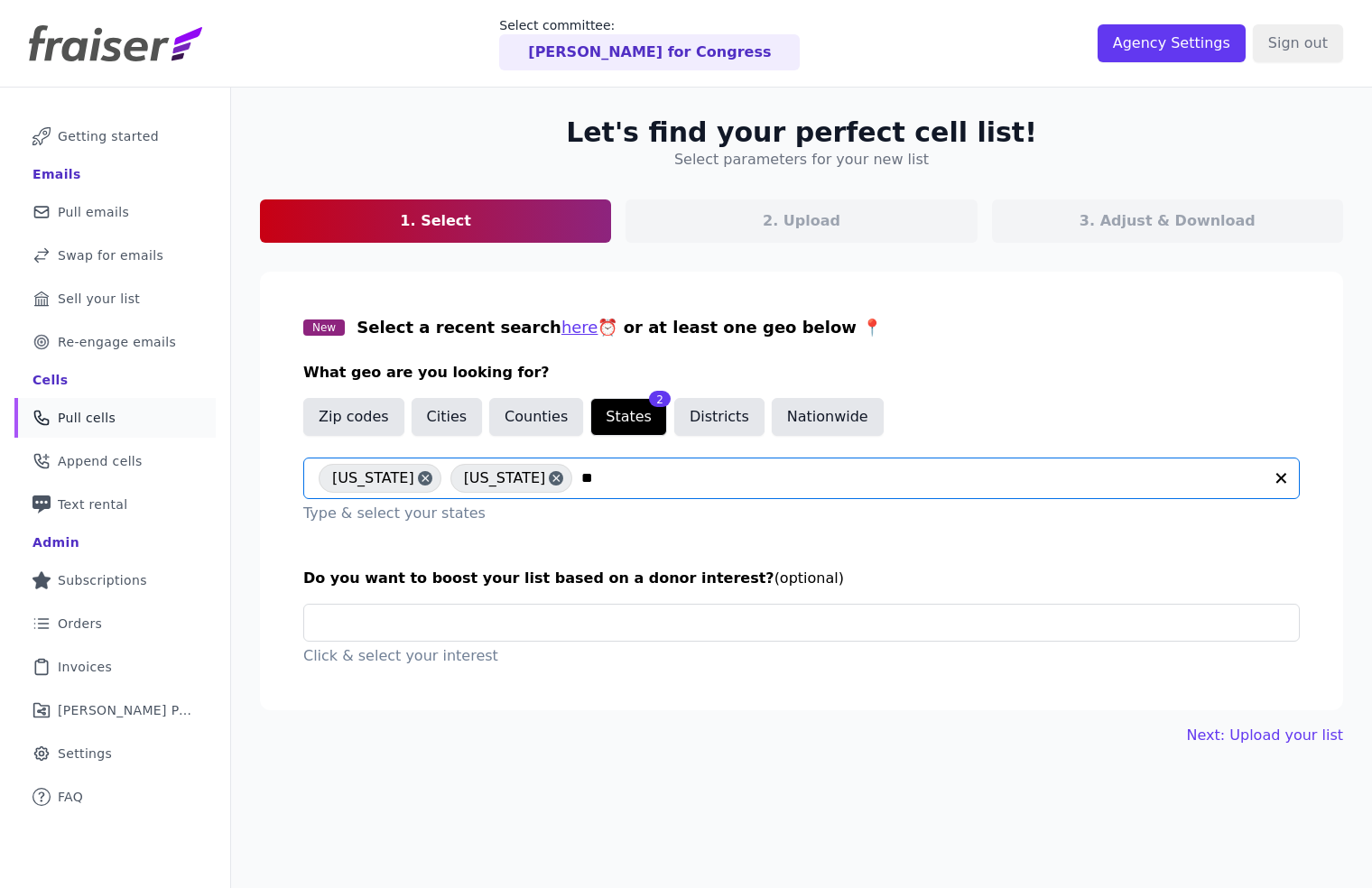
type input "***"
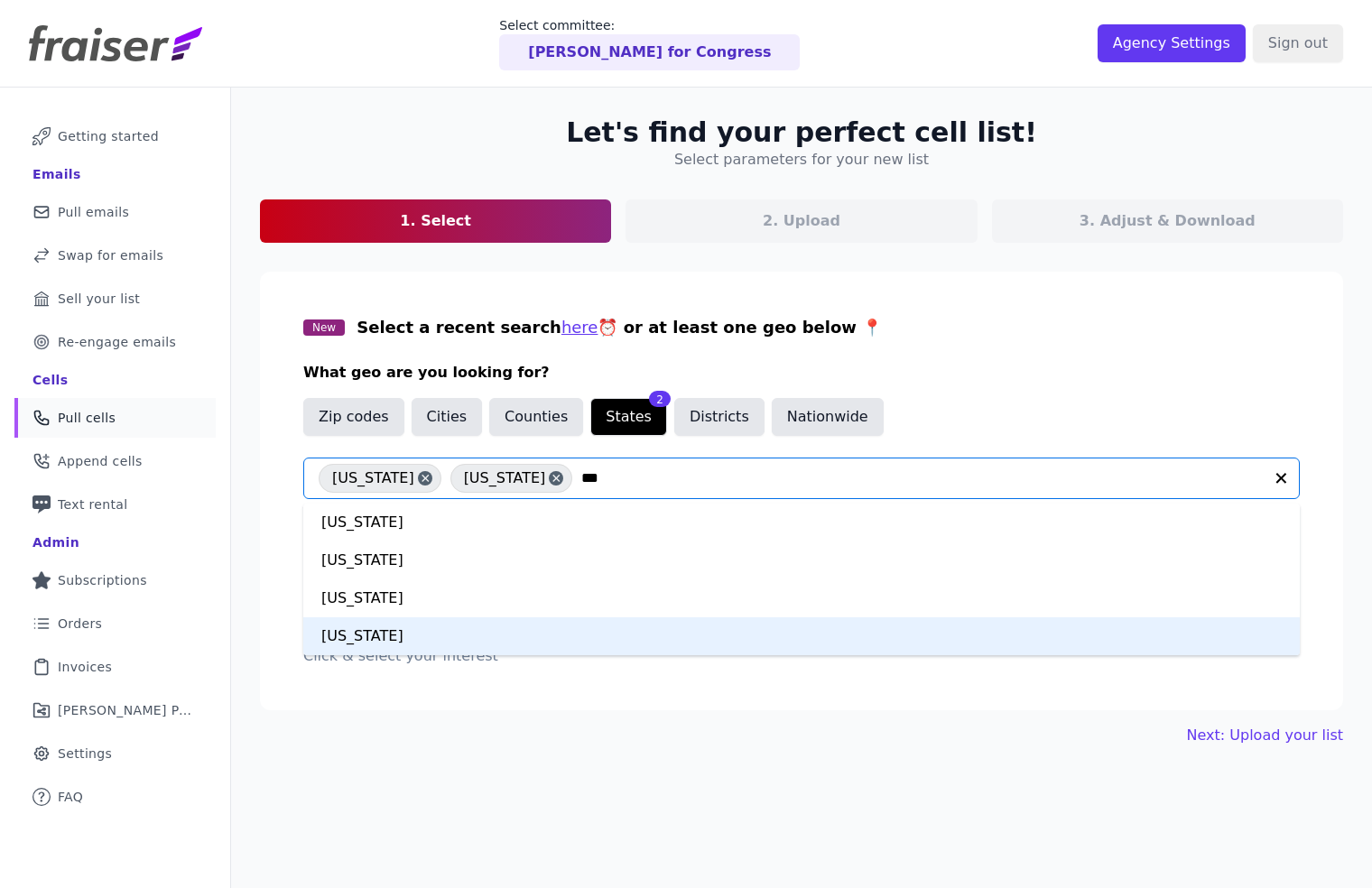
click at [390, 641] on div "[US_STATE]" at bounding box center [801, 637] width 997 height 38
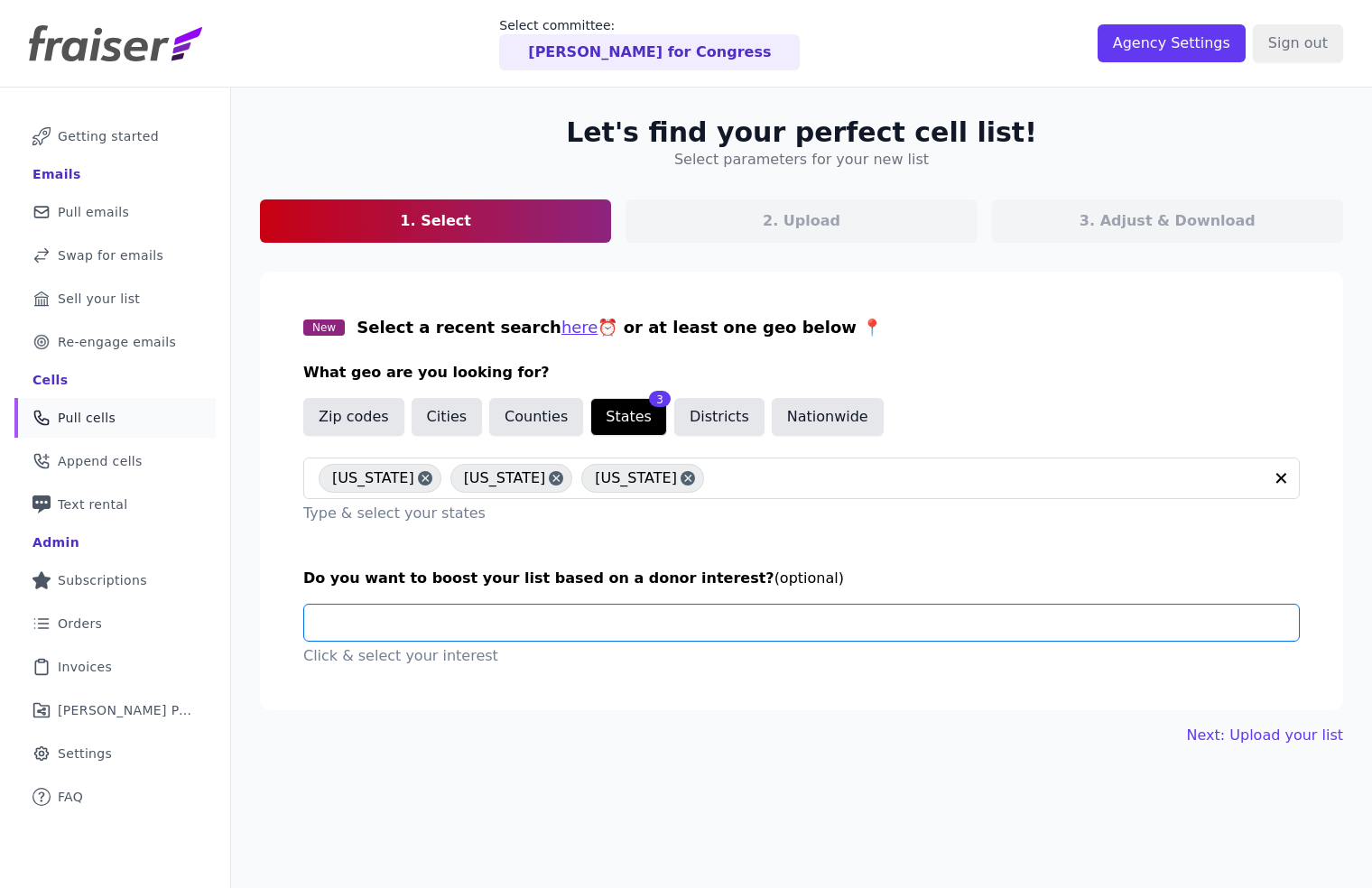
click at [411, 627] on input "text" at bounding box center [808, 623] width 980 height 36
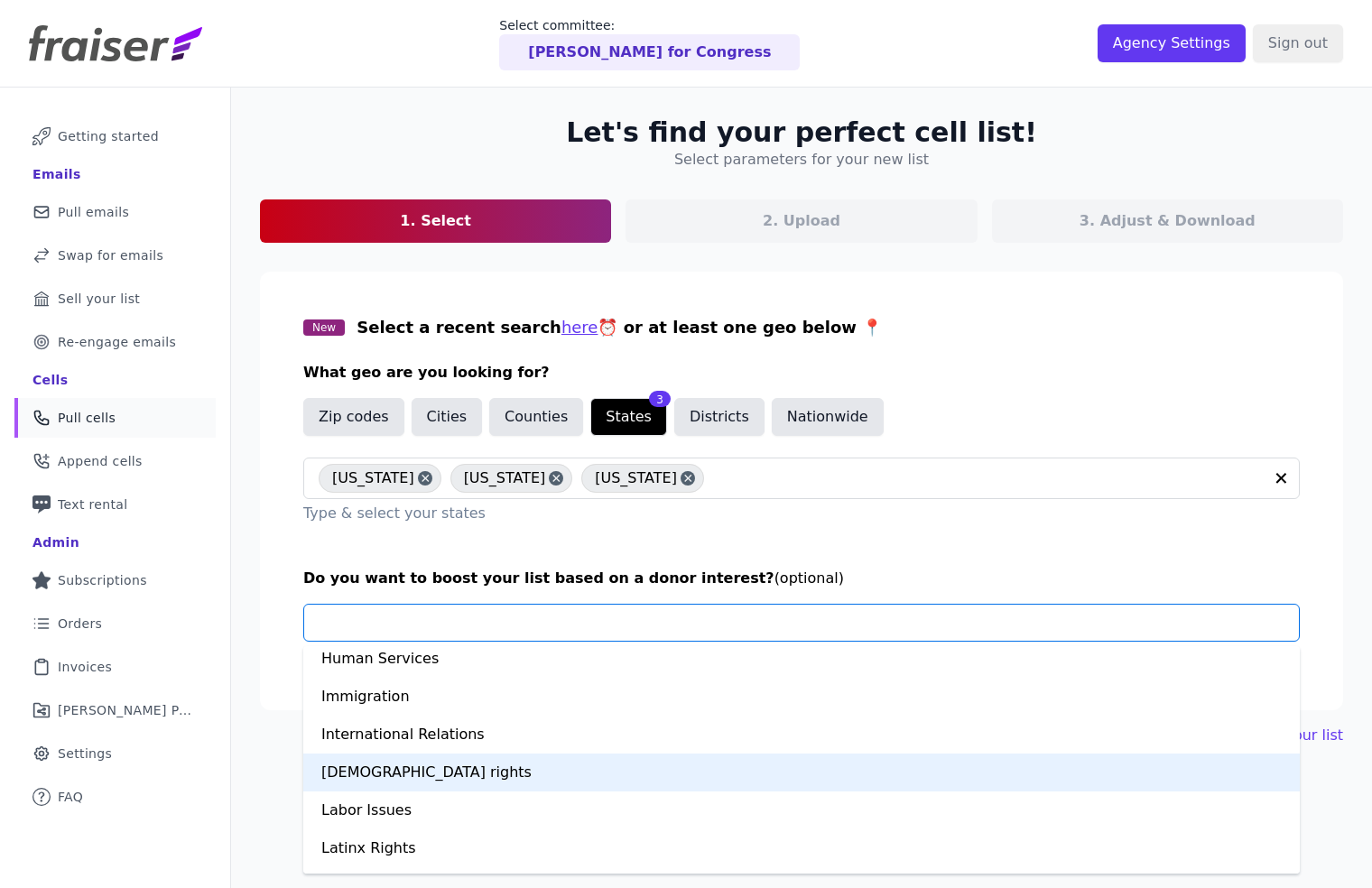
scroll to position [991, 0]
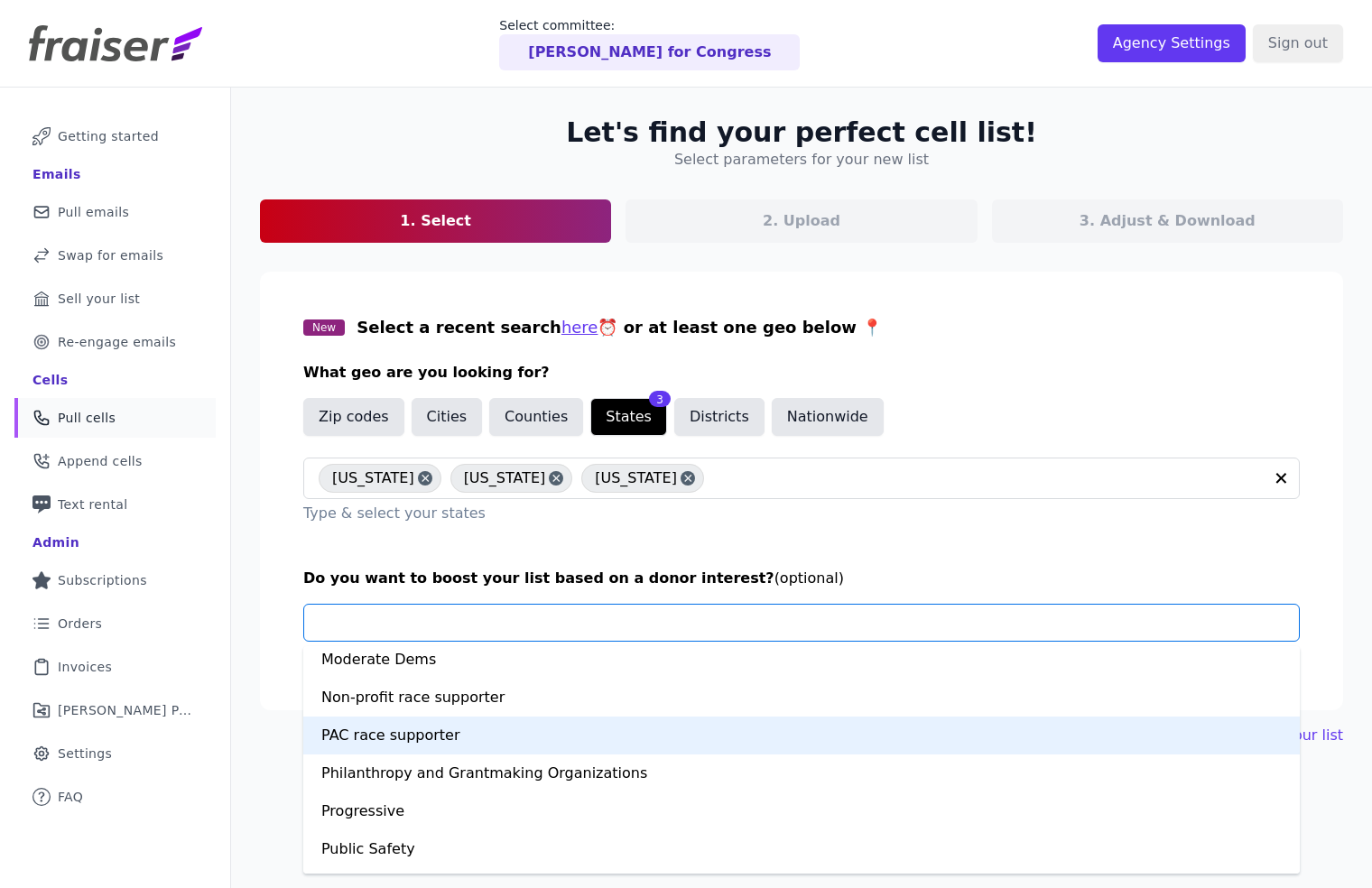
click at [382, 738] on div "PAC race supporter" at bounding box center [801, 736] width 997 height 38
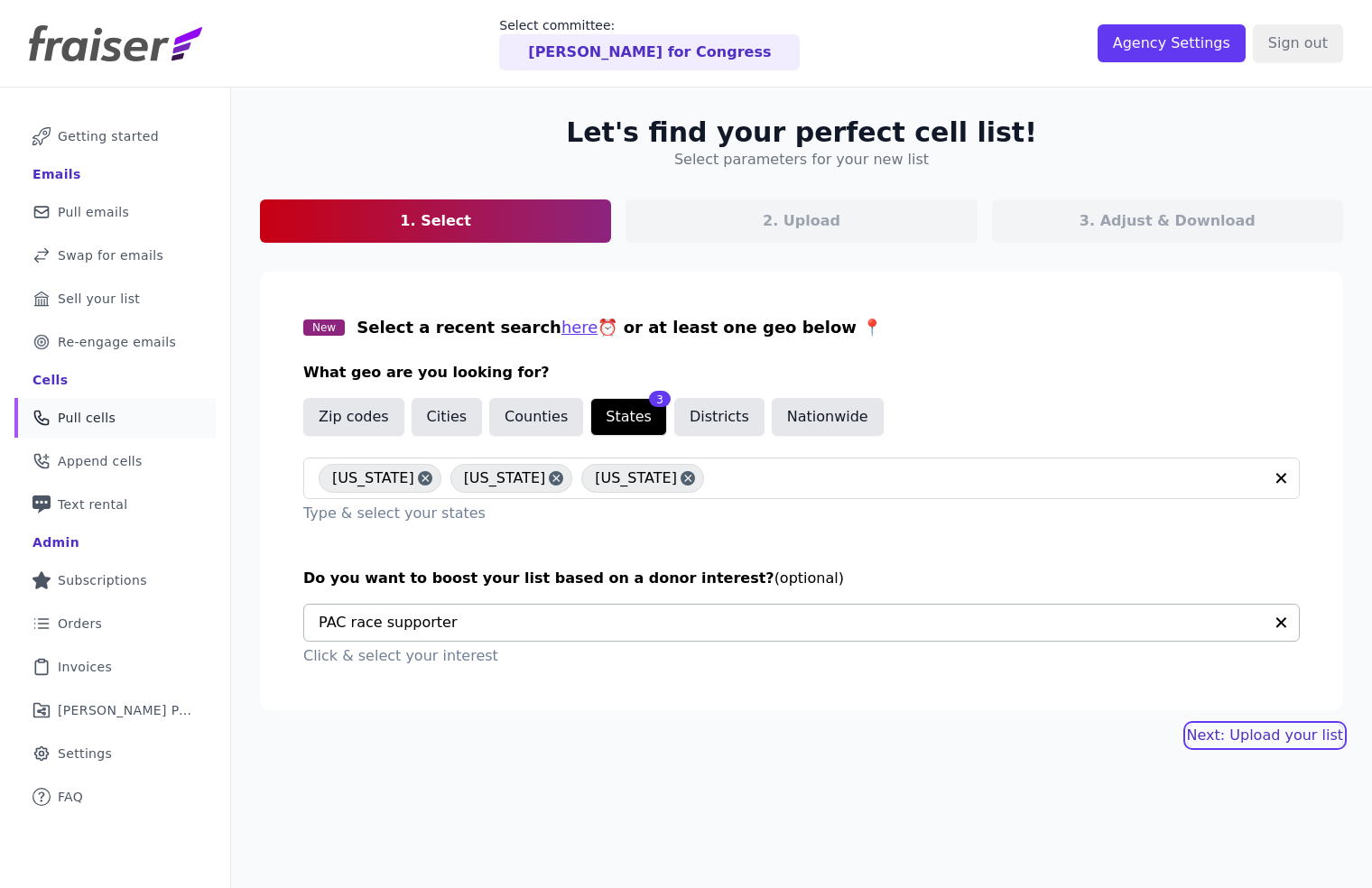
click at [1271, 740] on link "Next: Upload your list" at bounding box center [1264, 735] width 156 height 22
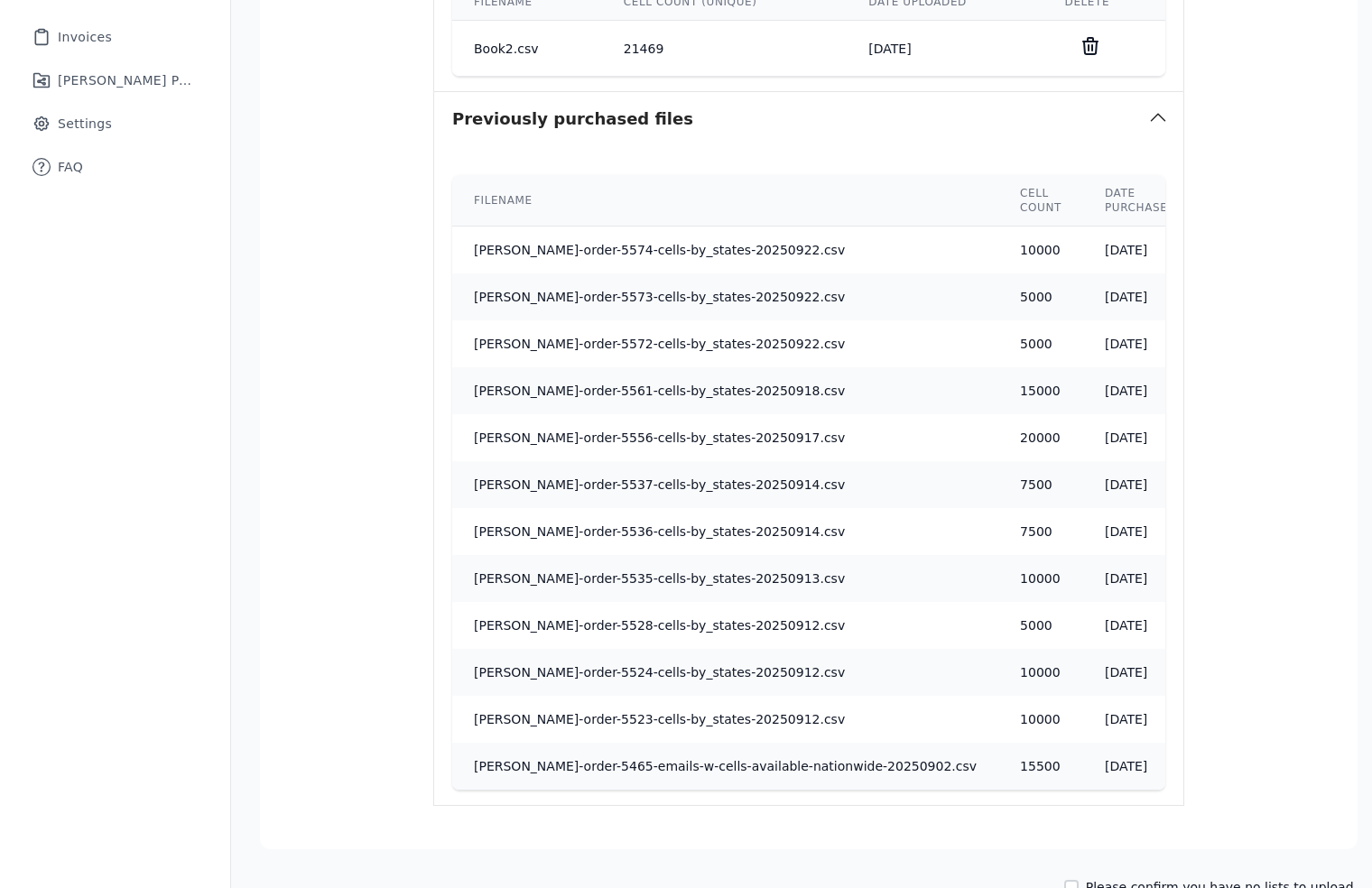
scroll to position [757, 0]
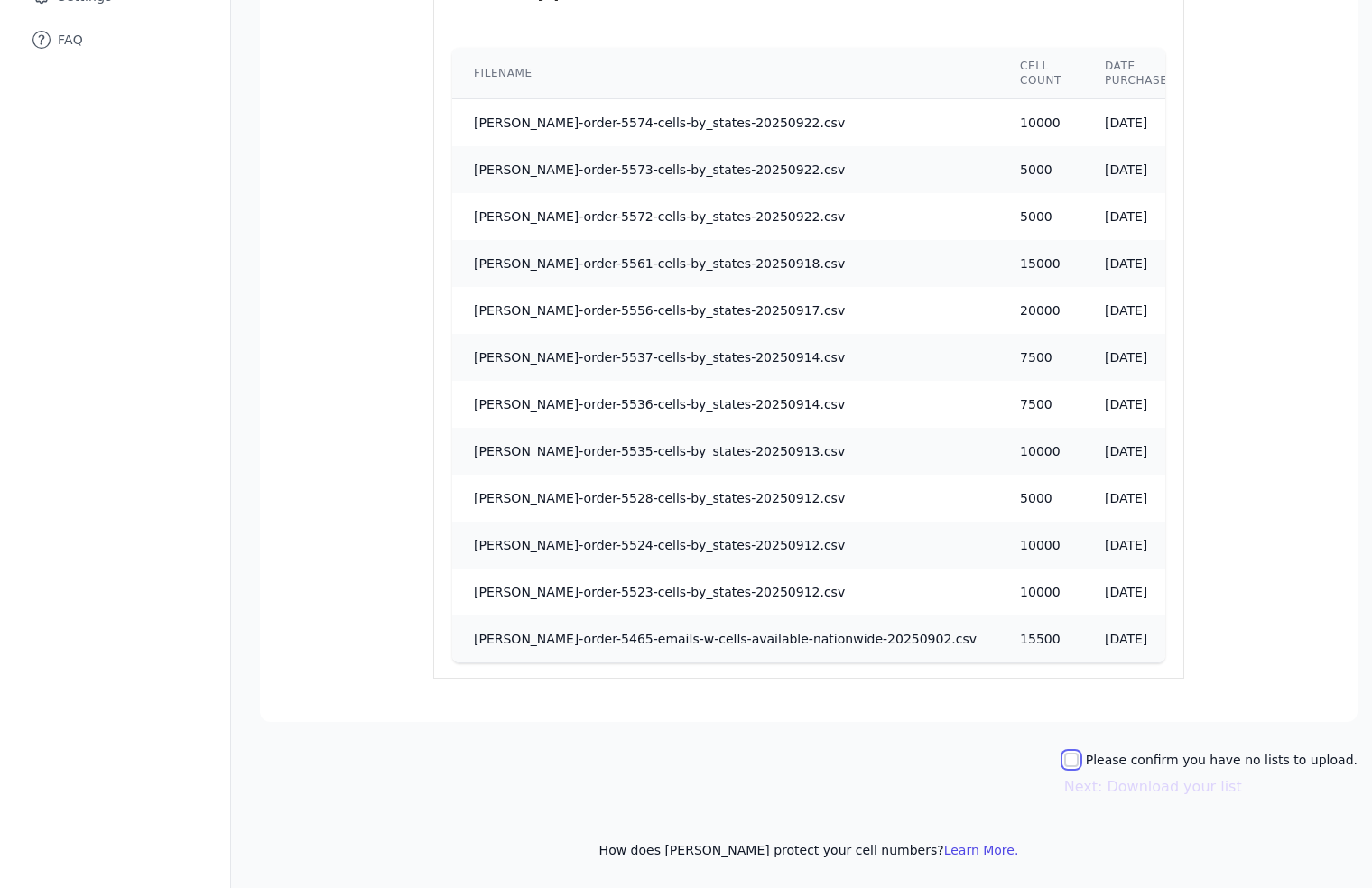
click at [1076, 757] on input "Please confirm you have no lists to upload." at bounding box center [1071, 760] width 14 height 14
checkbox input "true"
click at [1163, 788] on button "Next: Download your list" at bounding box center [1153, 787] width 178 height 22
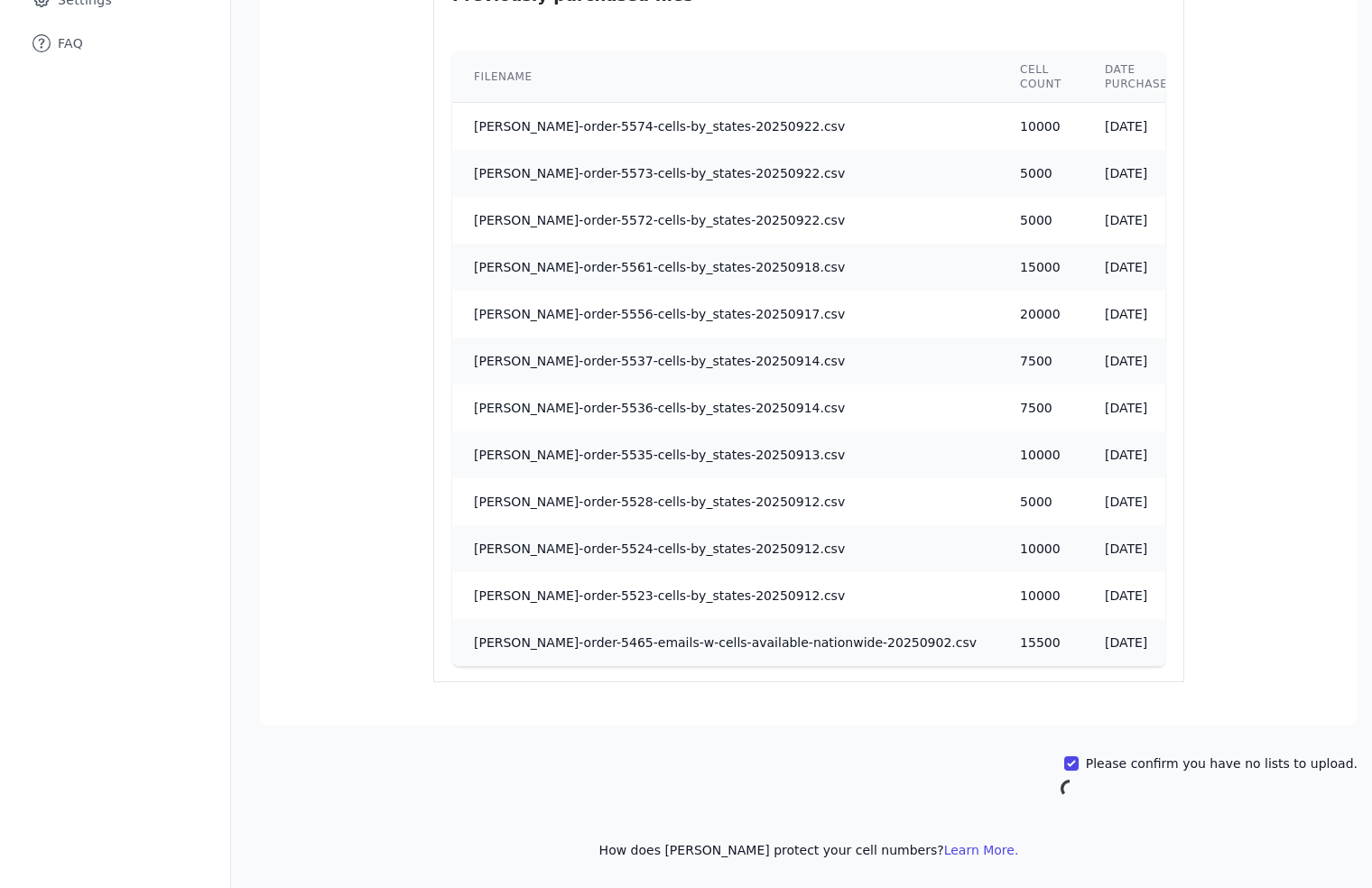
scroll to position [88, 0]
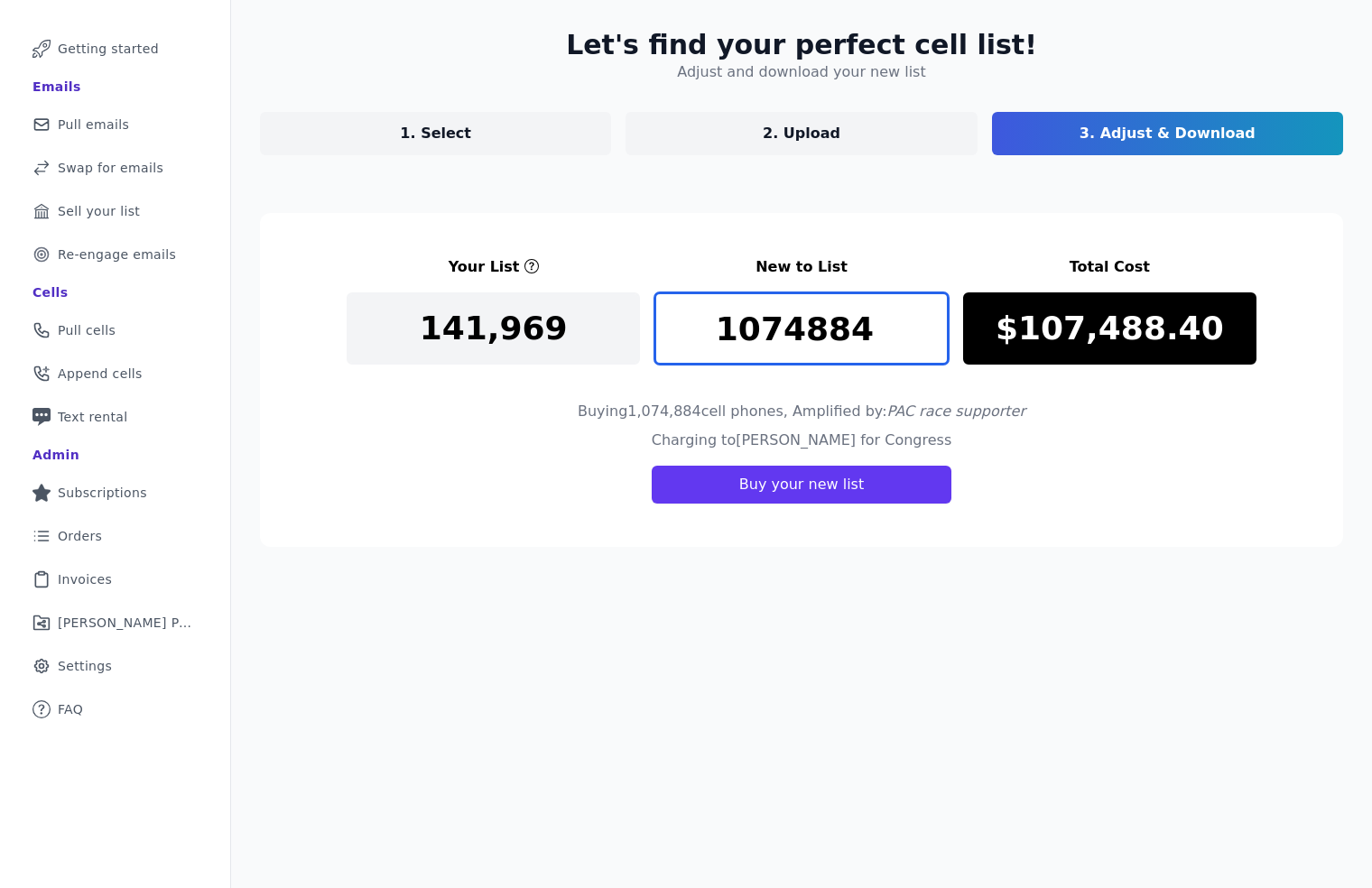
drag, startPoint x: 871, startPoint y: 334, endPoint x: 639, endPoint y: 328, distance: 232.1
click at [640, 328] on div "Your List New to List Total Cost 141,969 1074884 $107,488.40" at bounding box center [802, 310] width 910 height 108
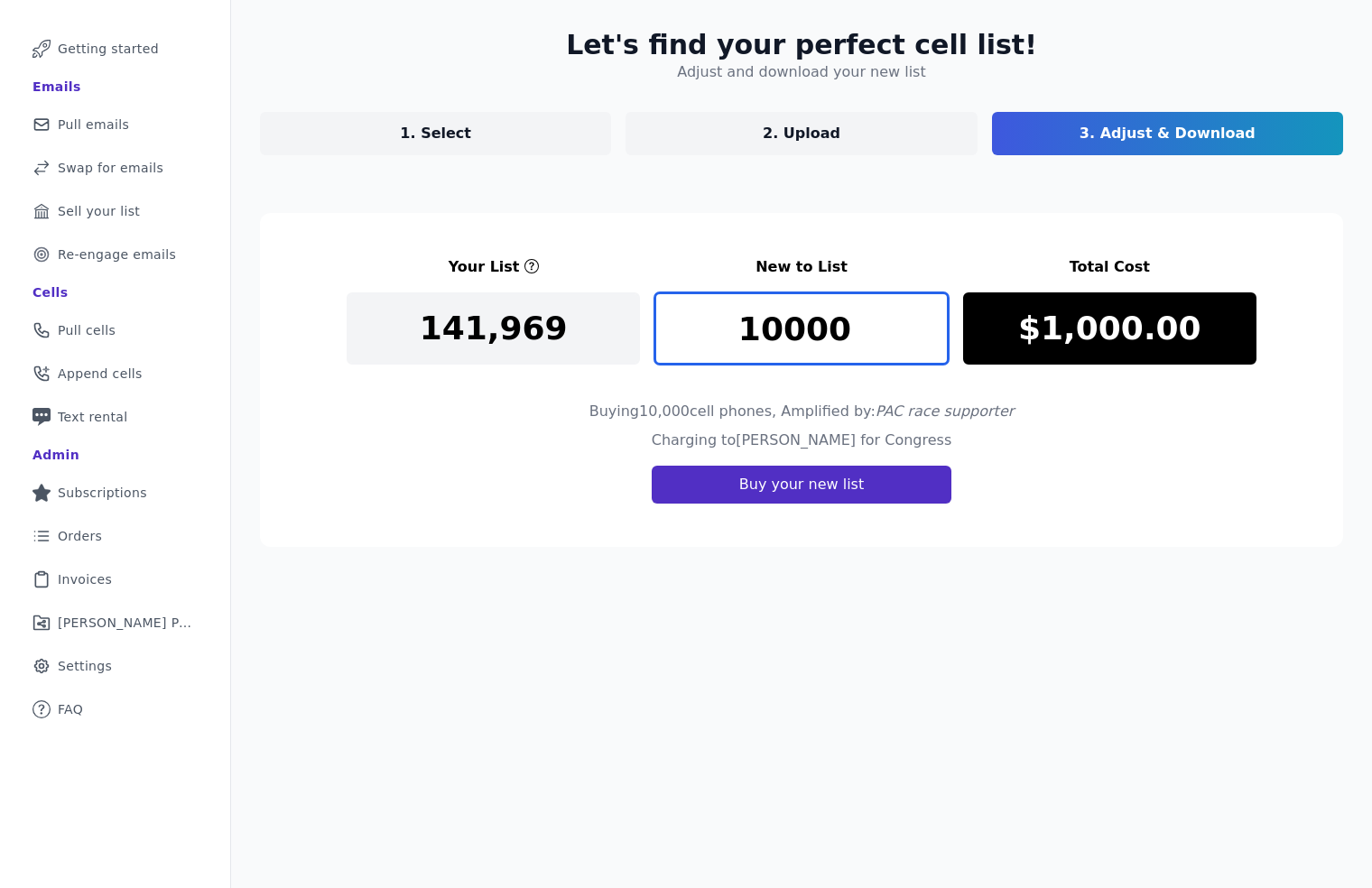
type input "10000"
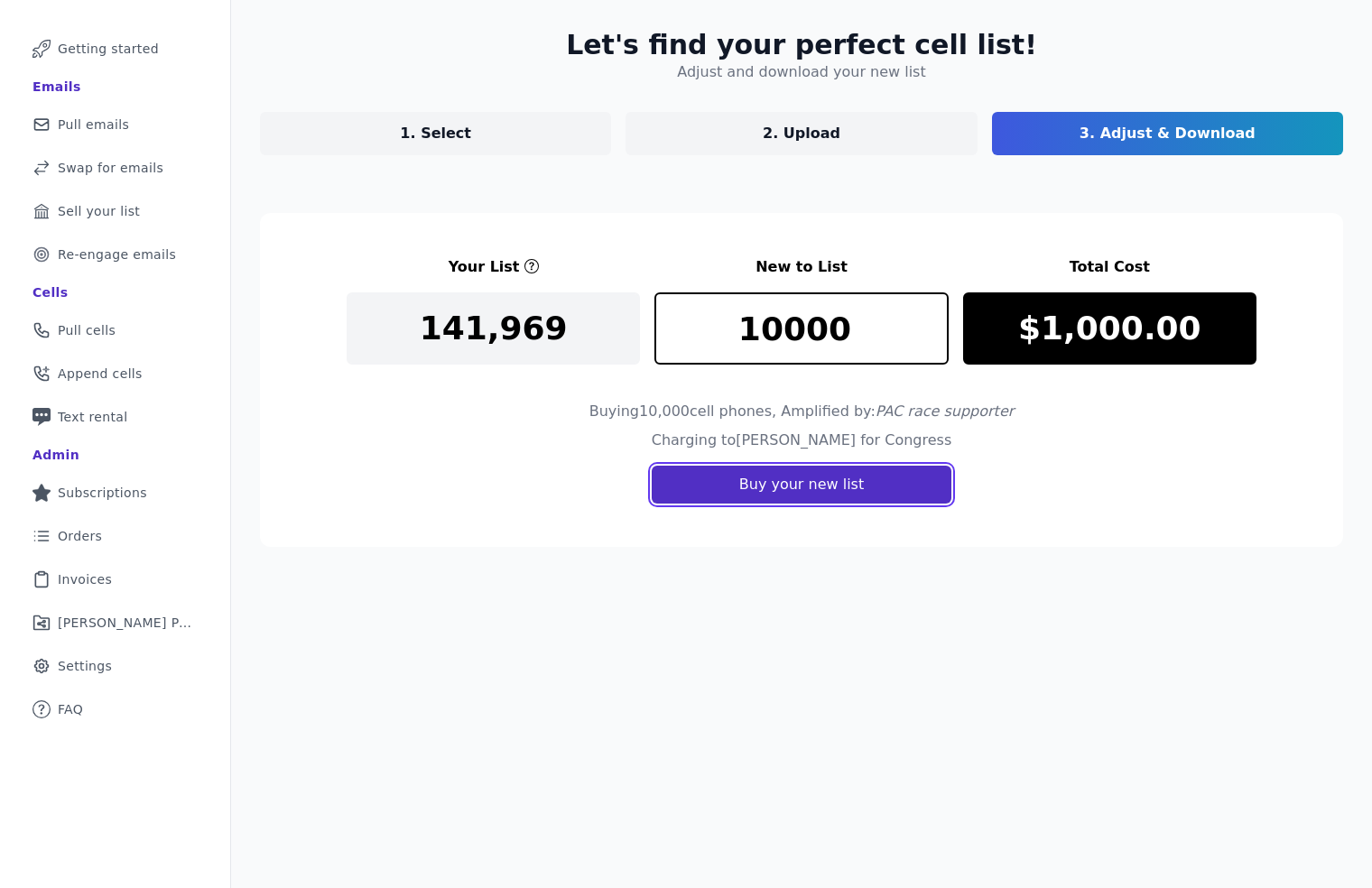
click at [802, 490] on button "Buy your new list" at bounding box center [802, 485] width 300 height 38
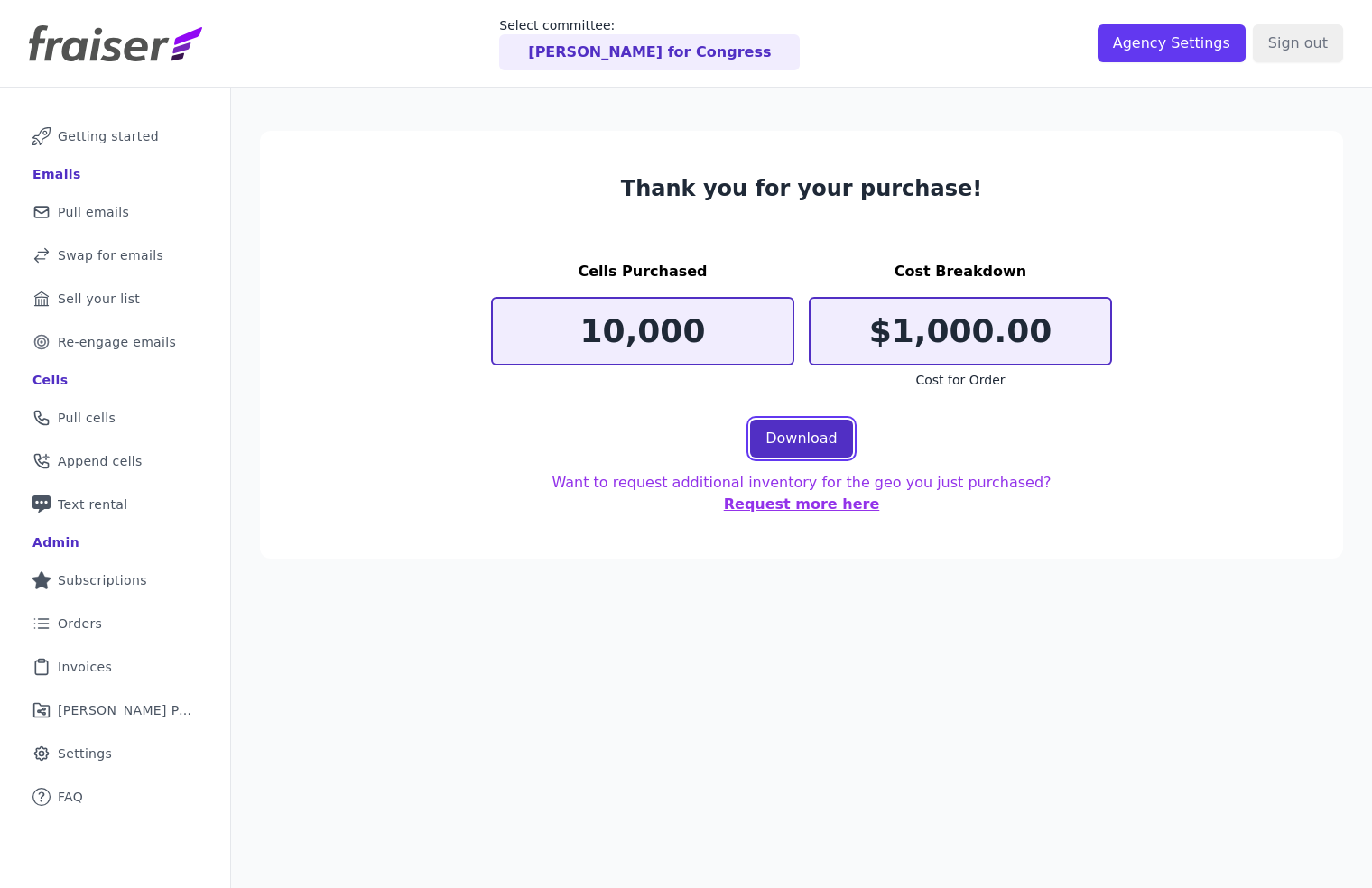
click at [792, 439] on link "Download" at bounding box center [802, 439] width 103 height 38
